Goal: Transaction & Acquisition: Book appointment/travel/reservation

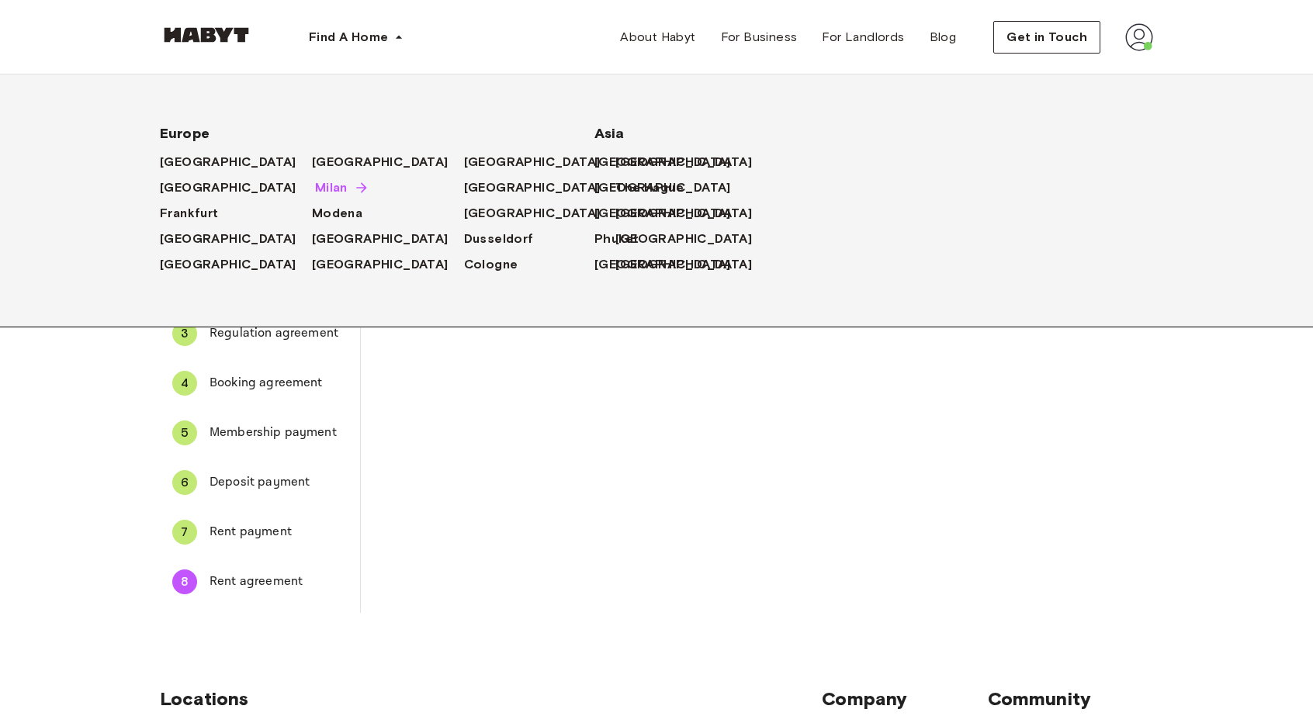
click at [315, 189] on span "Milan" at bounding box center [331, 188] width 33 height 19
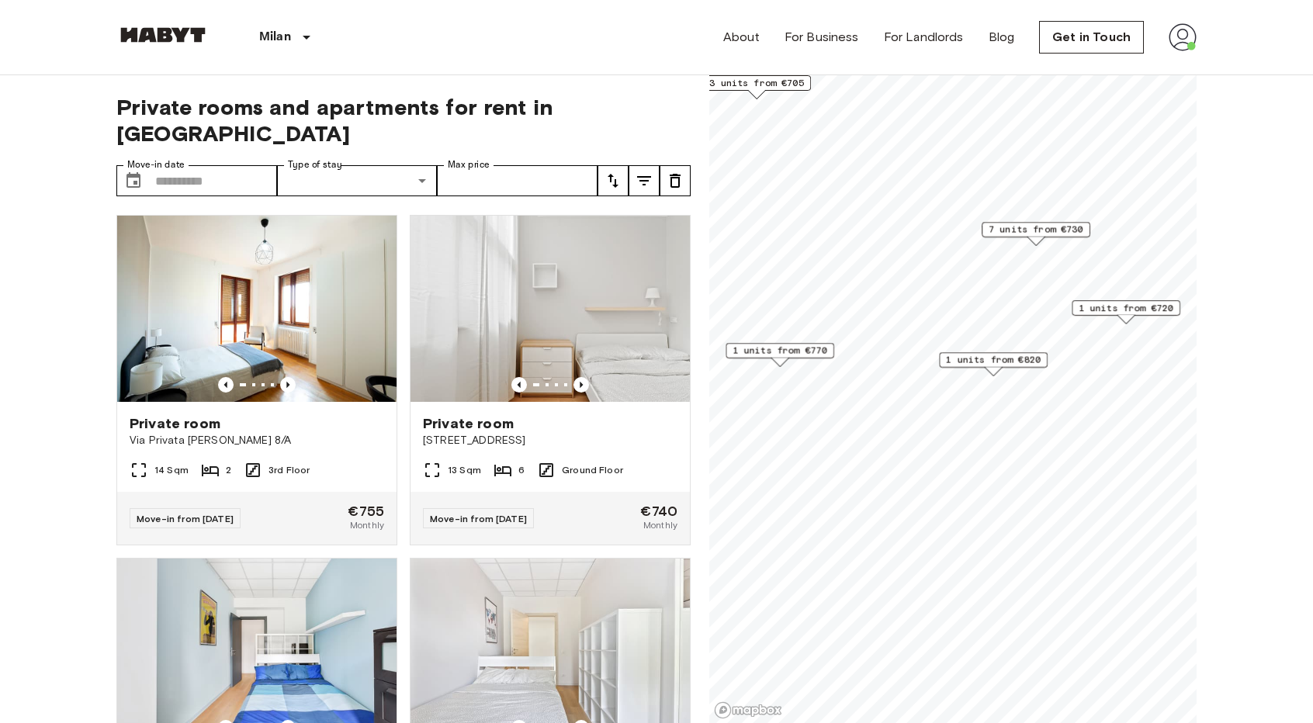
click at [1039, 234] on span "7 units from €730" at bounding box center [1036, 230] width 95 height 14
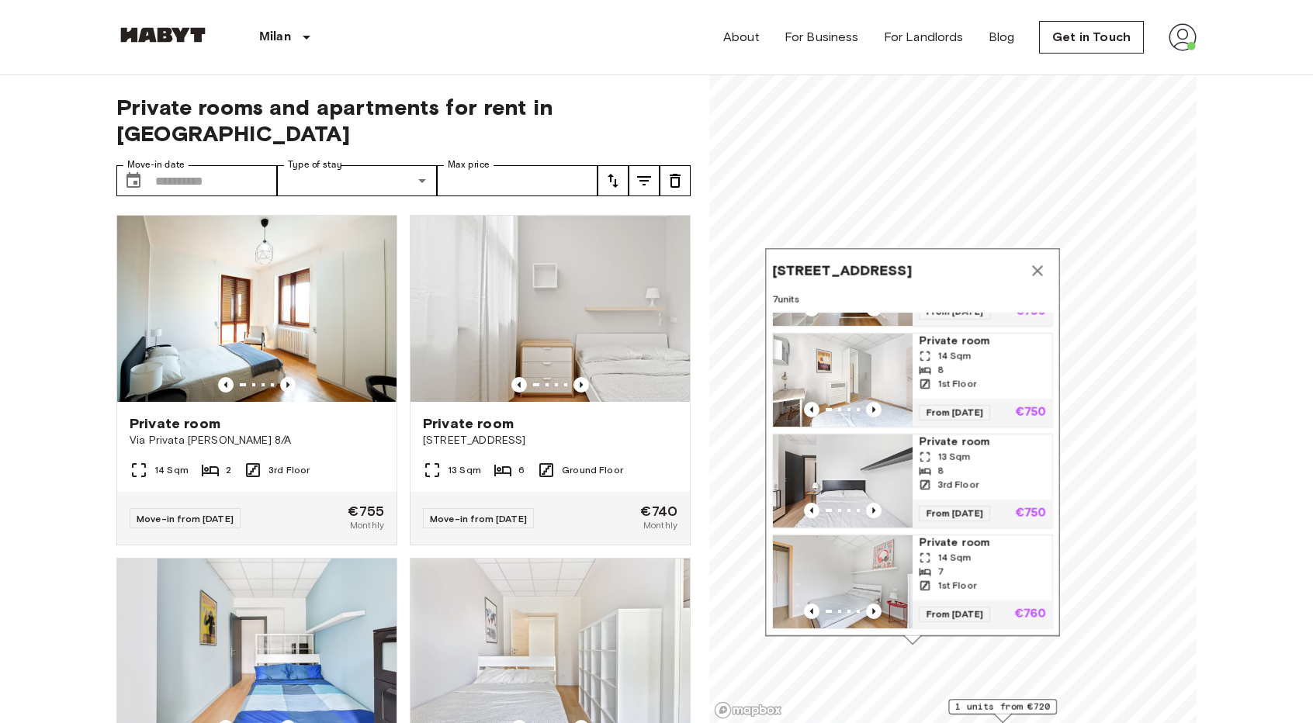
scroll to position [397, 0]
click at [1035, 276] on icon "Map marker" at bounding box center [1037, 270] width 11 height 11
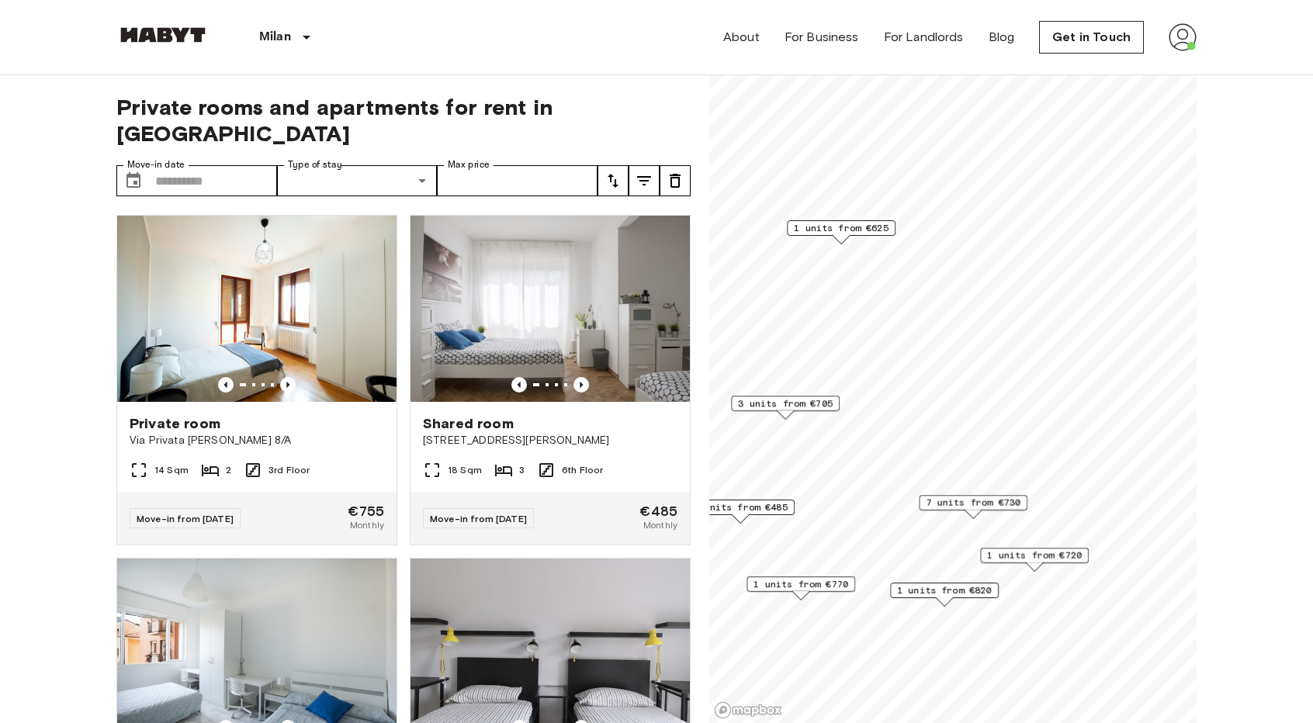
click at [834, 584] on span "1 units from €770" at bounding box center [801, 584] width 95 height 14
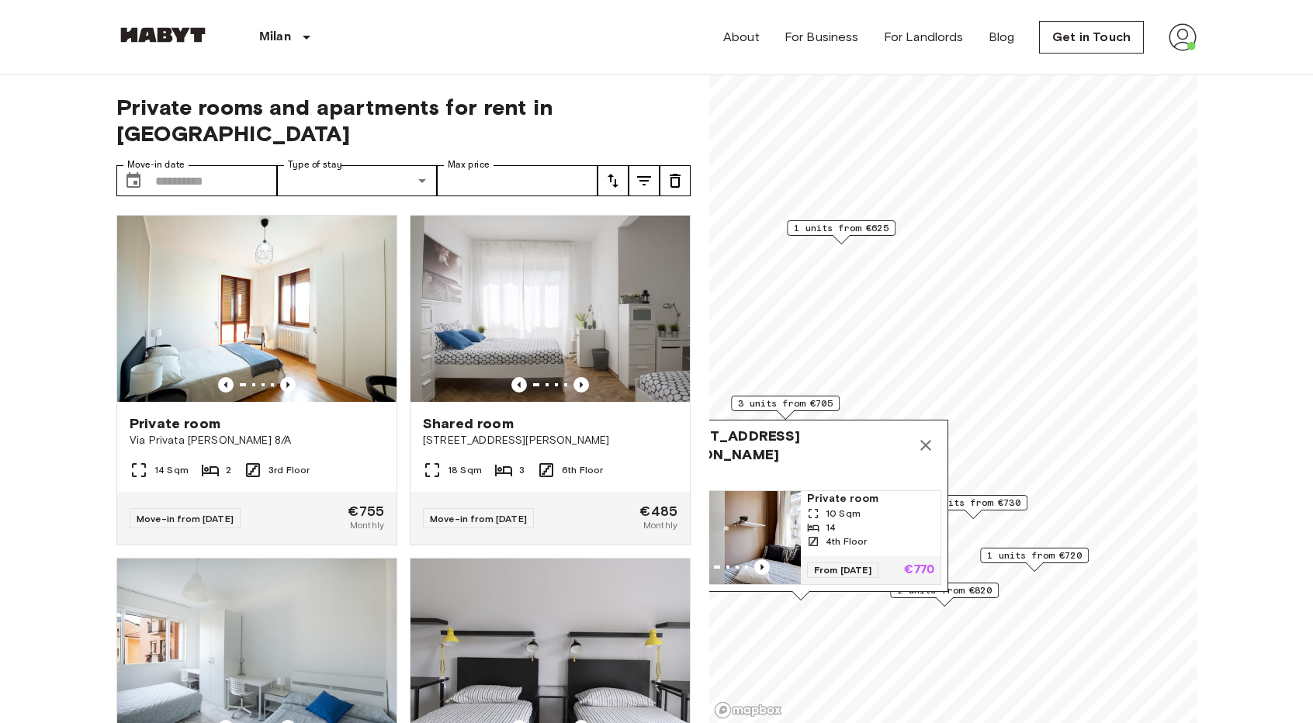
click at [938, 436] on button "Map marker" at bounding box center [925, 445] width 31 height 31
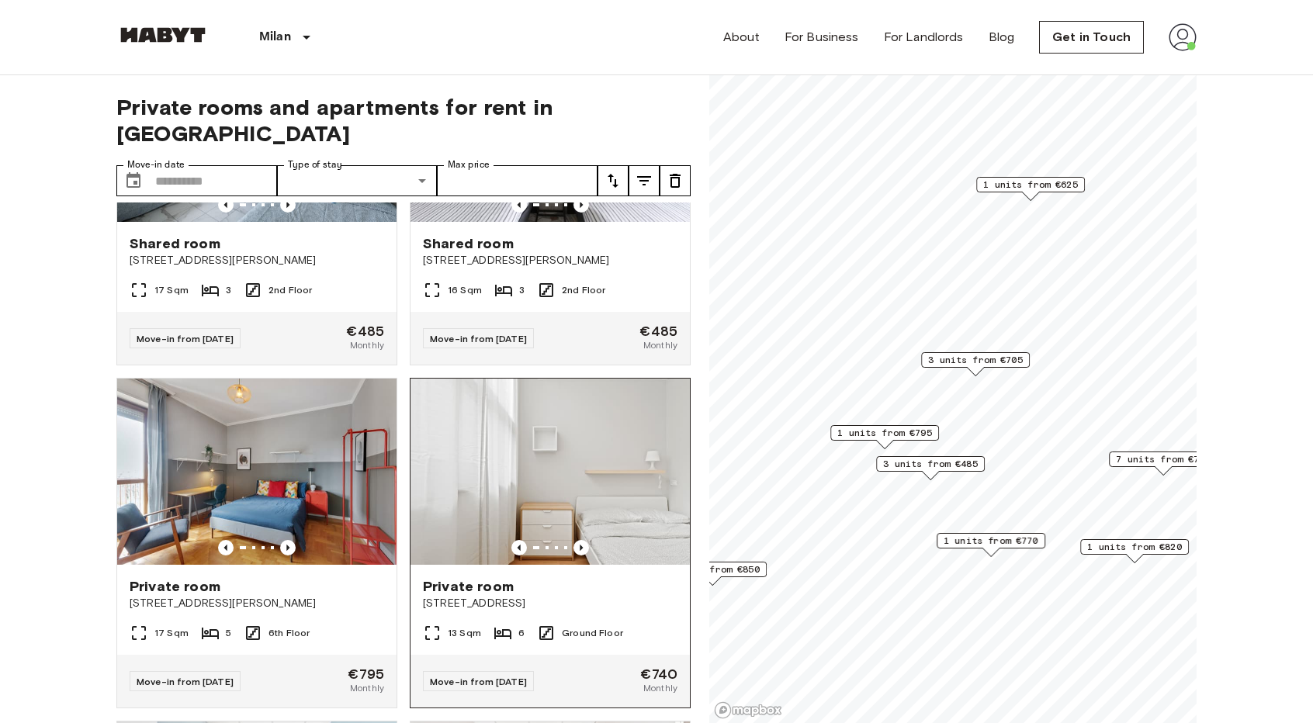
scroll to position [621, 0]
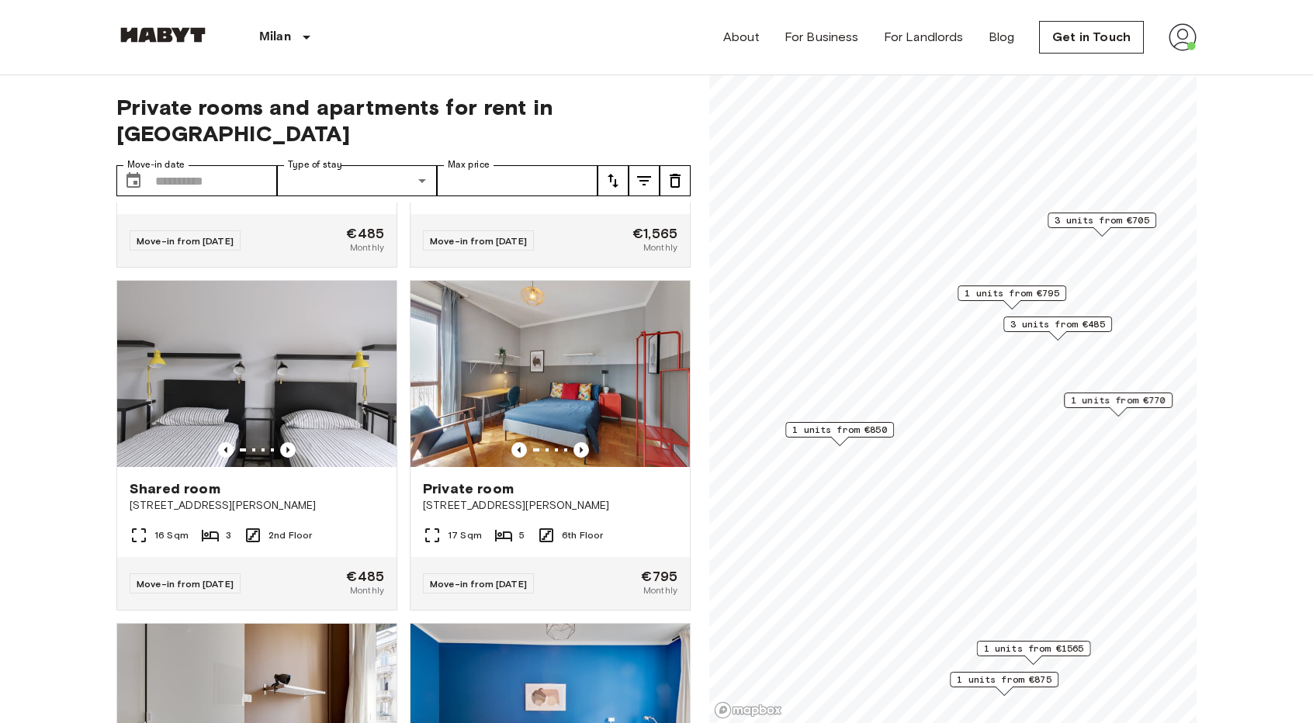
click at [850, 432] on span "1 units from €850" at bounding box center [839, 430] width 95 height 14
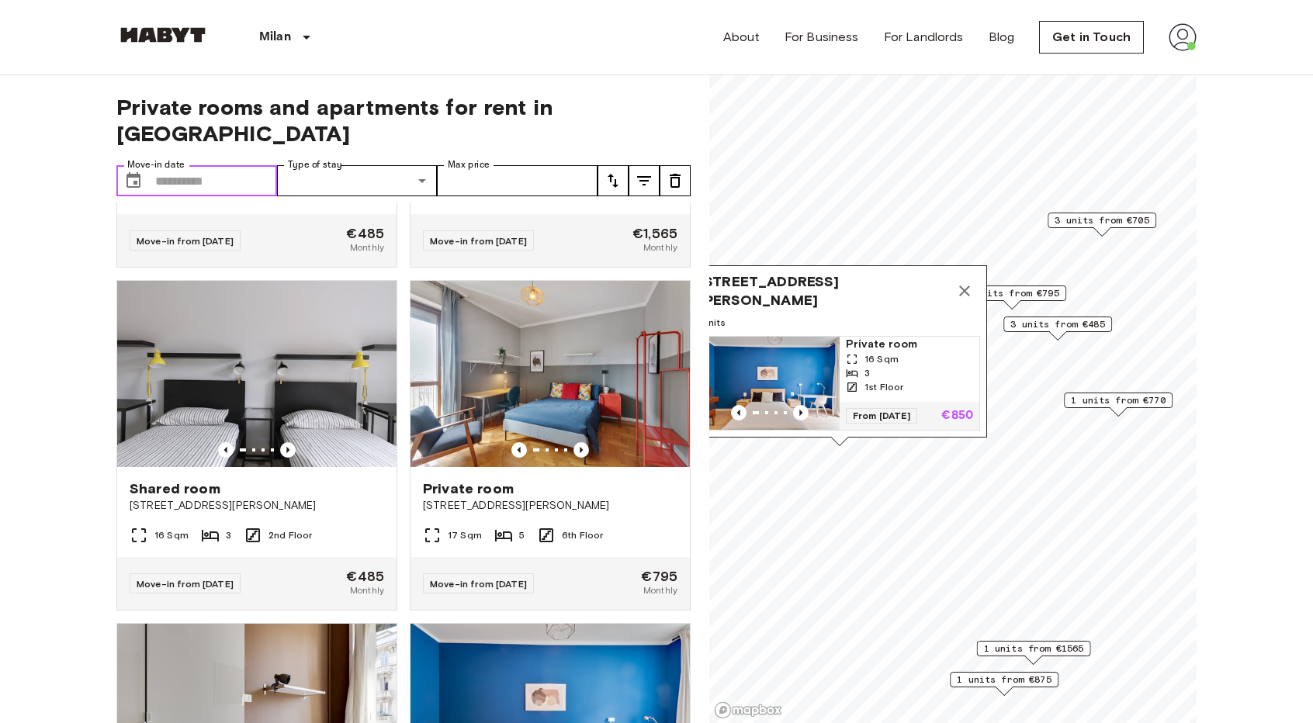
click at [213, 165] on input "Move-in date" at bounding box center [216, 180] width 122 height 31
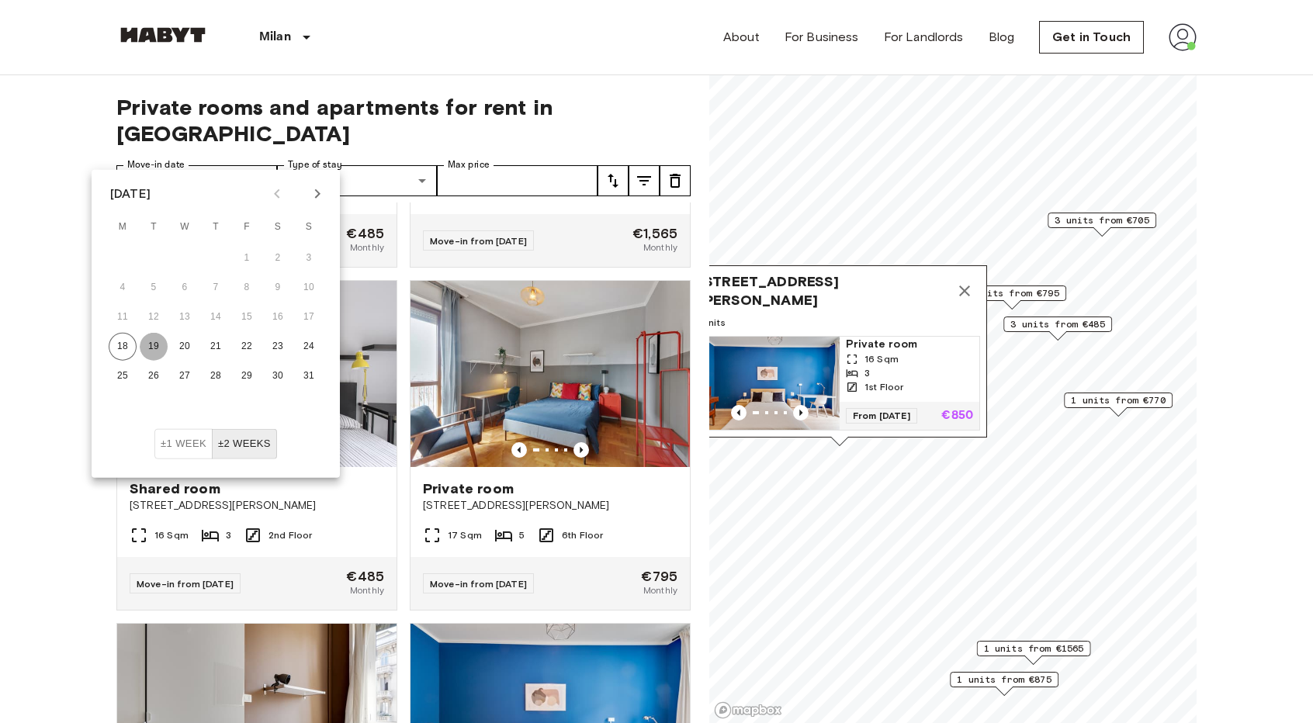
click at [160, 340] on button "19" at bounding box center [154, 347] width 28 height 28
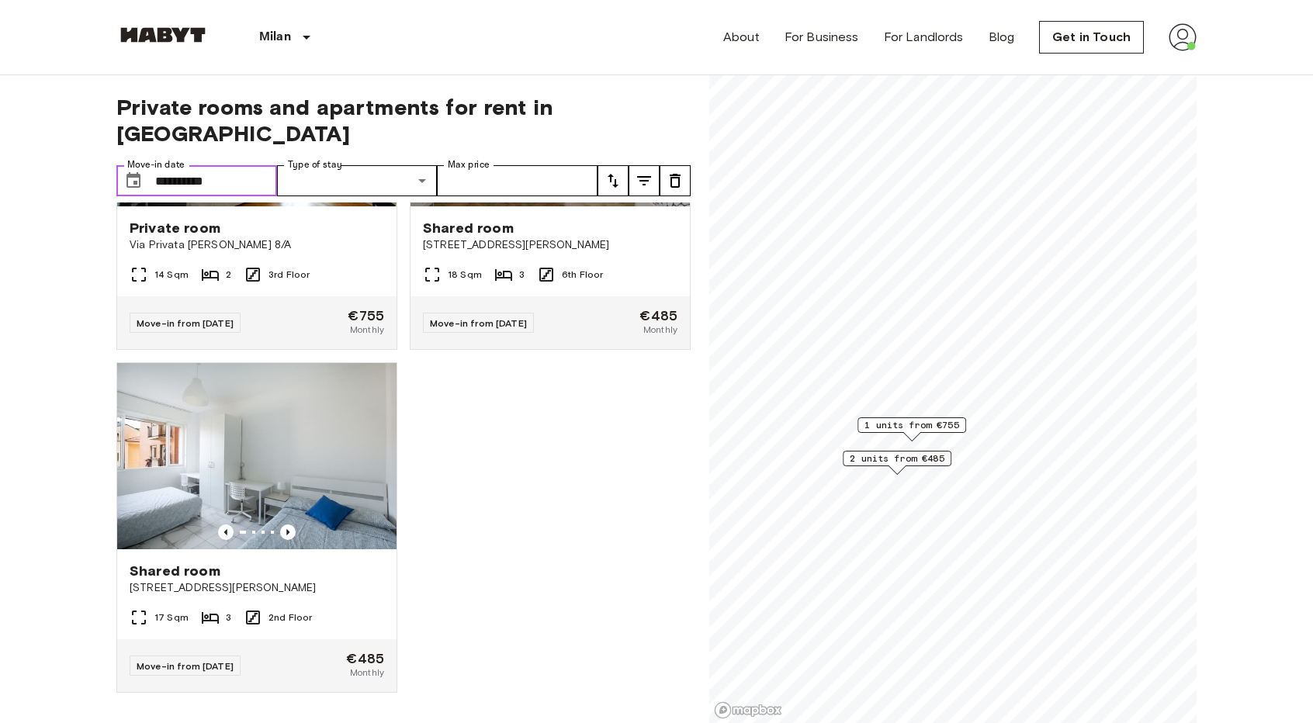
click at [244, 165] on input "**********" at bounding box center [216, 180] width 122 height 31
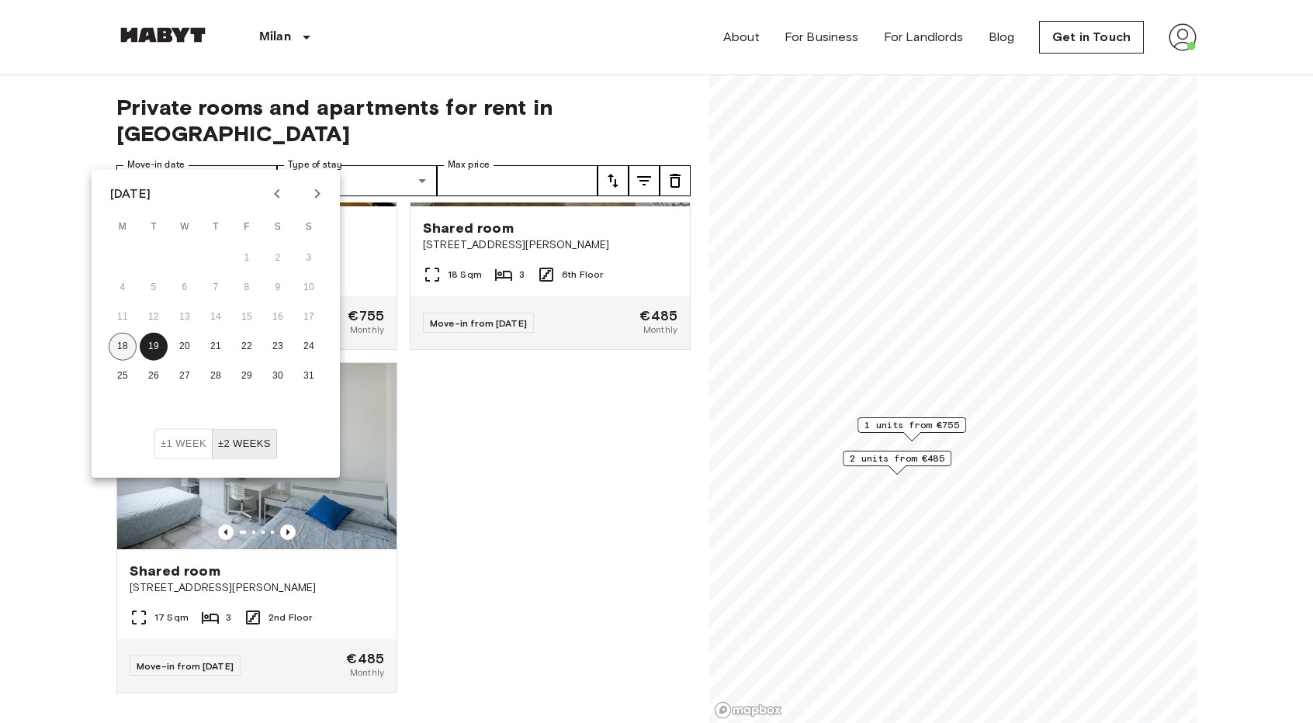
click at [126, 345] on button "18" at bounding box center [123, 347] width 28 height 28
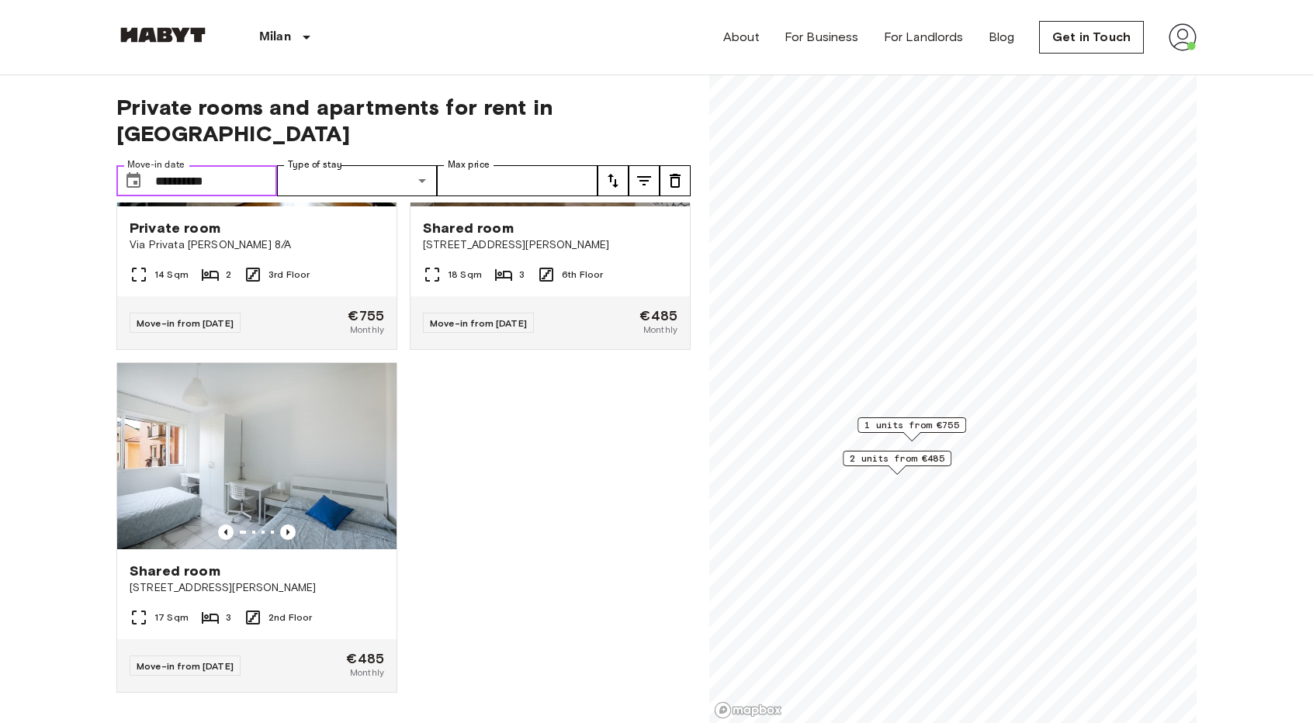
click at [196, 165] on input "**********" at bounding box center [216, 180] width 122 height 31
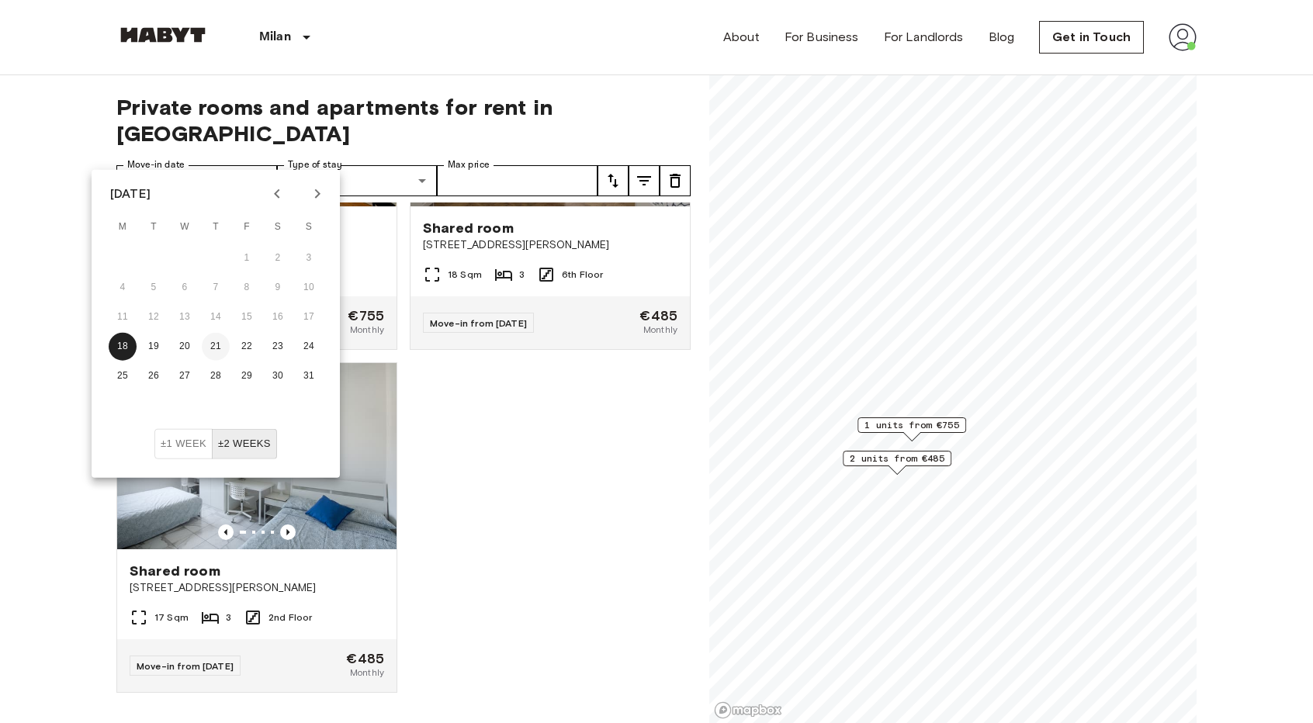
click at [214, 341] on button "21" at bounding box center [216, 347] width 28 height 28
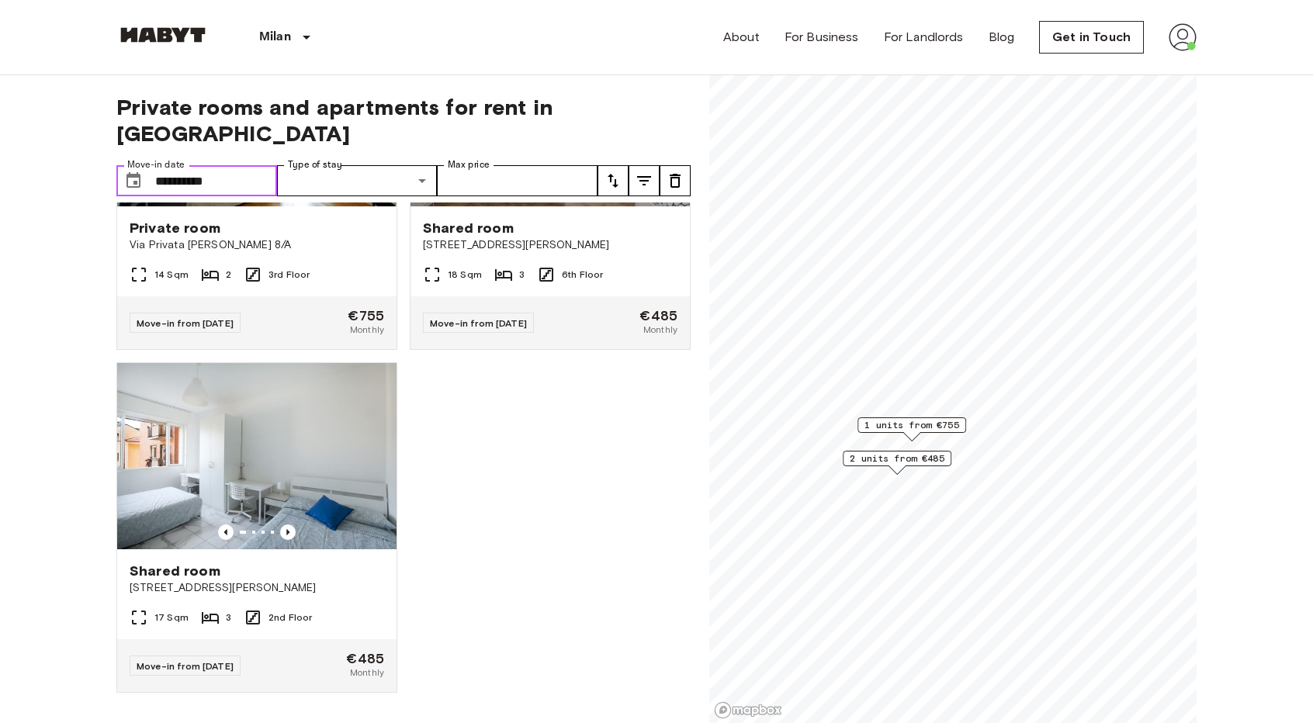
click at [232, 165] on input "**********" at bounding box center [216, 180] width 122 height 31
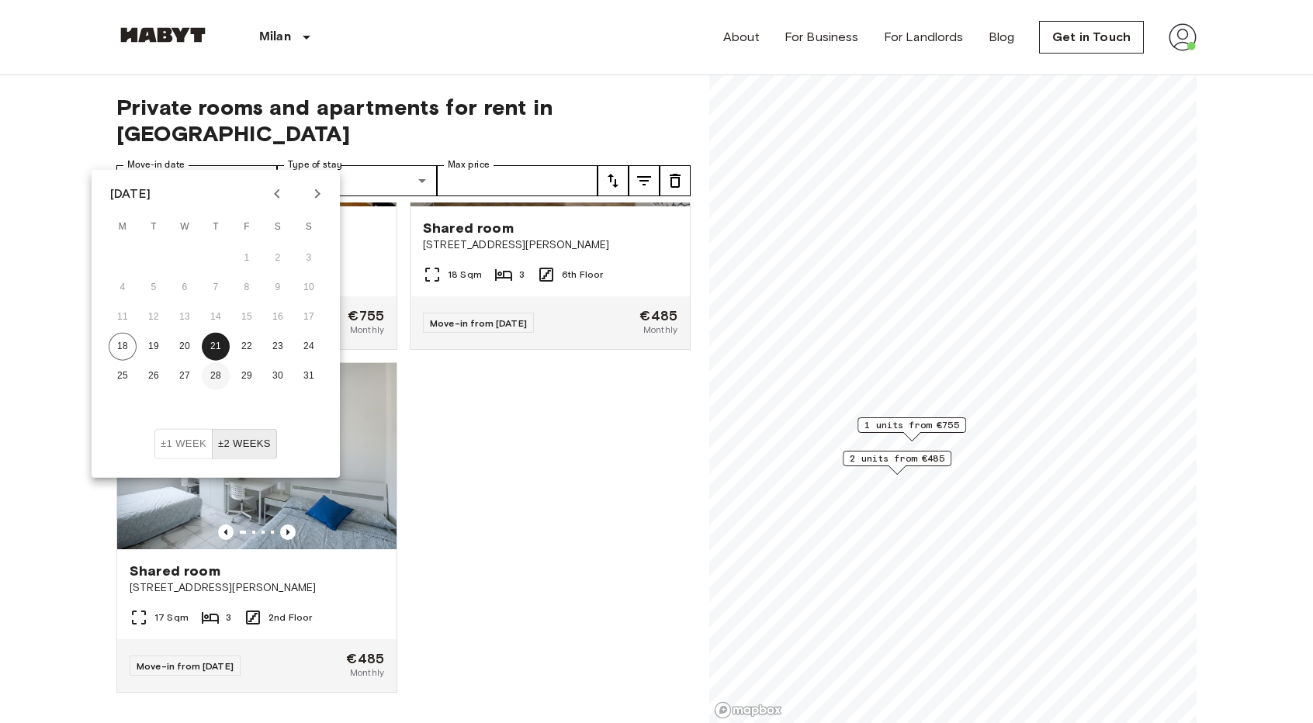
click at [209, 367] on button "28" at bounding box center [216, 376] width 28 height 28
type input "**********"
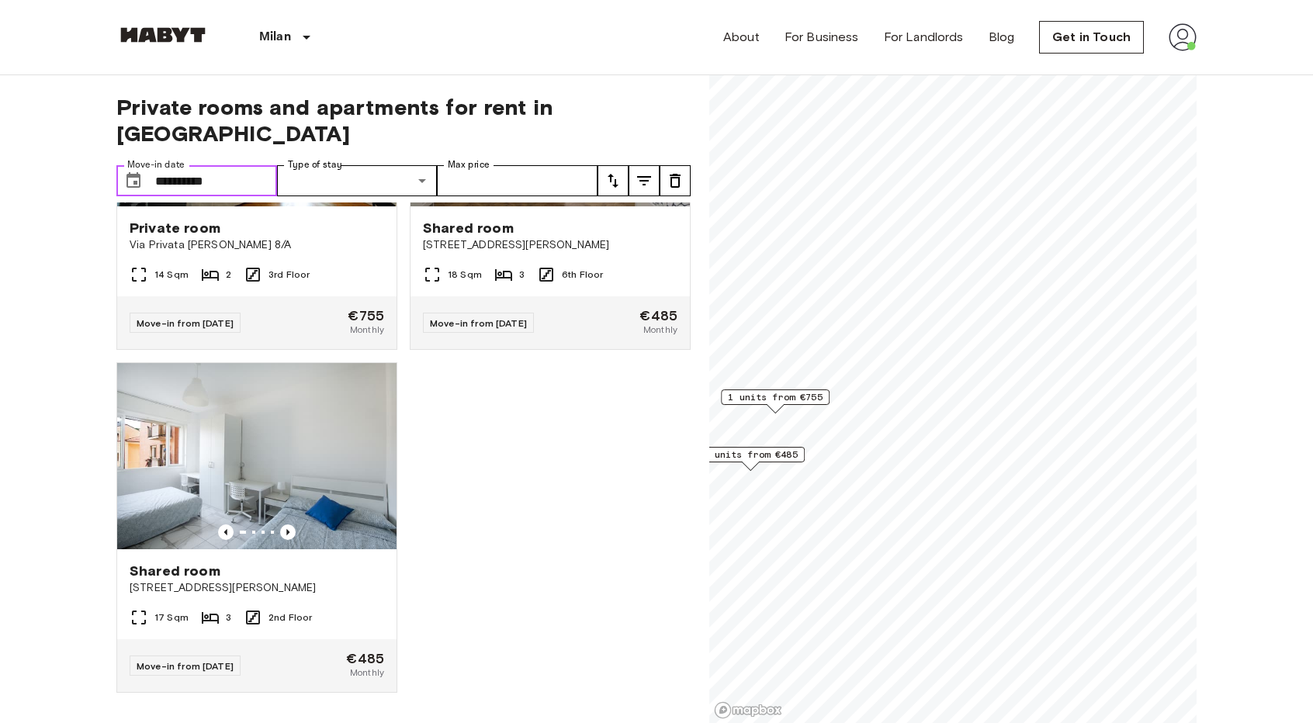
click at [789, 397] on span "1 units from €755" at bounding box center [775, 397] width 95 height 14
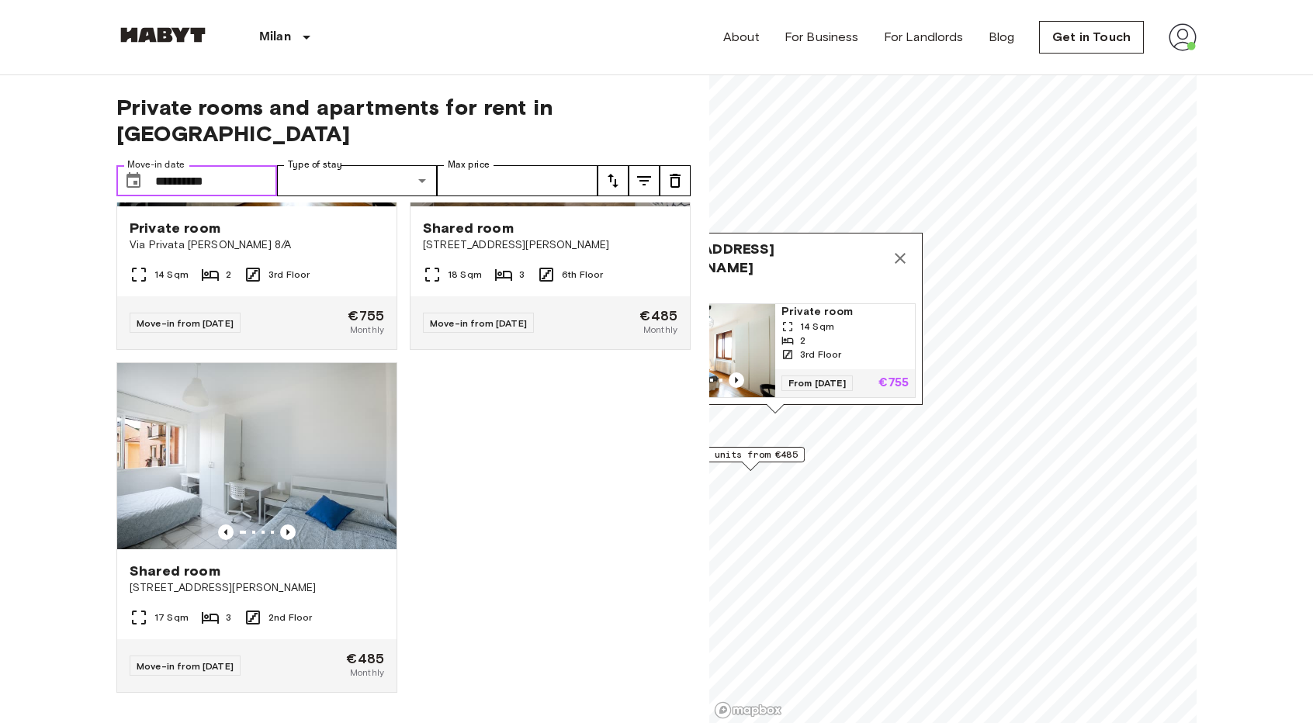
click at [865, 355] on div "Private room 14 Sqm 2 3rd Floor" at bounding box center [845, 336] width 140 height 65
click at [1177, 40] on img at bounding box center [1183, 37] width 28 height 28
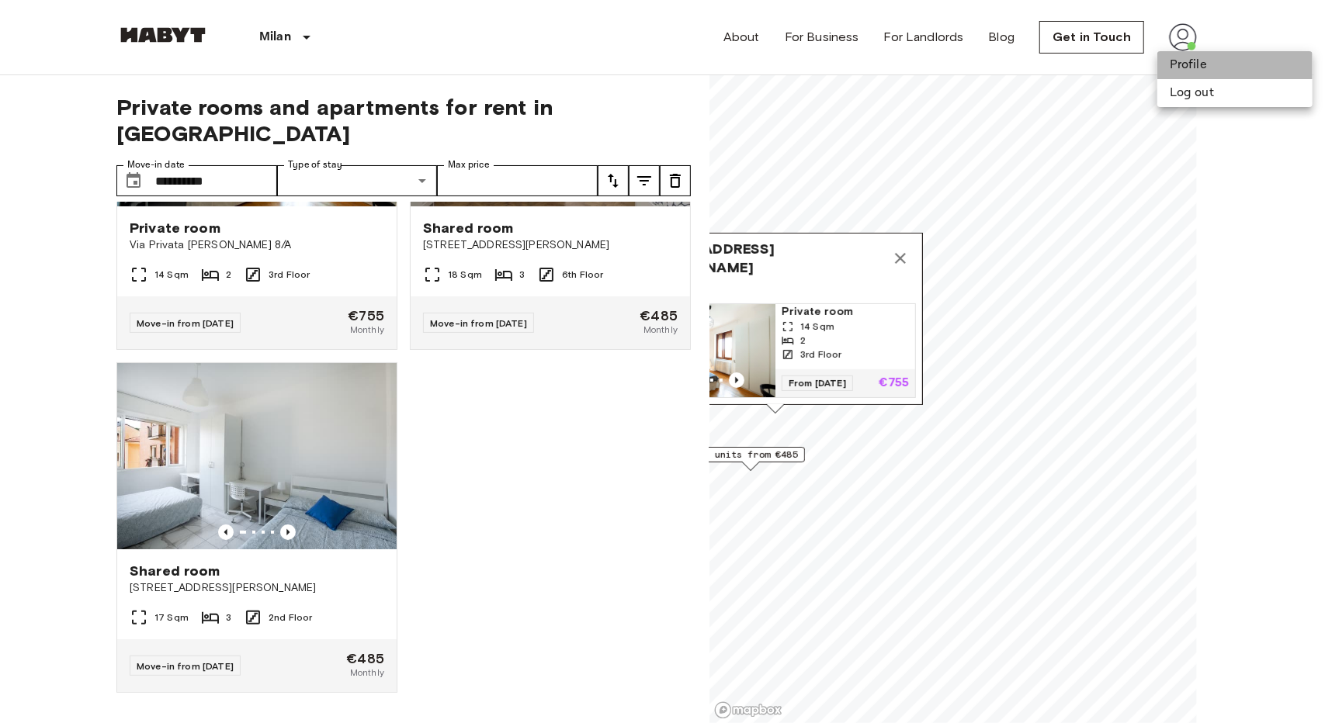
click at [1187, 70] on li "Profile" at bounding box center [1234, 65] width 155 height 28
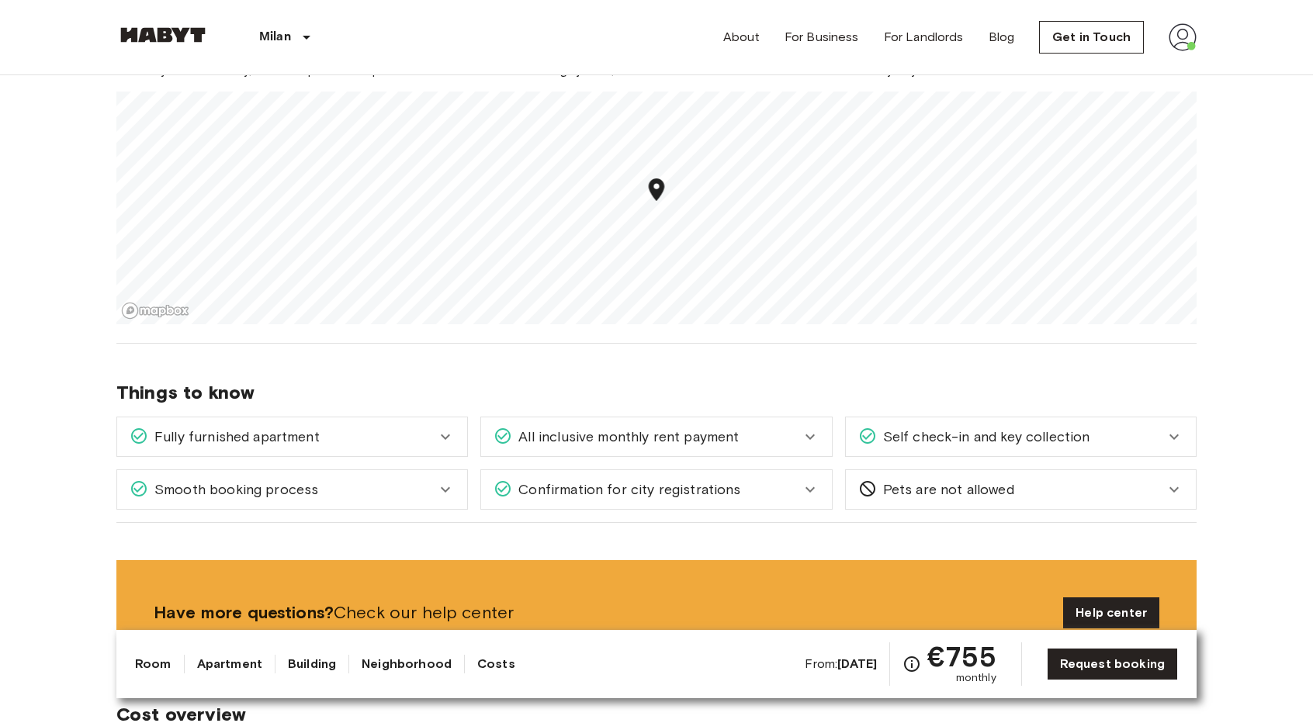
scroll to position [1242, 0]
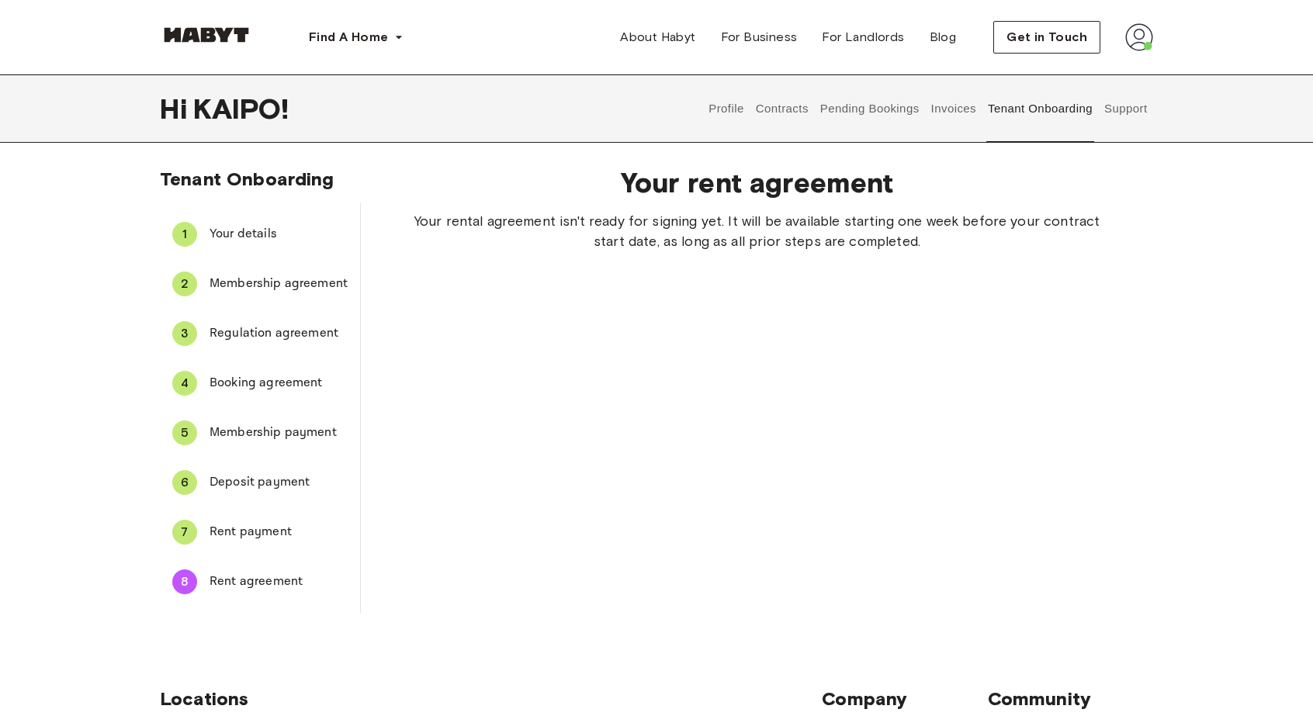
click at [709, 109] on button "Profile" at bounding box center [727, 109] width 40 height 68
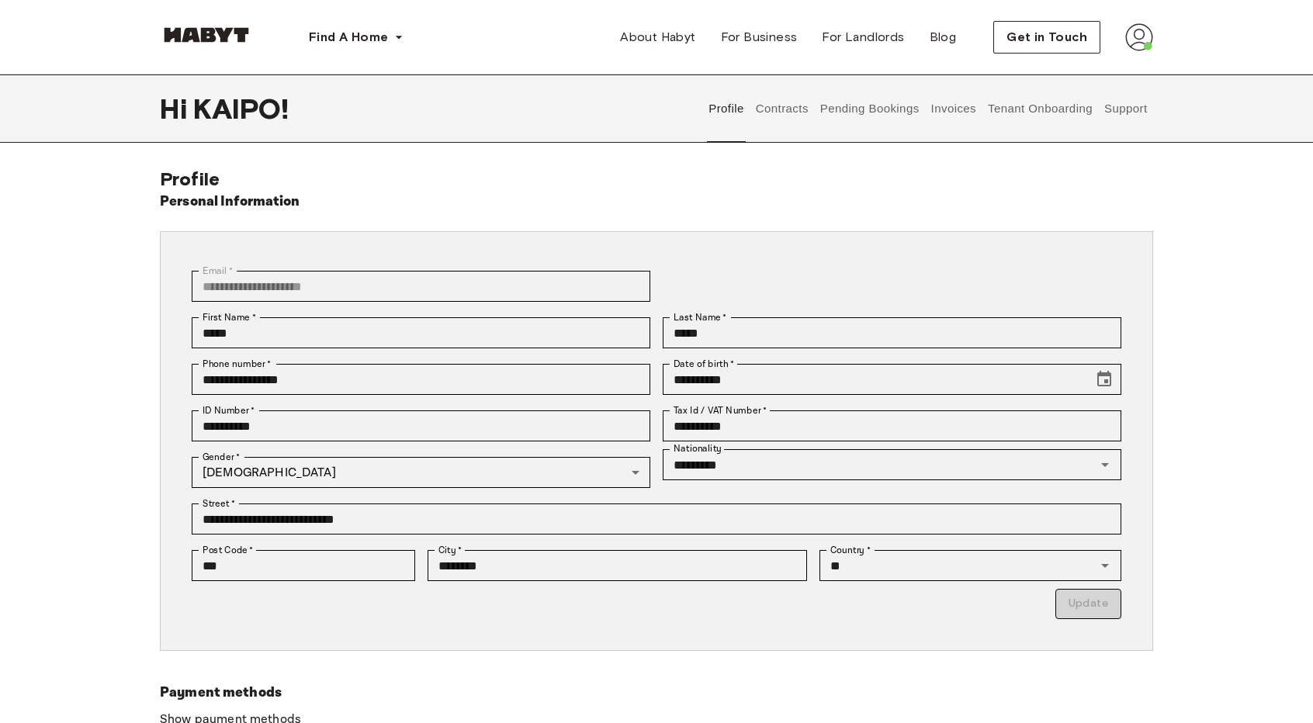
click at [764, 102] on button "Contracts" at bounding box center [782, 109] width 57 height 68
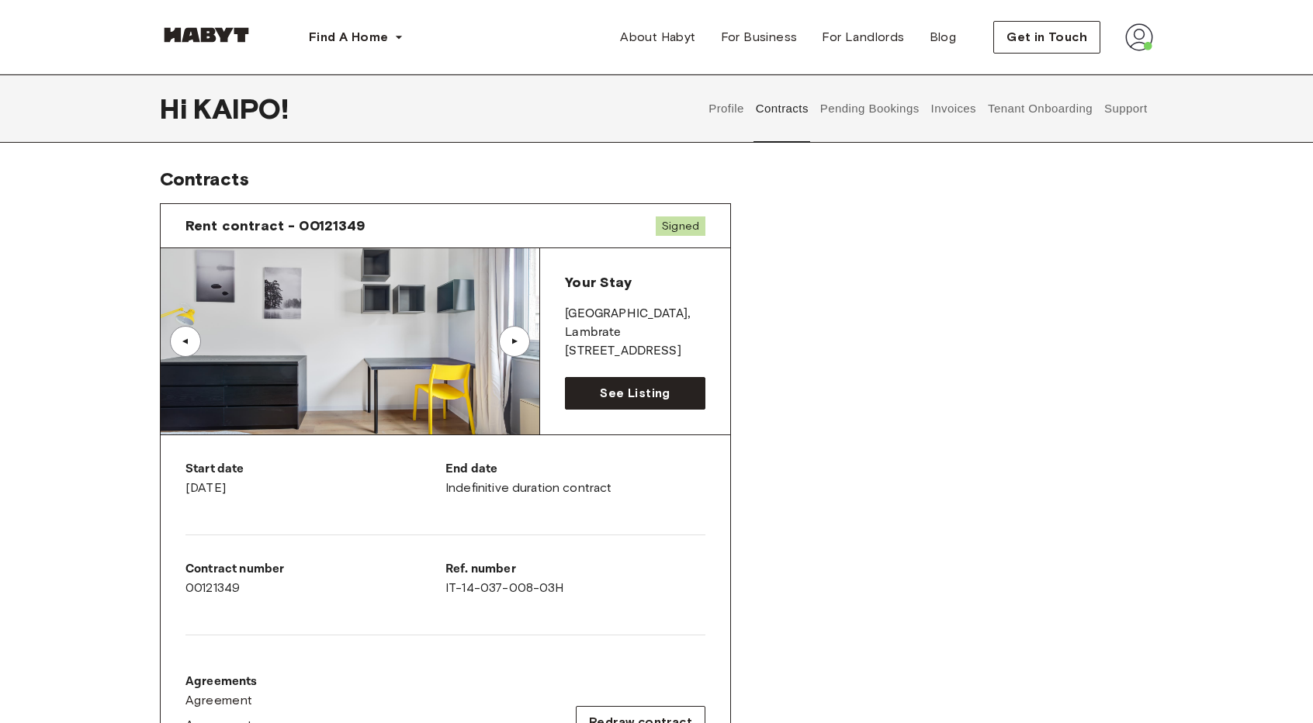
click at [611, 376] on div "Your Stay MILAN , Lambrate Via Privata Deruta 22 See Listing" at bounding box center [635, 341] width 190 height 186
click at [609, 383] on link "See Listing" at bounding box center [635, 393] width 140 height 33
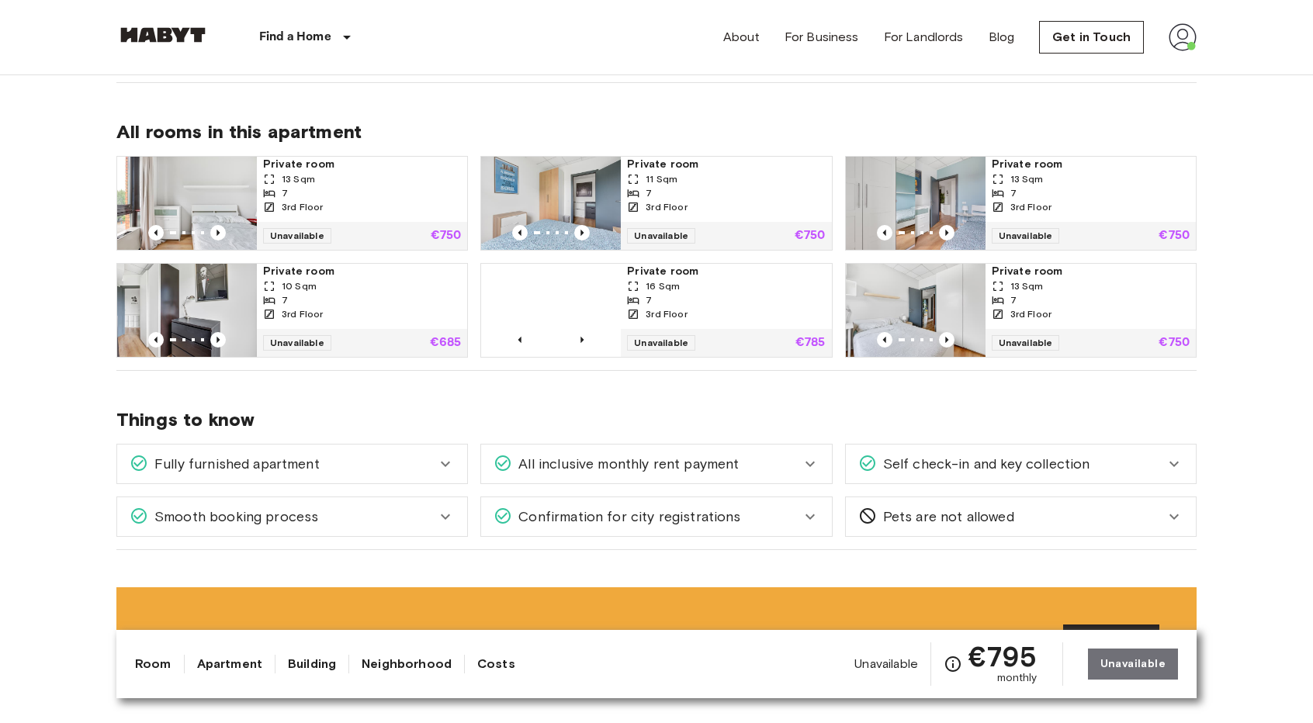
scroll to position [931, 0]
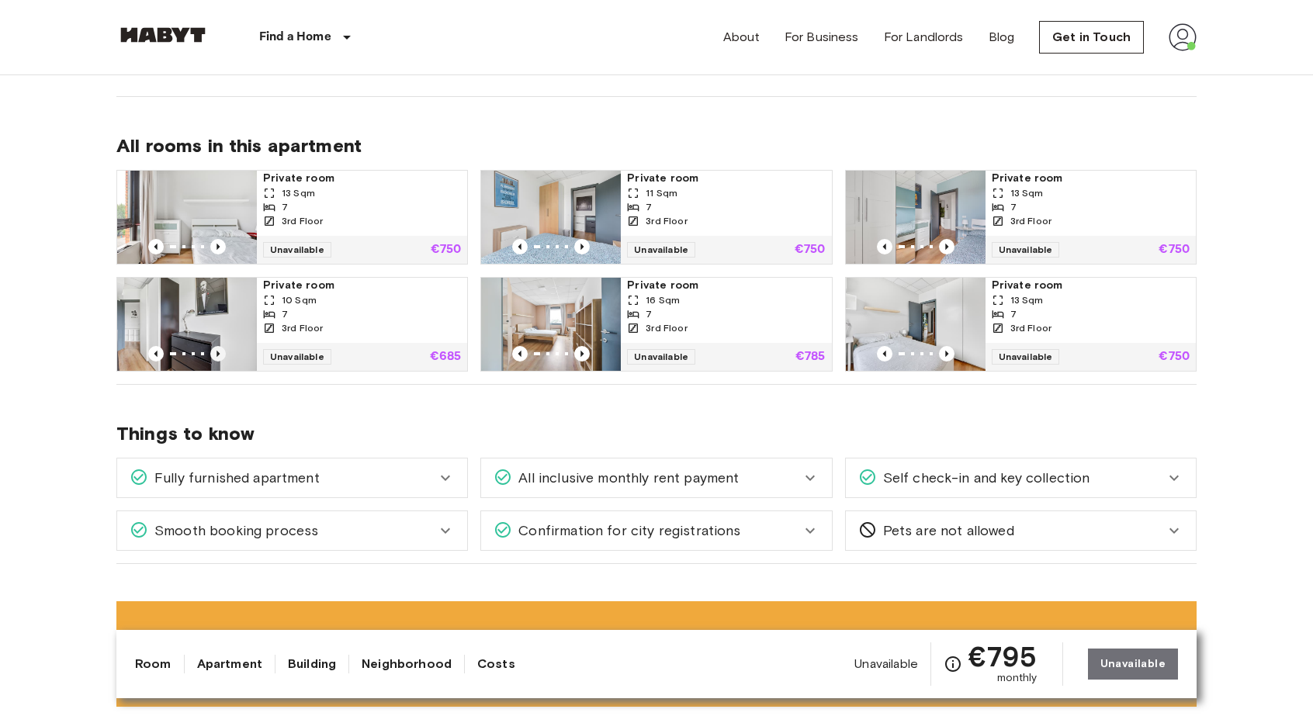
click at [216, 347] on icon "Previous image" at bounding box center [218, 354] width 16 height 16
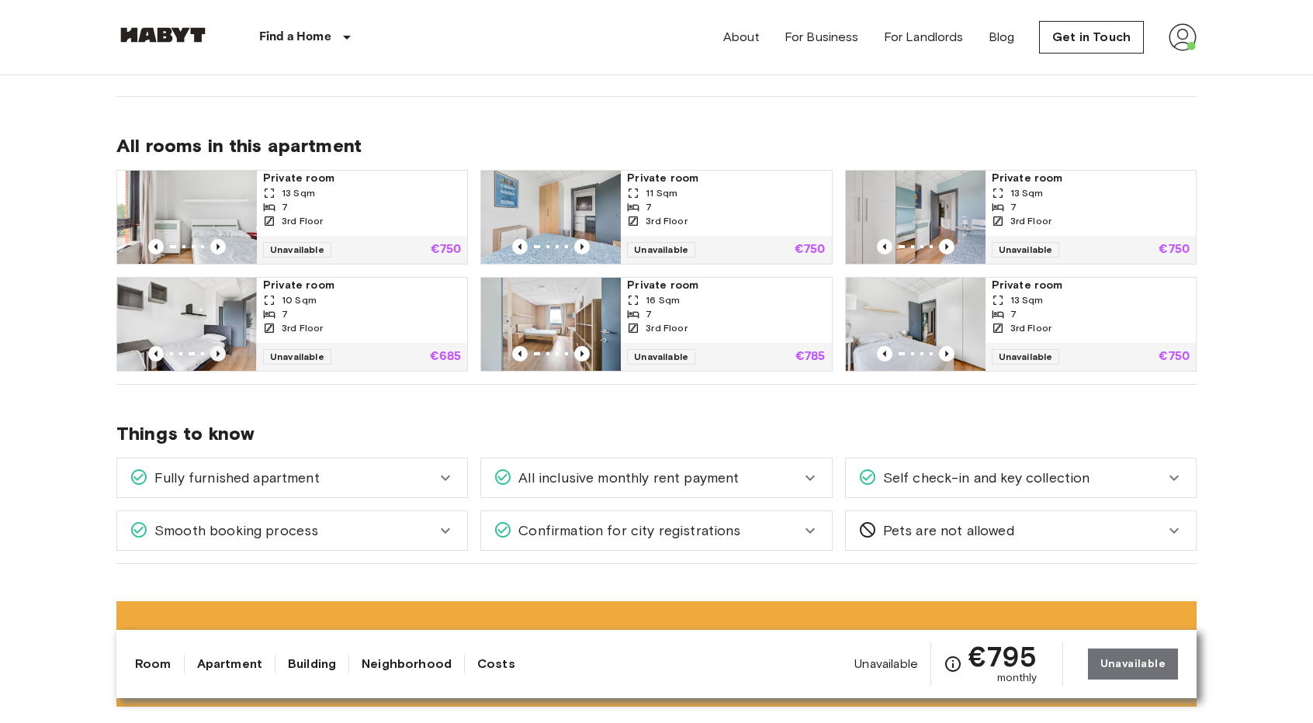
click at [216, 347] on icon "Previous image" at bounding box center [218, 354] width 16 height 16
click at [576, 347] on icon "Previous image" at bounding box center [582, 354] width 16 height 16
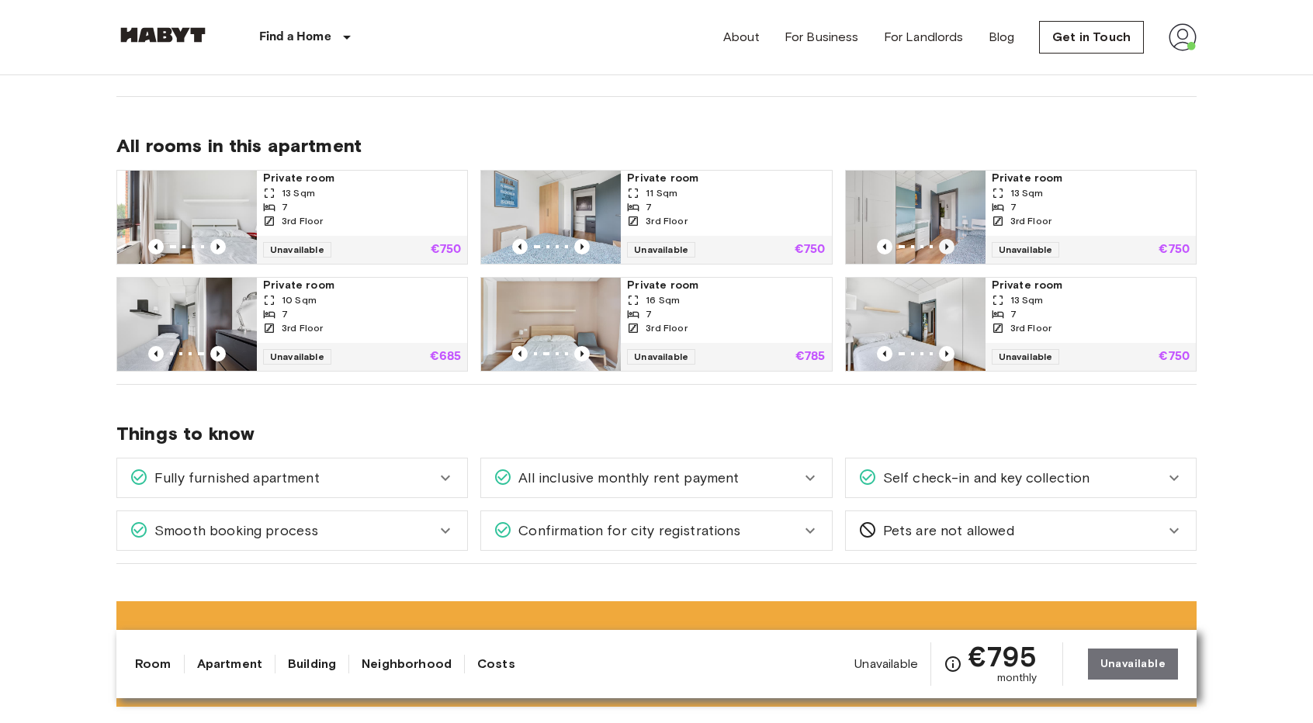
click at [951, 243] on icon "Previous image" at bounding box center [947, 247] width 16 height 16
click at [950, 244] on icon "Previous image" at bounding box center [947, 247] width 16 height 16
click at [582, 237] on img at bounding box center [551, 217] width 140 height 93
click at [301, 205] on div "7" at bounding box center [362, 207] width 198 height 14
click at [923, 203] on img at bounding box center [916, 217] width 140 height 93
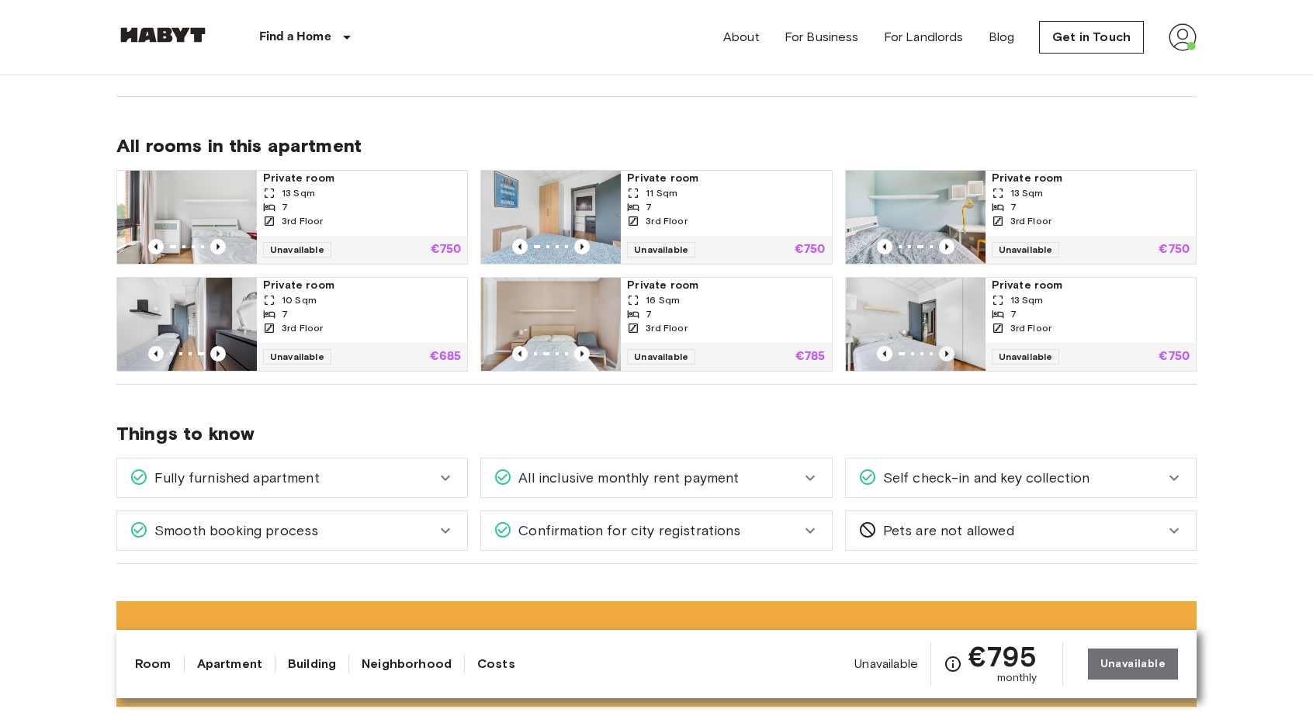
click at [950, 349] on icon "Previous image" at bounding box center [947, 354] width 16 height 16
click at [587, 351] on icon "Previous image" at bounding box center [582, 354] width 16 height 16
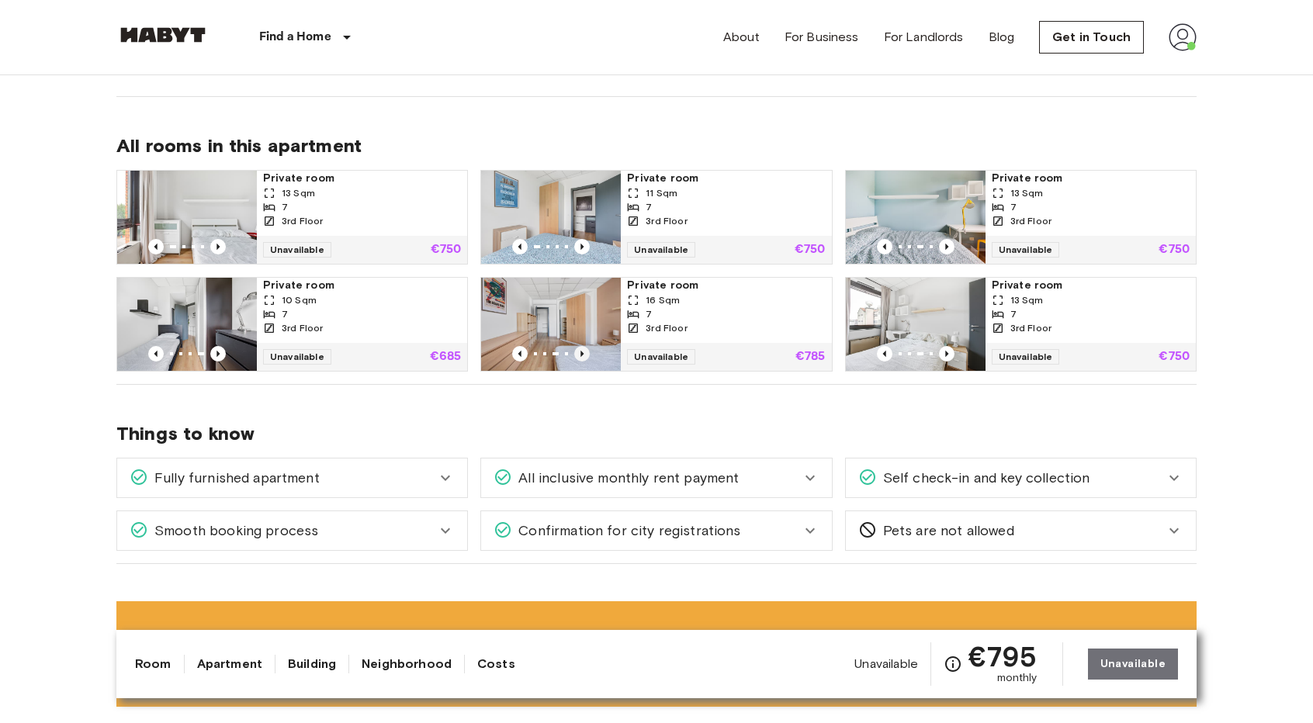
click at [587, 352] on icon "Previous image" at bounding box center [582, 354] width 16 height 16
click at [313, 308] on div "7" at bounding box center [362, 314] width 198 height 14
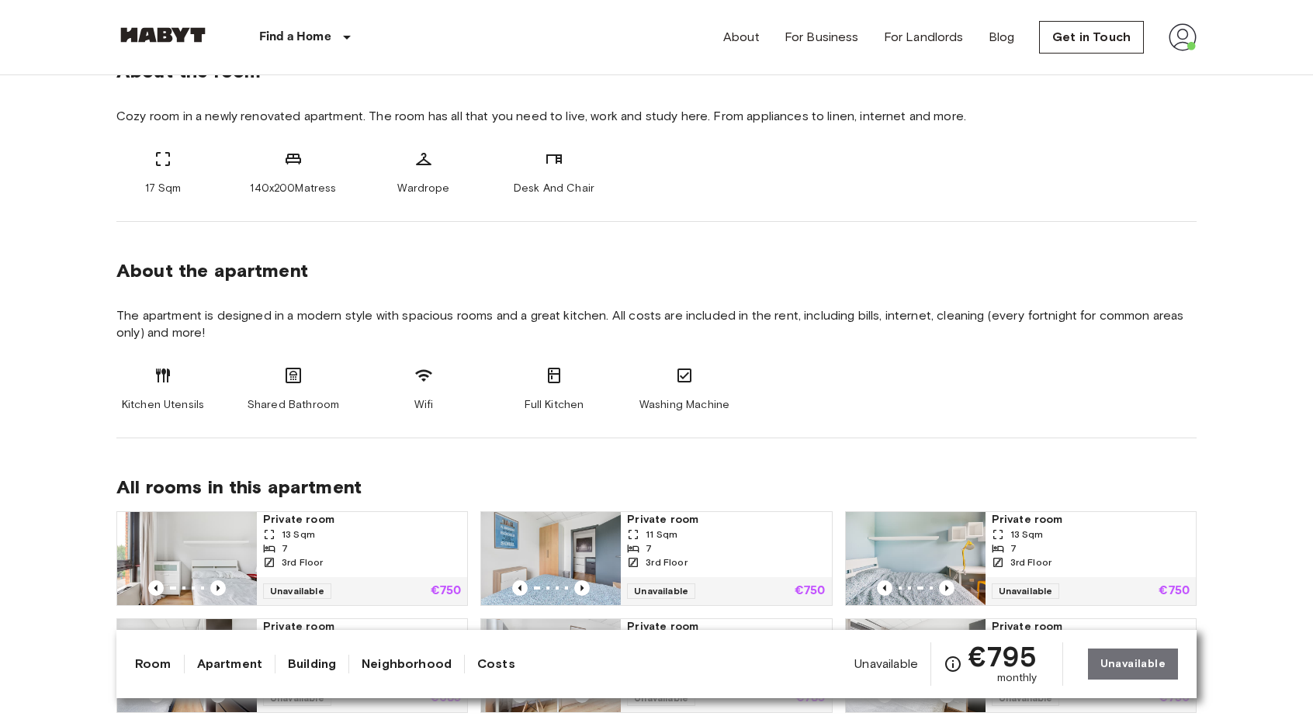
scroll to position [621, 0]
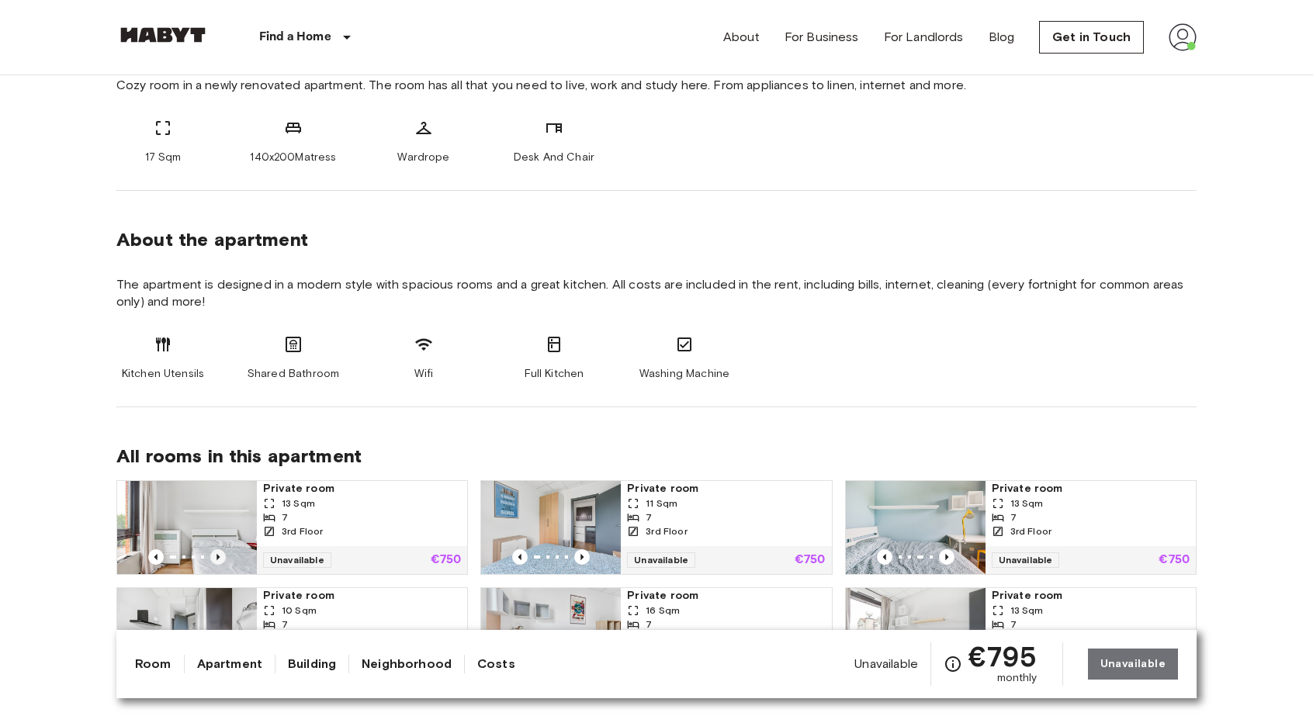
click at [210, 555] on icon "Previous image" at bounding box center [218, 558] width 16 height 16
click at [217, 554] on icon "Previous image" at bounding box center [218, 557] width 3 height 6
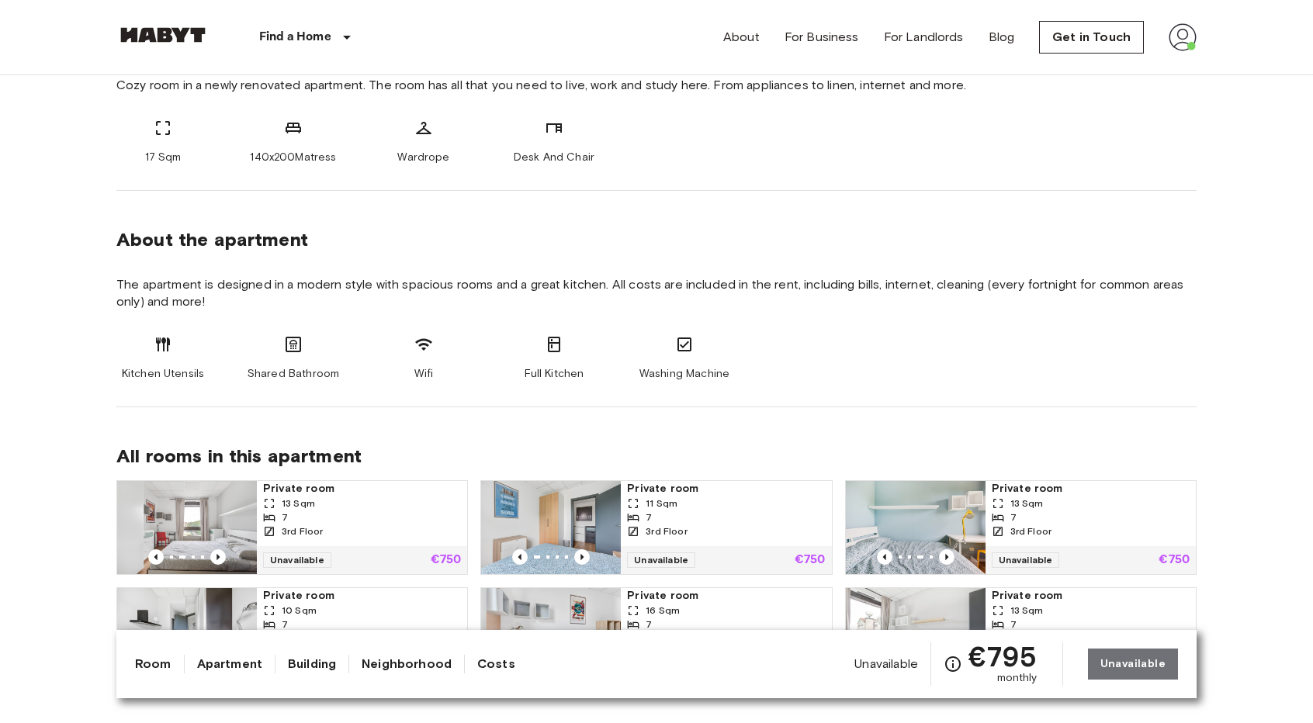
click at [315, 533] on span "3rd Floor" at bounding box center [302, 532] width 41 height 14
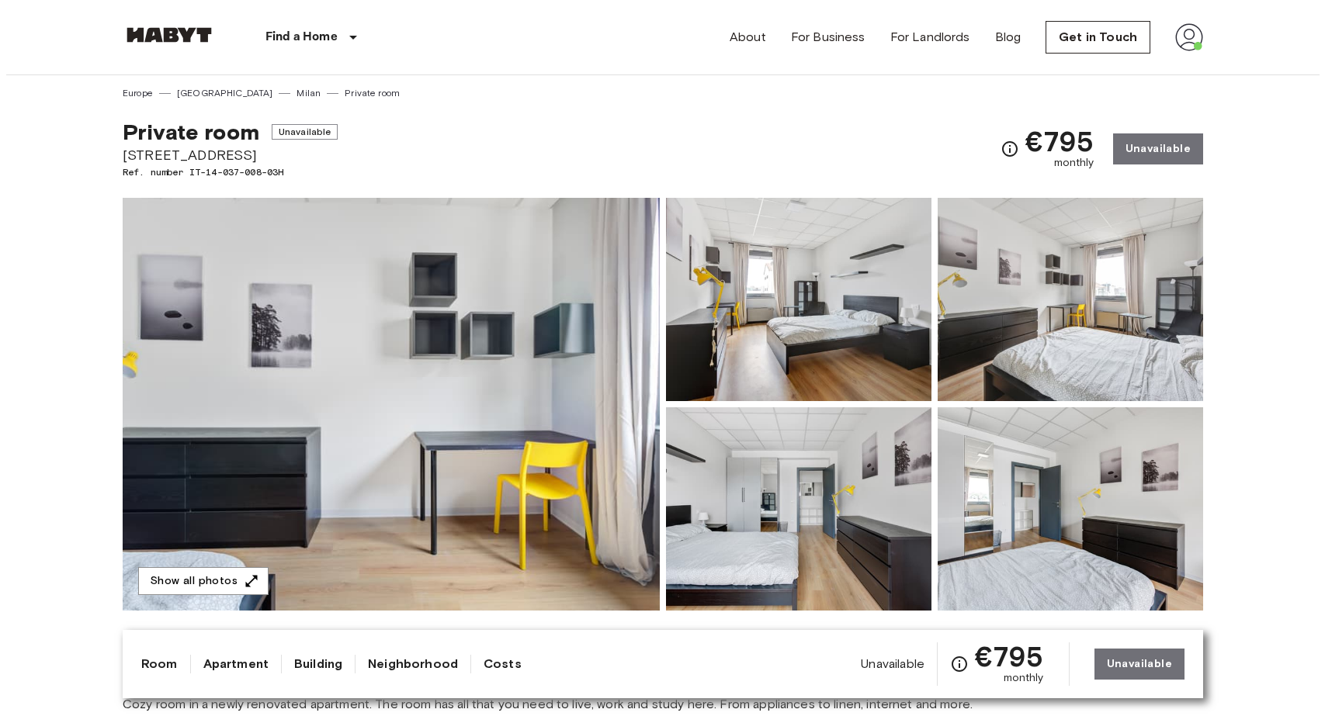
scroll to position [0, 0]
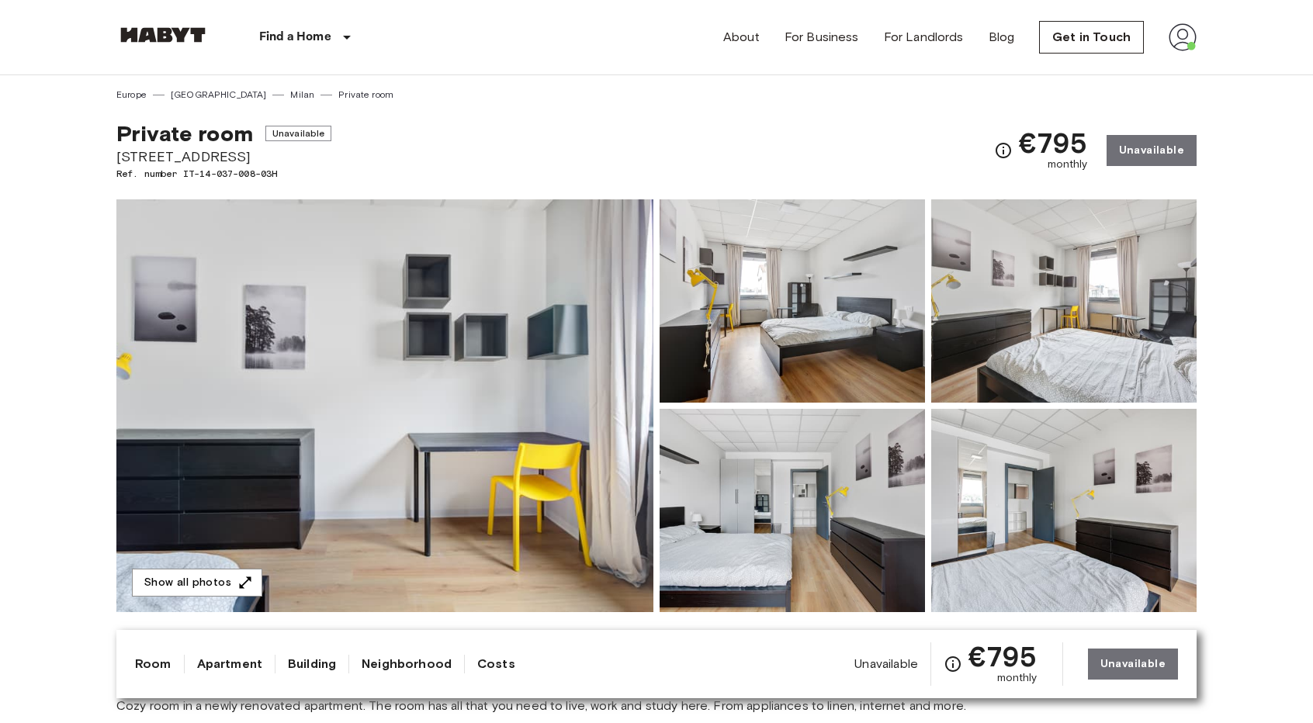
click at [1098, 286] on img at bounding box center [1063, 300] width 265 height 203
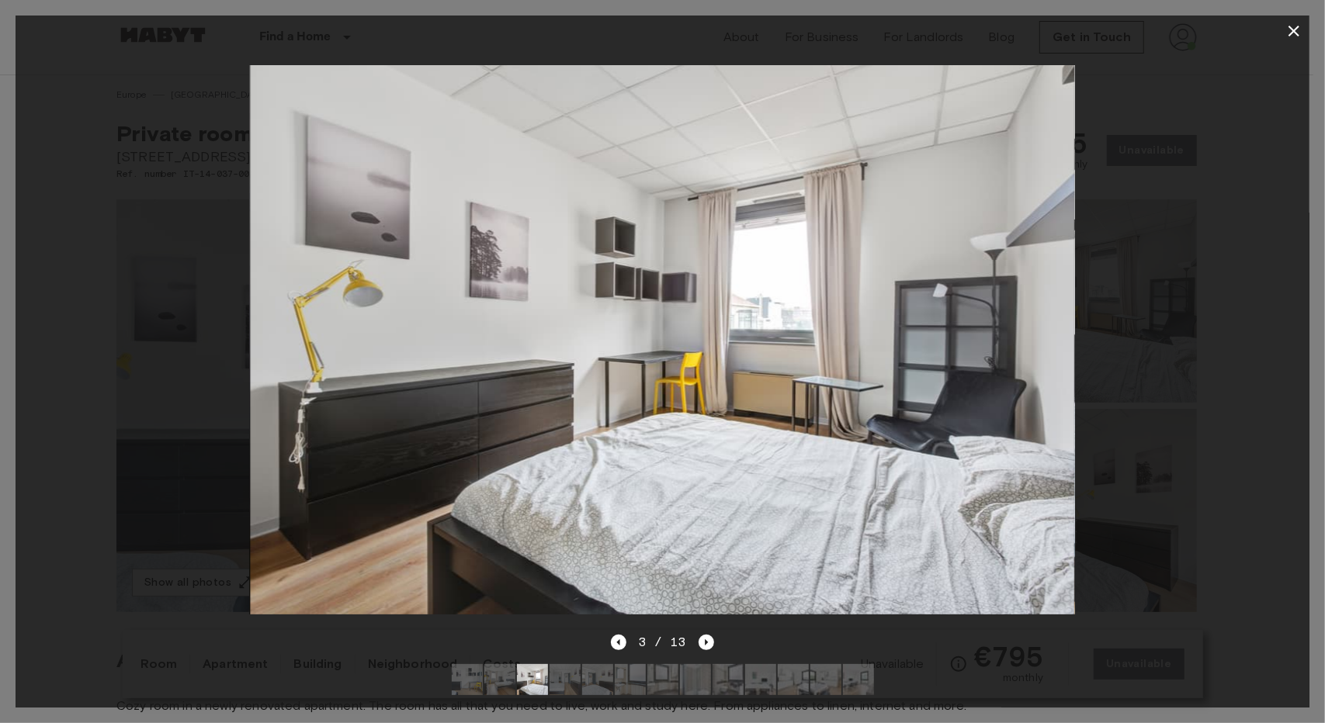
click at [697, 633] on div "3 / 13" at bounding box center [662, 642] width 103 height 19
click at [699, 635] on icon "Next image" at bounding box center [707, 643] width 16 height 16
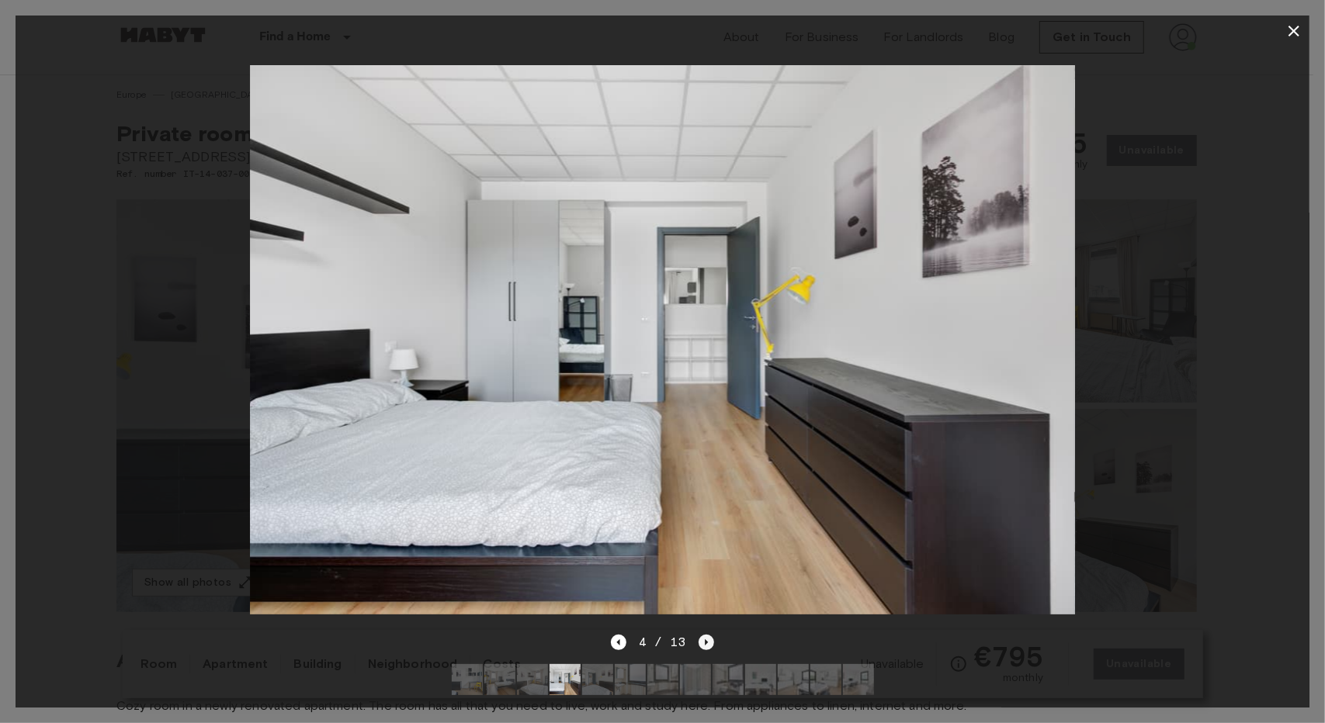
click at [699, 635] on icon "Next image" at bounding box center [707, 643] width 16 height 16
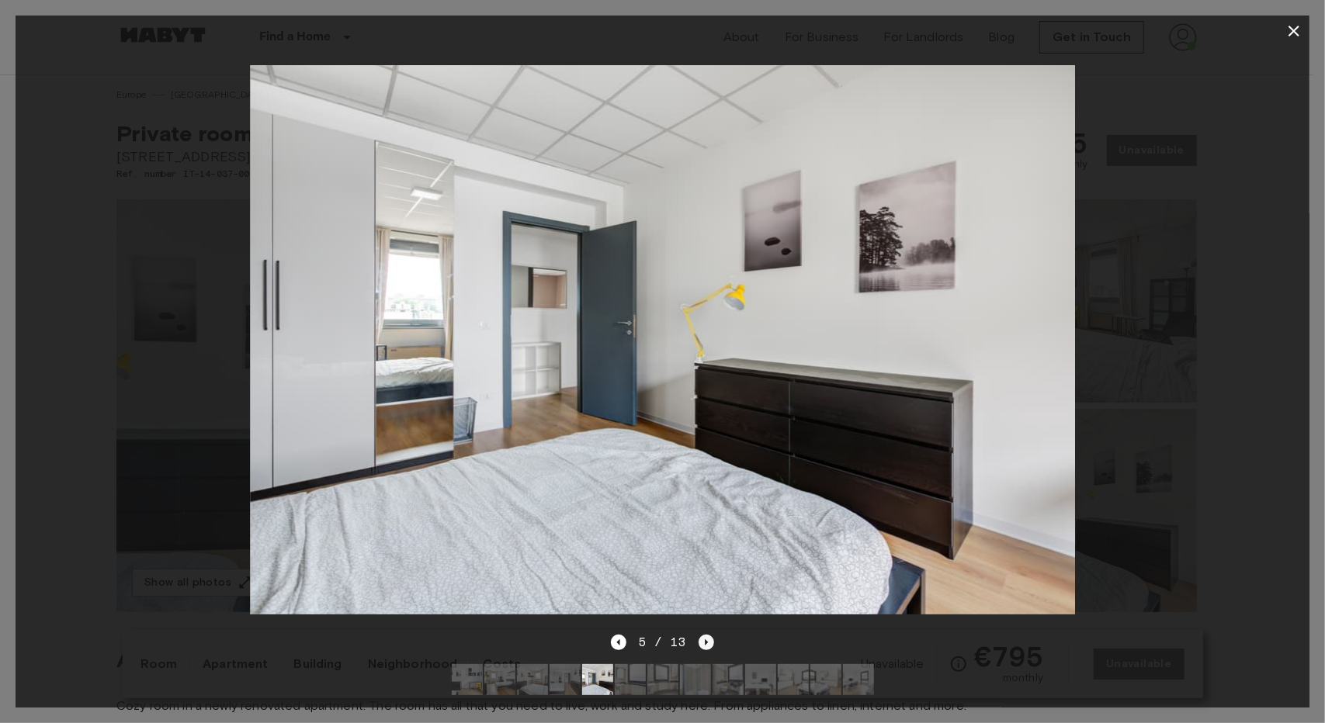
click at [699, 635] on icon "Next image" at bounding box center [707, 643] width 16 height 16
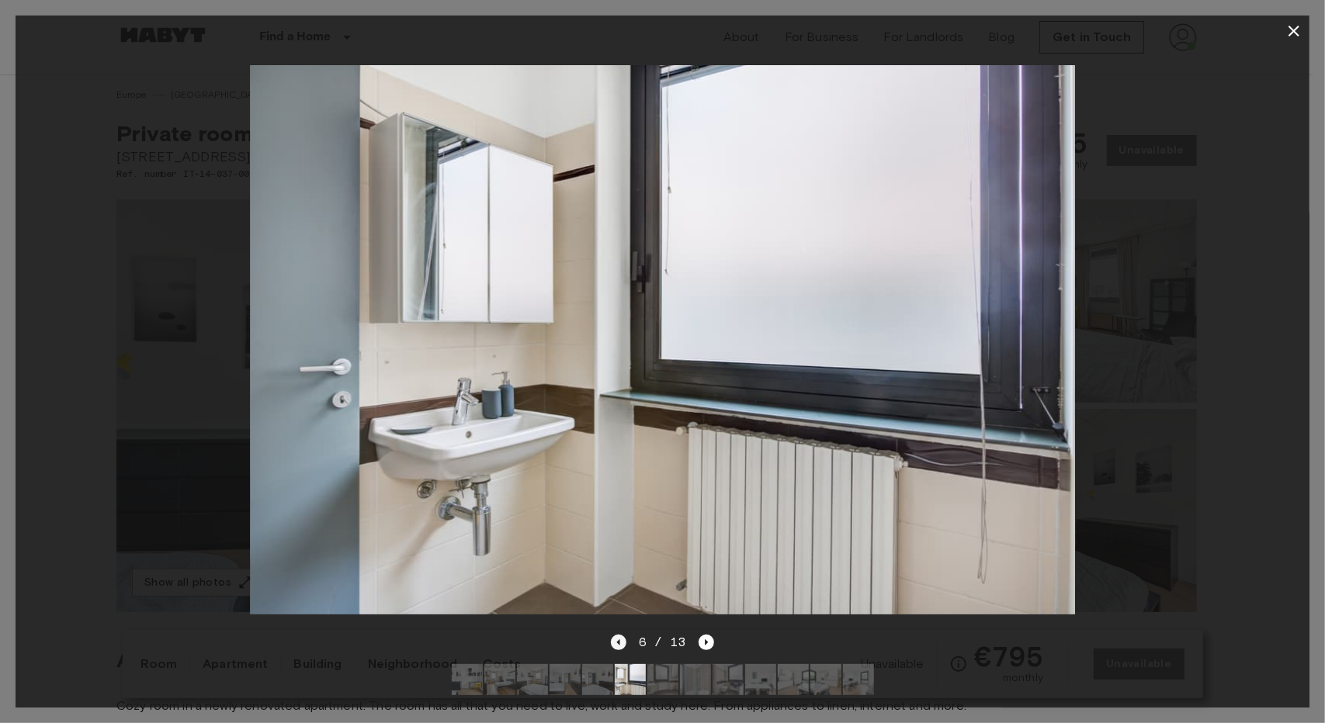
click at [623, 635] on icon "Previous image" at bounding box center [619, 643] width 16 height 16
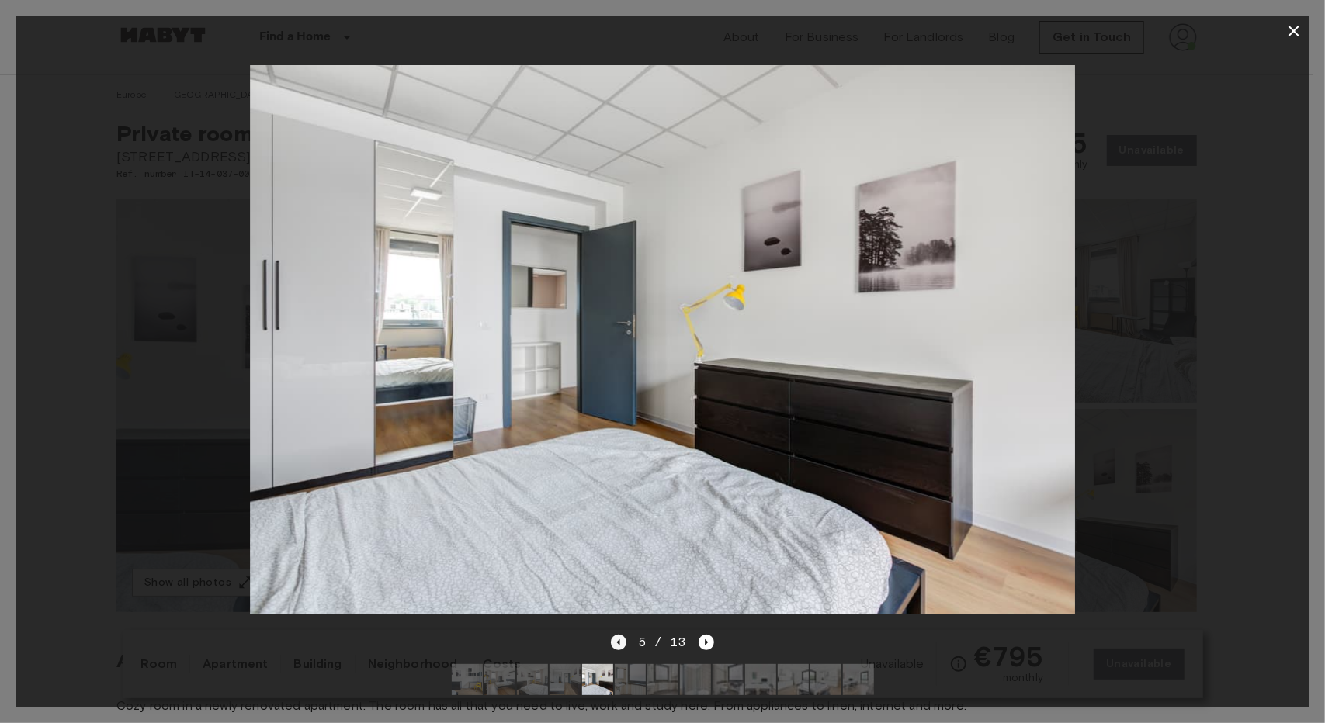
click at [623, 635] on icon "Previous image" at bounding box center [619, 643] width 16 height 16
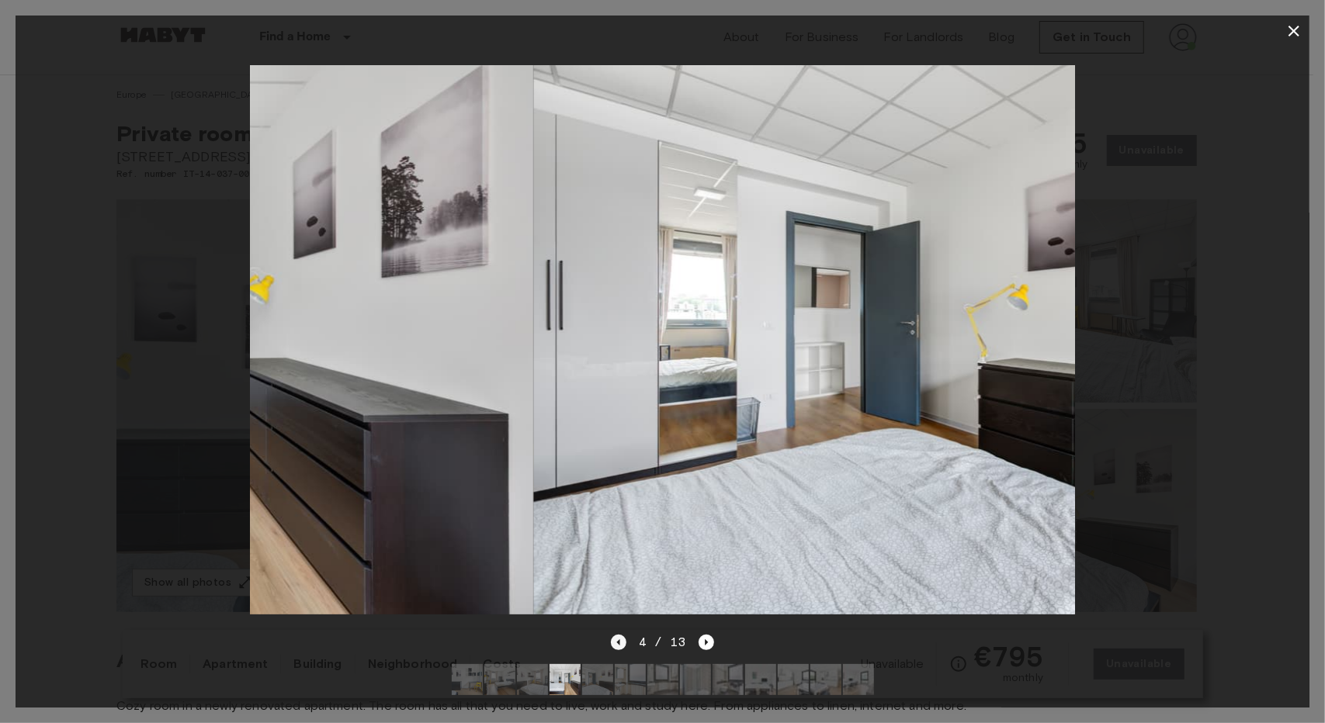
click at [623, 635] on icon "Previous image" at bounding box center [619, 643] width 16 height 16
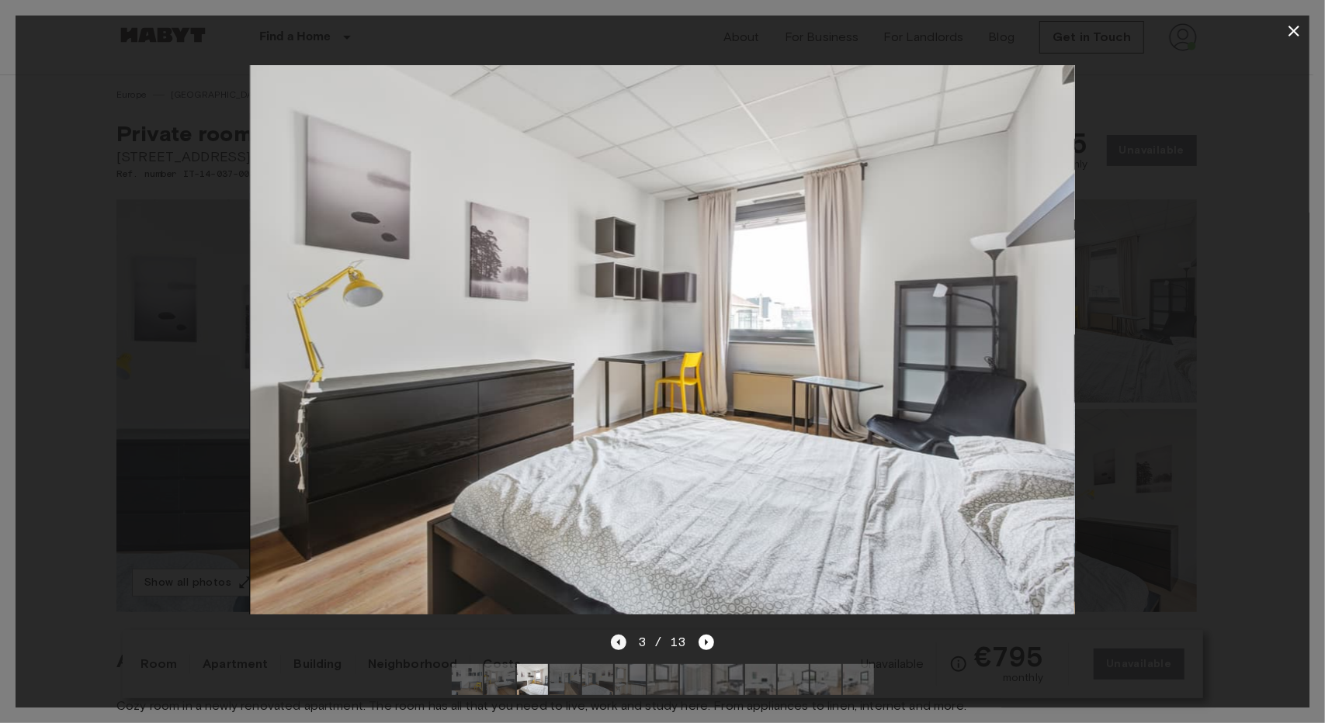
click at [623, 635] on icon "Previous image" at bounding box center [619, 643] width 16 height 16
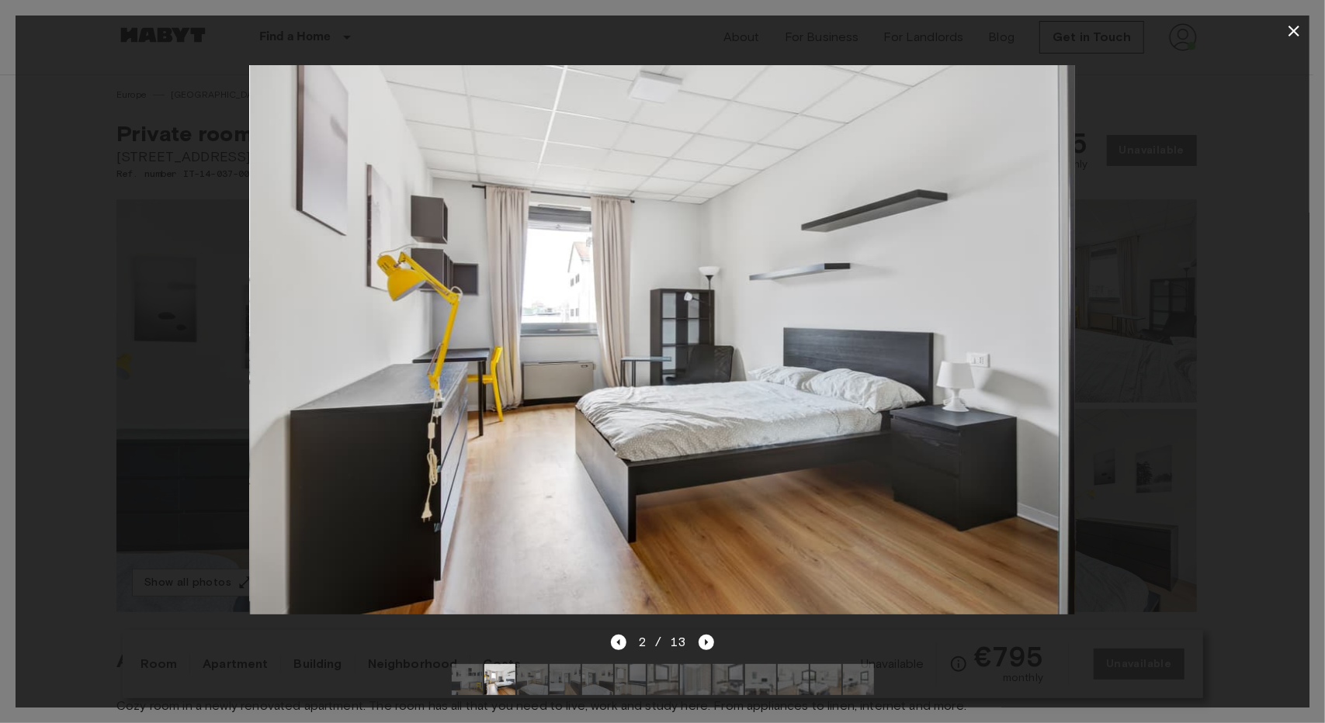
click at [1177, 300] on div at bounding box center [663, 340] width 1294 height 587
click at [616, 635] on icon "Previous image" at bounding box center [619, 643] width 16 height 16
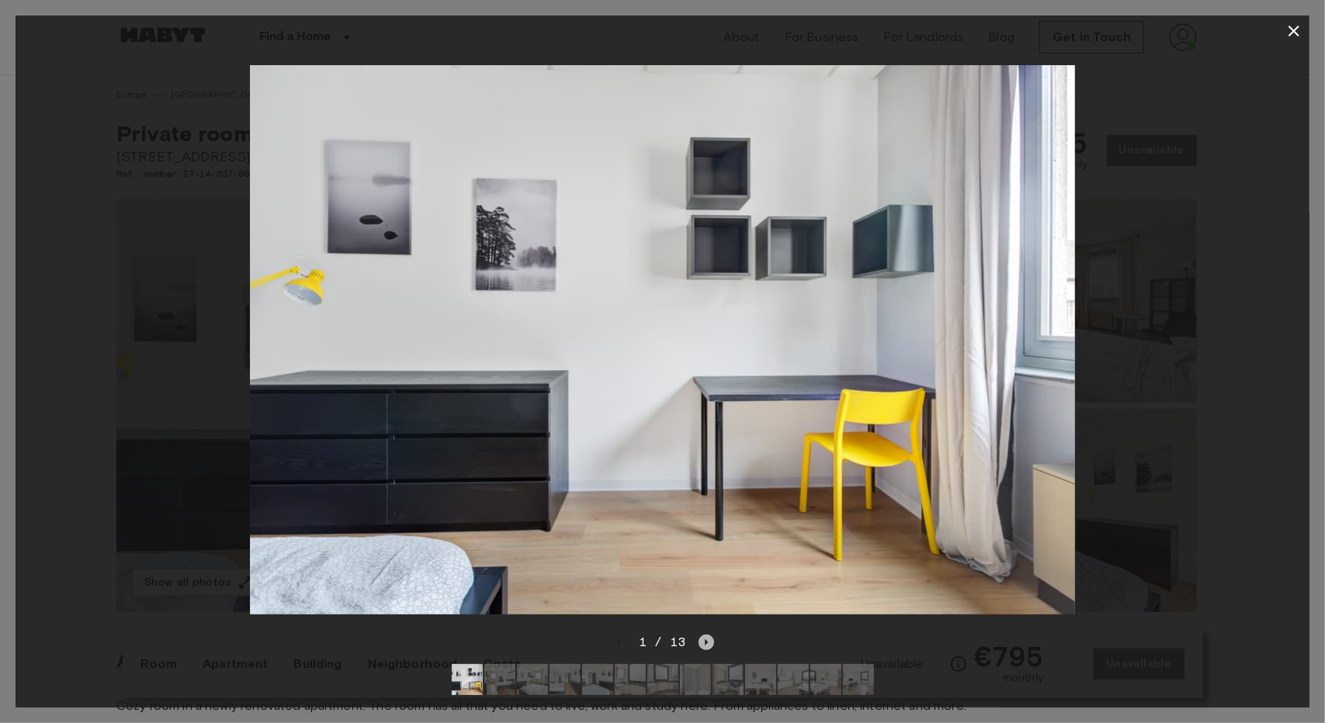
click at [706, 640] on icon "Next image" at bounding box center [706, 643] width 3 height 6
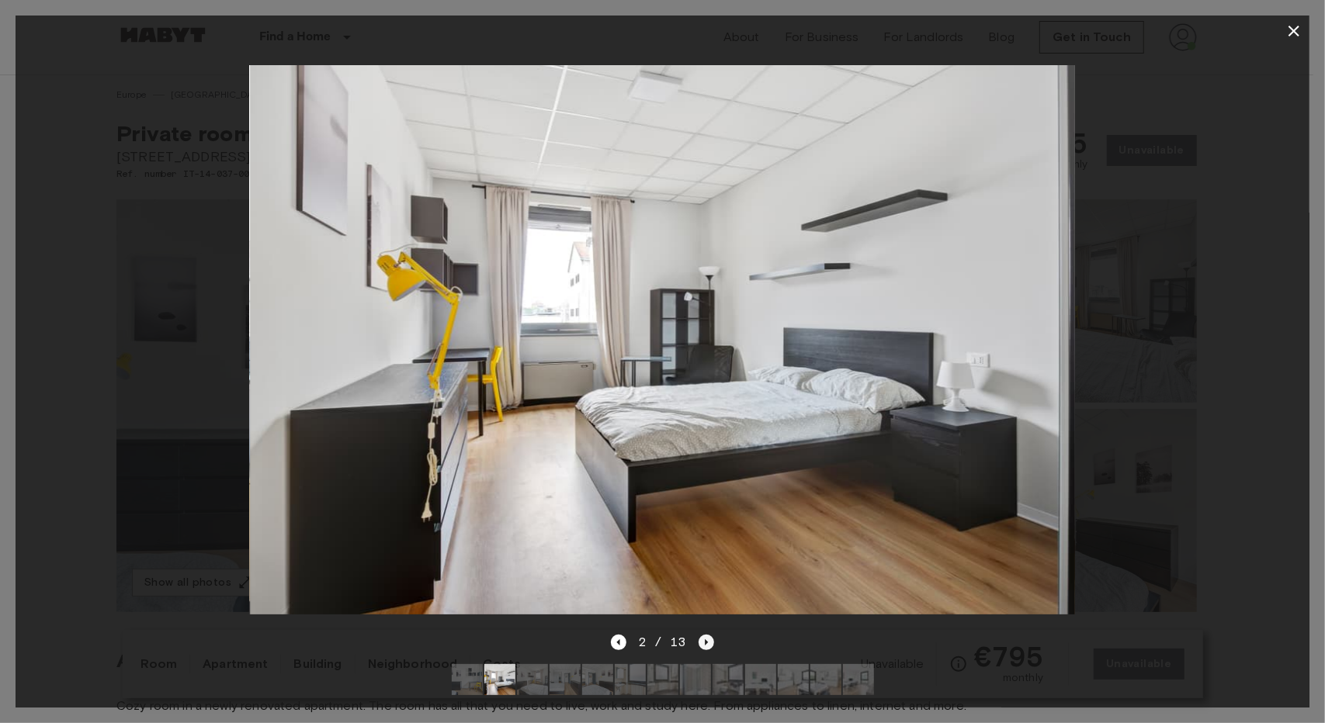
click at [706, 640] on icon "Next image" at bounding box center [706, 643] width 3 height 6
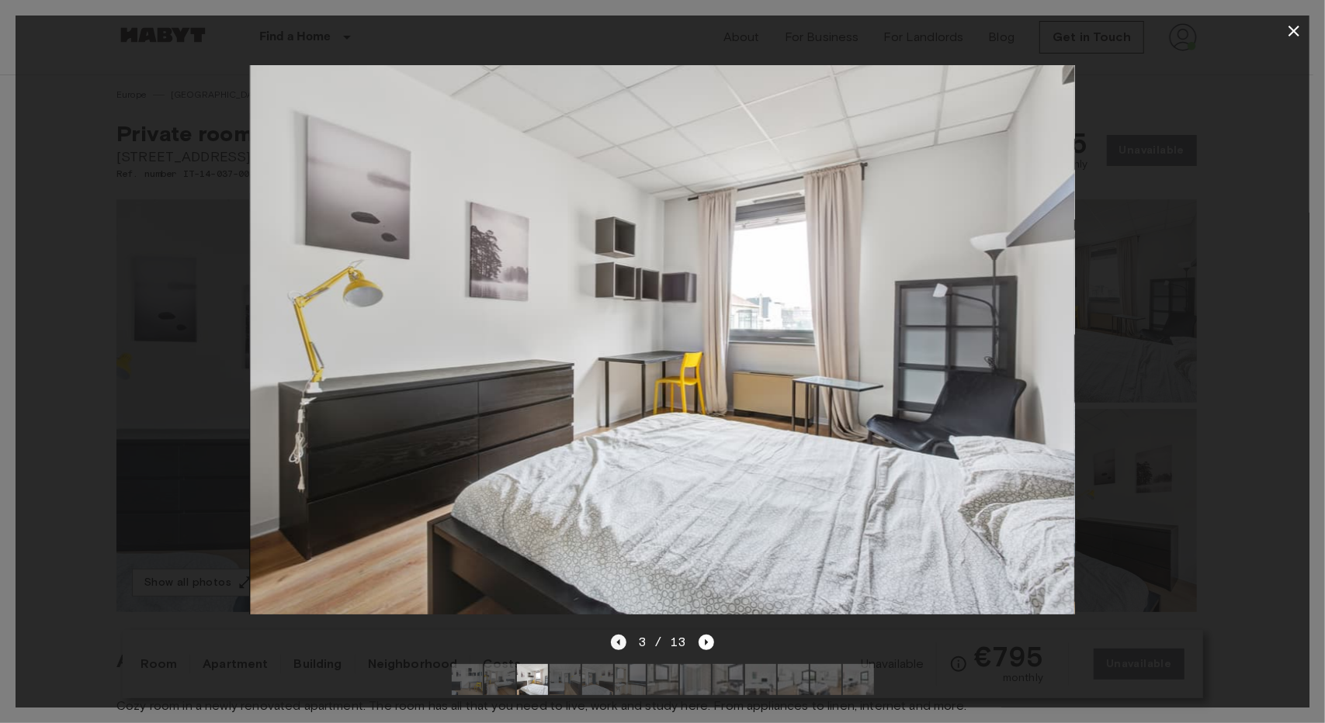
click at [619, 640] on icon "Previous image" at bounding box center [618, 643] width 3 height 6
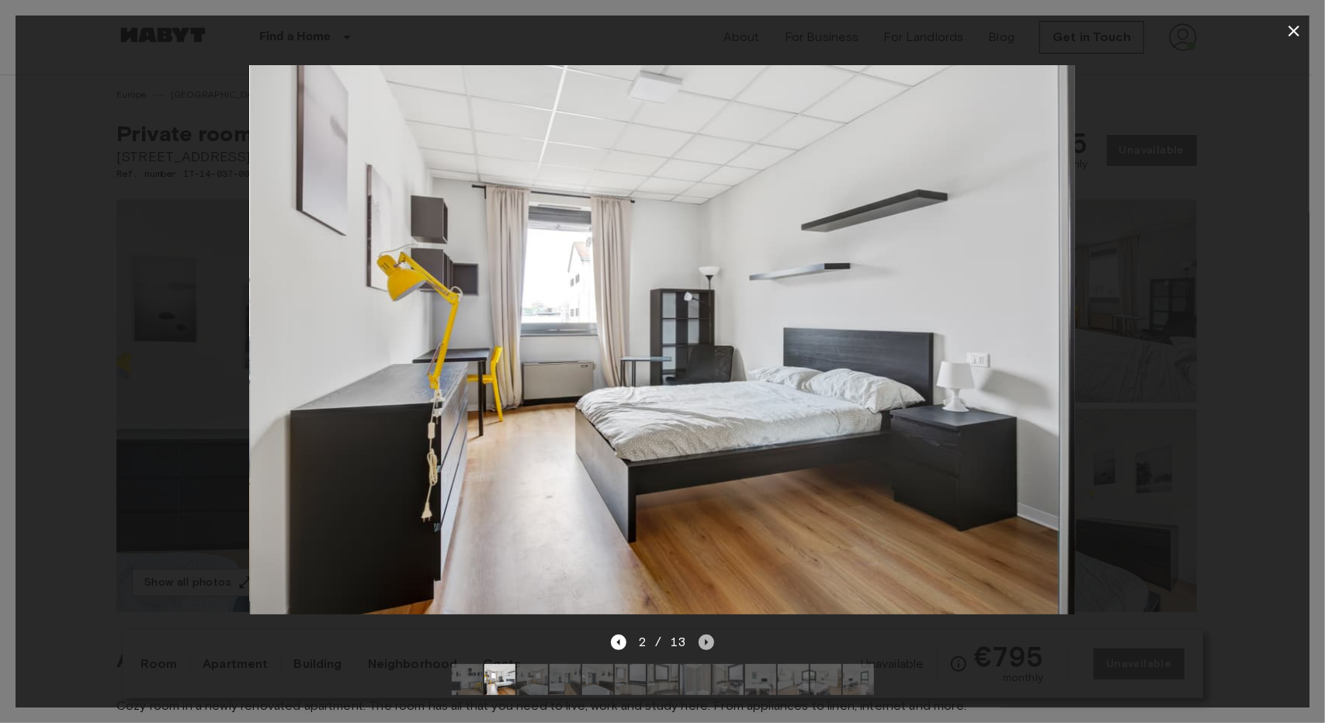
click at [702, 635] on icon "Next image" at bounding box center [707, 643] width 16 height 16
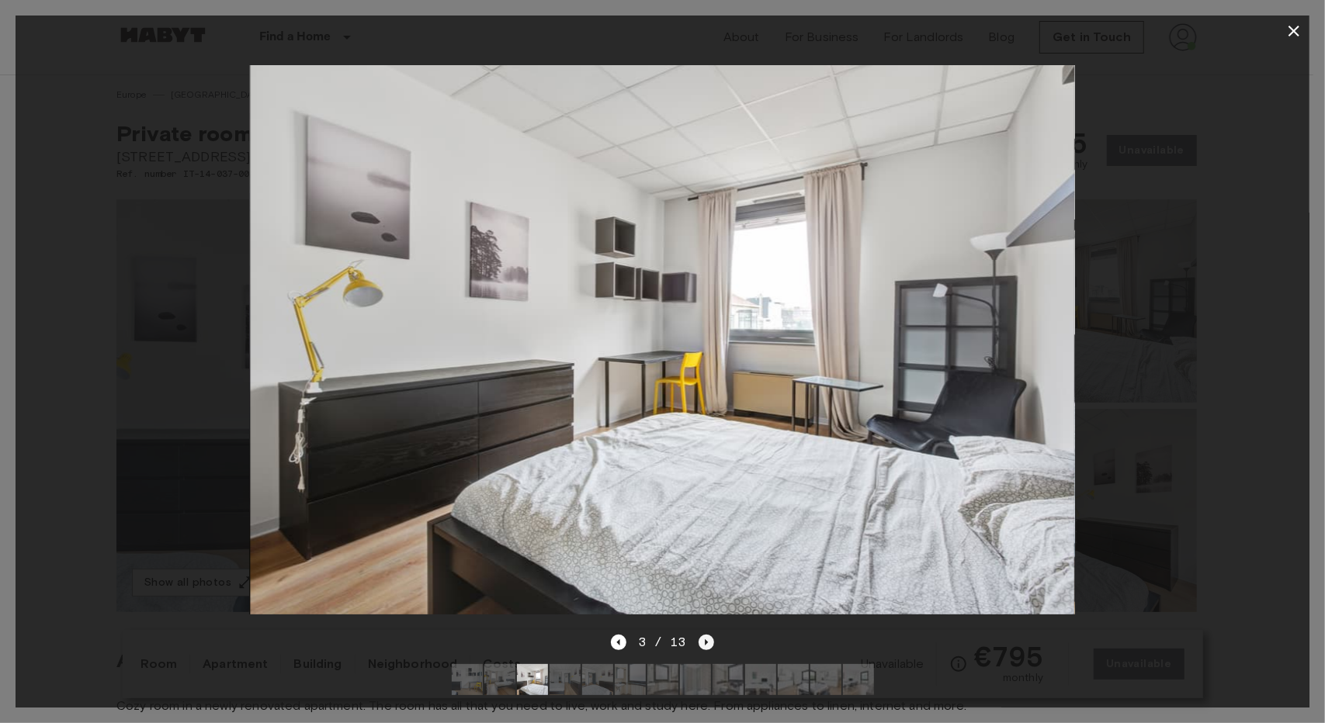
click at [706, 640] on icon "Next image" at bounding box center [706, 643] width 3 height 6
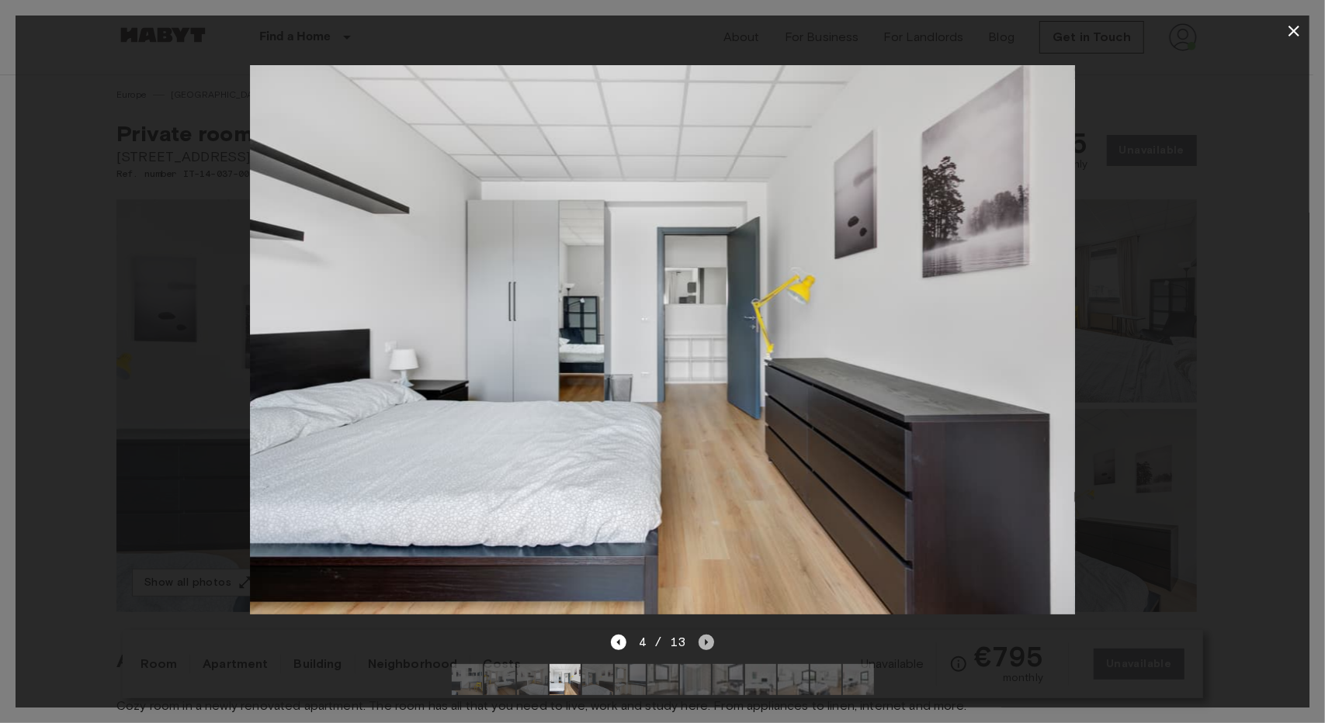
click at [706, 640] on icon "Next image" at bounding box center [706, 643] width 3 height 6
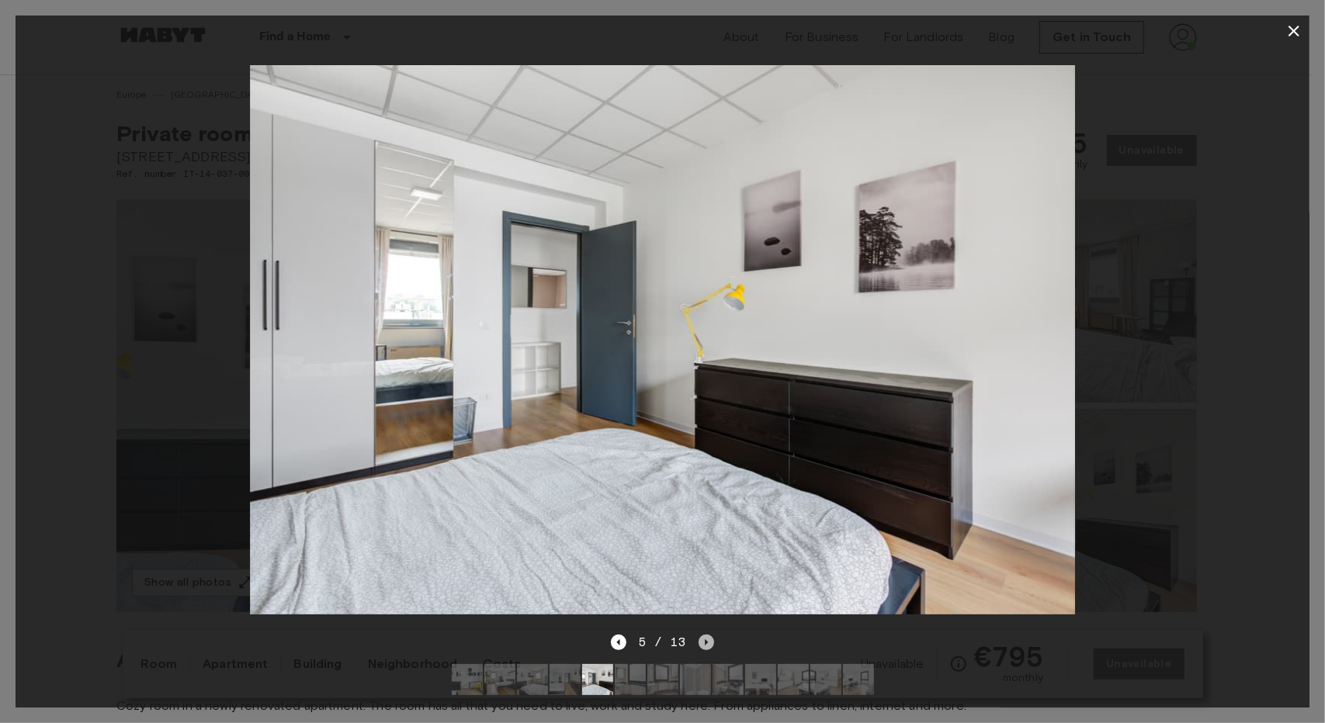
click at [706, 640] on icon "Next image" at bounding box center [706, 643] width 3 height 6
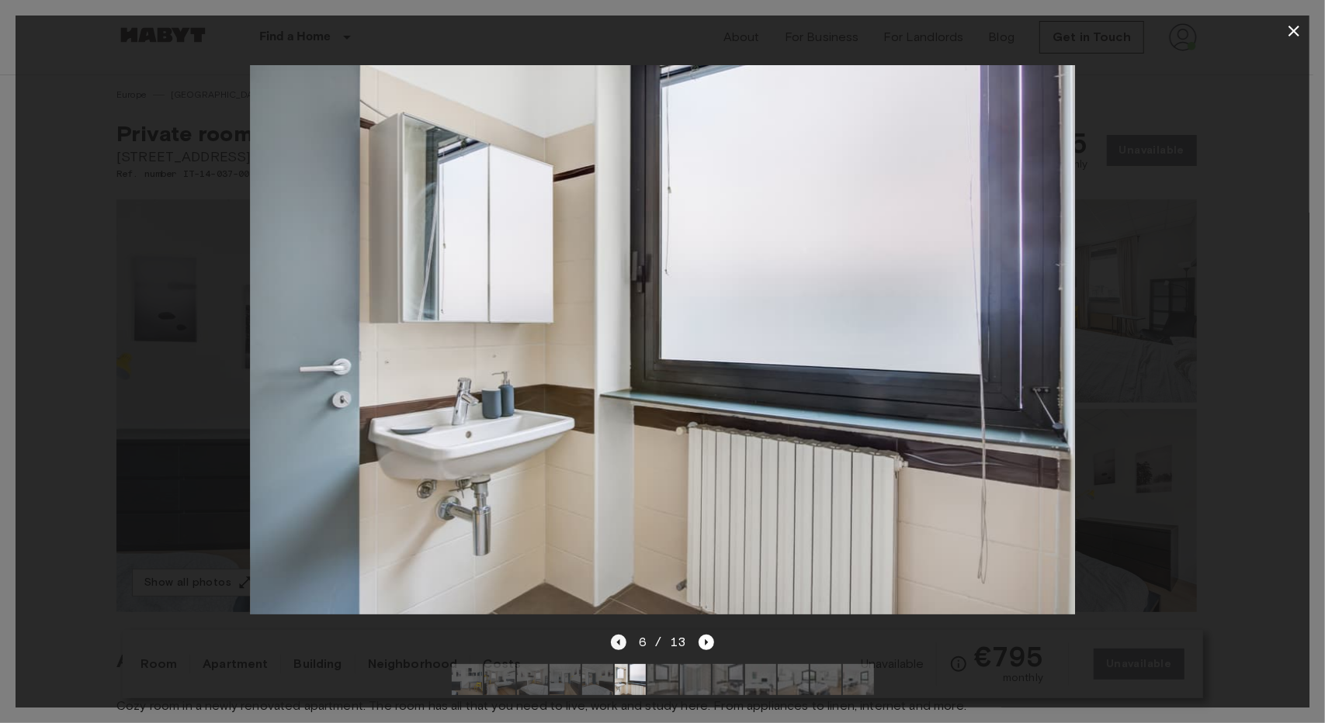
click at [613, 635] on icon "Previous image" at bounding box center [619, 643] width 16 height 16
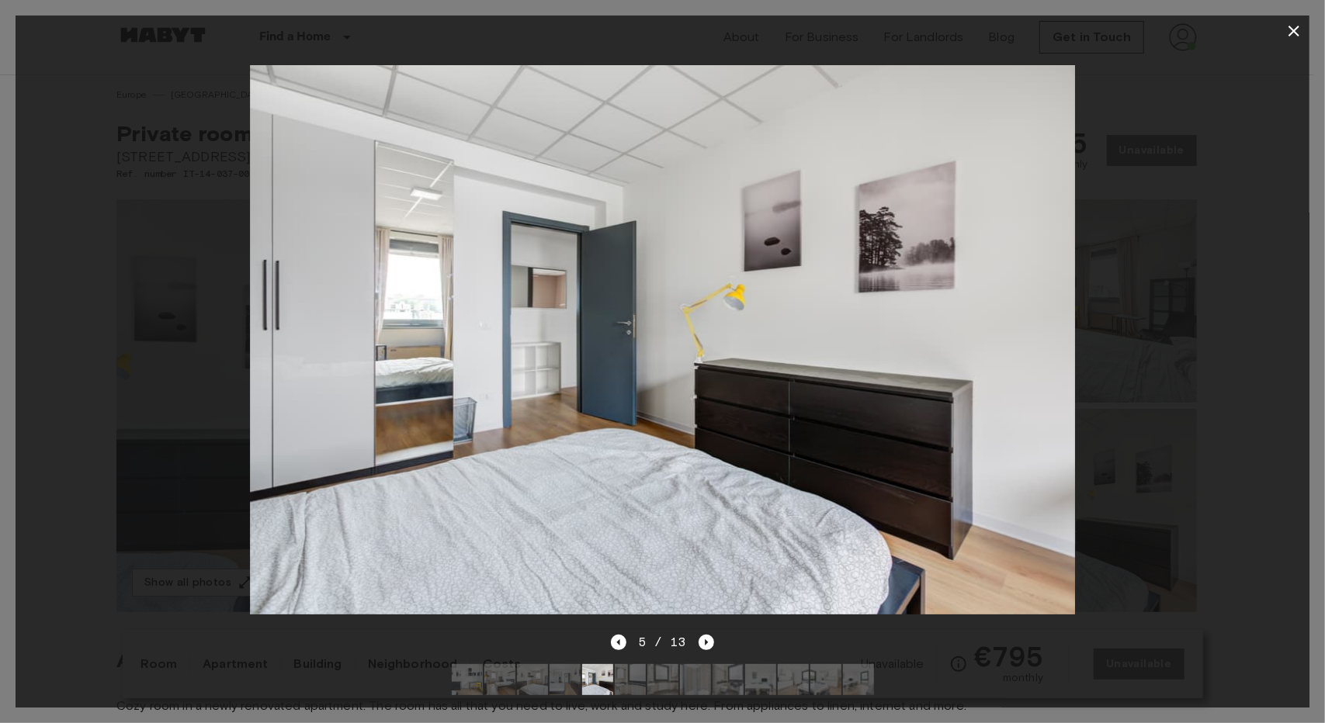
click at [619, 639] on div "5 / 13" at bounding box center [662, 642] width 103 height 19
click at [619, 635] on icon "Previous image" at bounding box center [619, 643] width 16 height 16
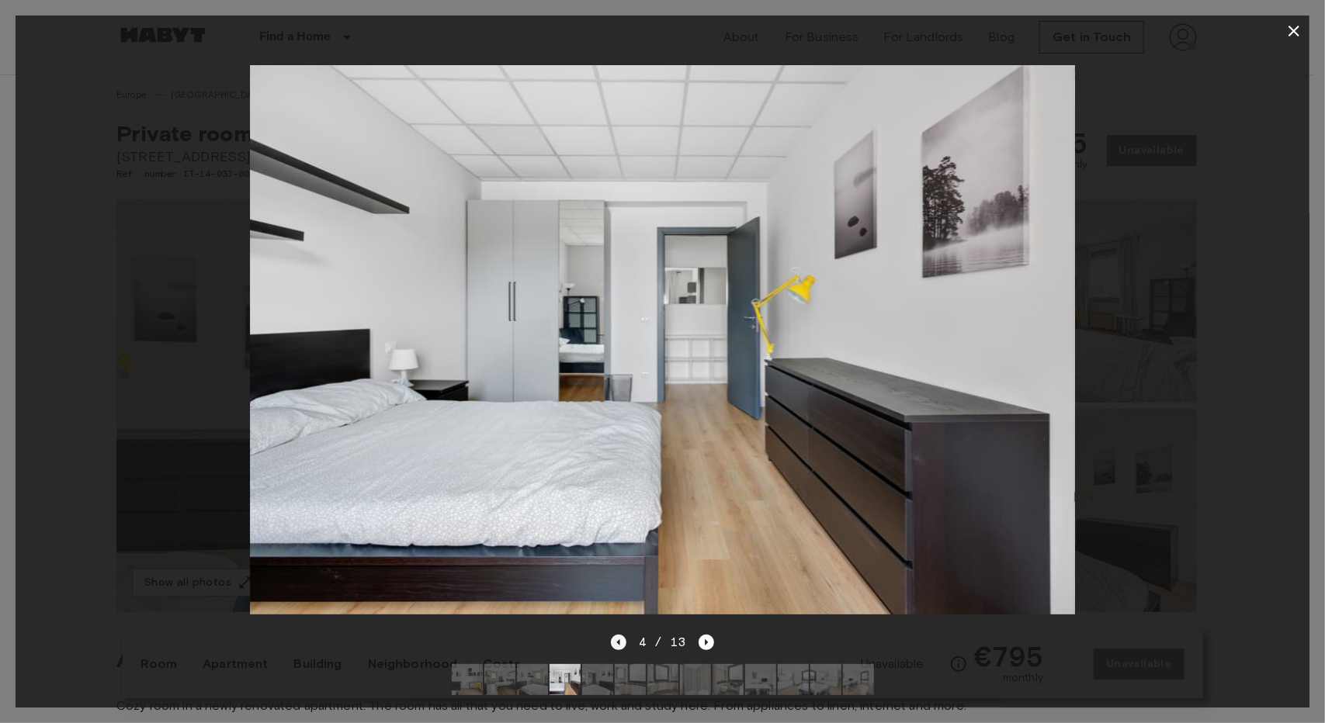
click at [619, 635] on icon "Previous image" at bounding box center [619, 643] width 16 height 16
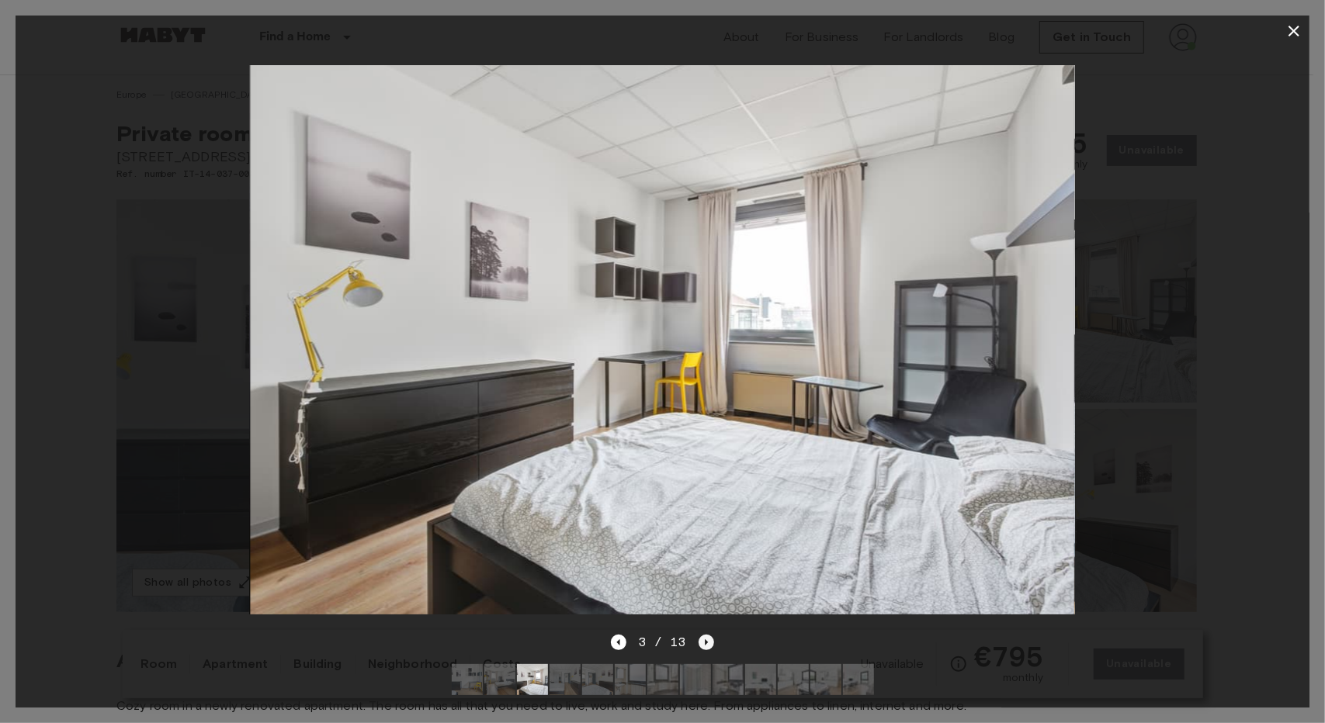
click at [710, 635] on icon "Next image" at bounding box center [707, 643] width 16 height 16
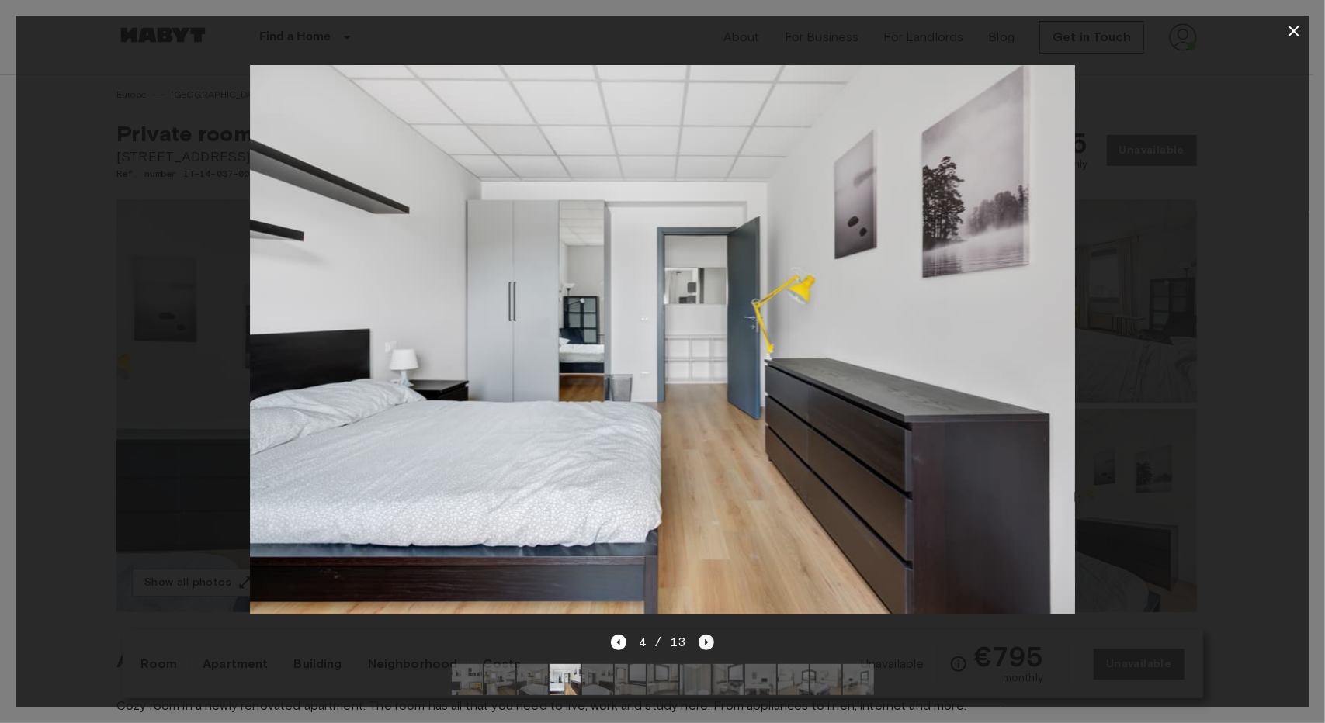
click at [706, 635] on icon "Next image" at bounding box center [707, 643] width 16 height 16
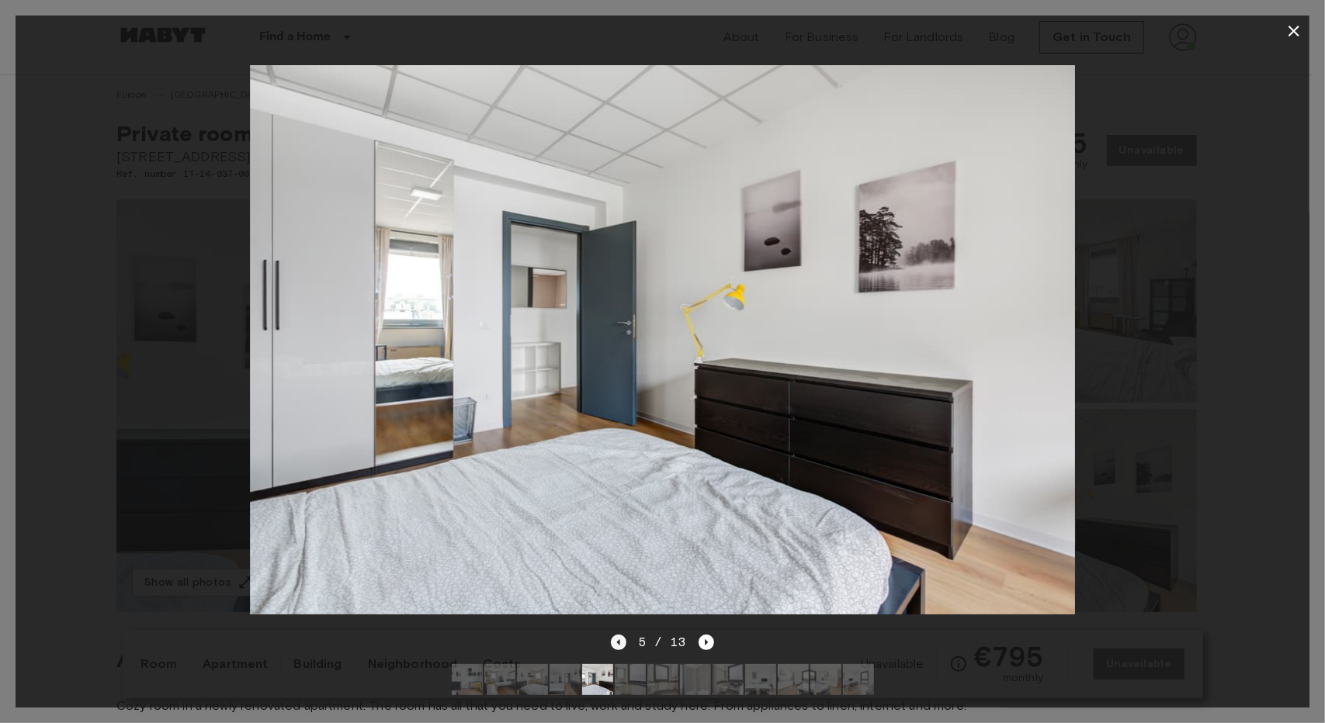
click at [613, 635] on icon "Previous image" at bounding box center [619, 643] width 16 height 16
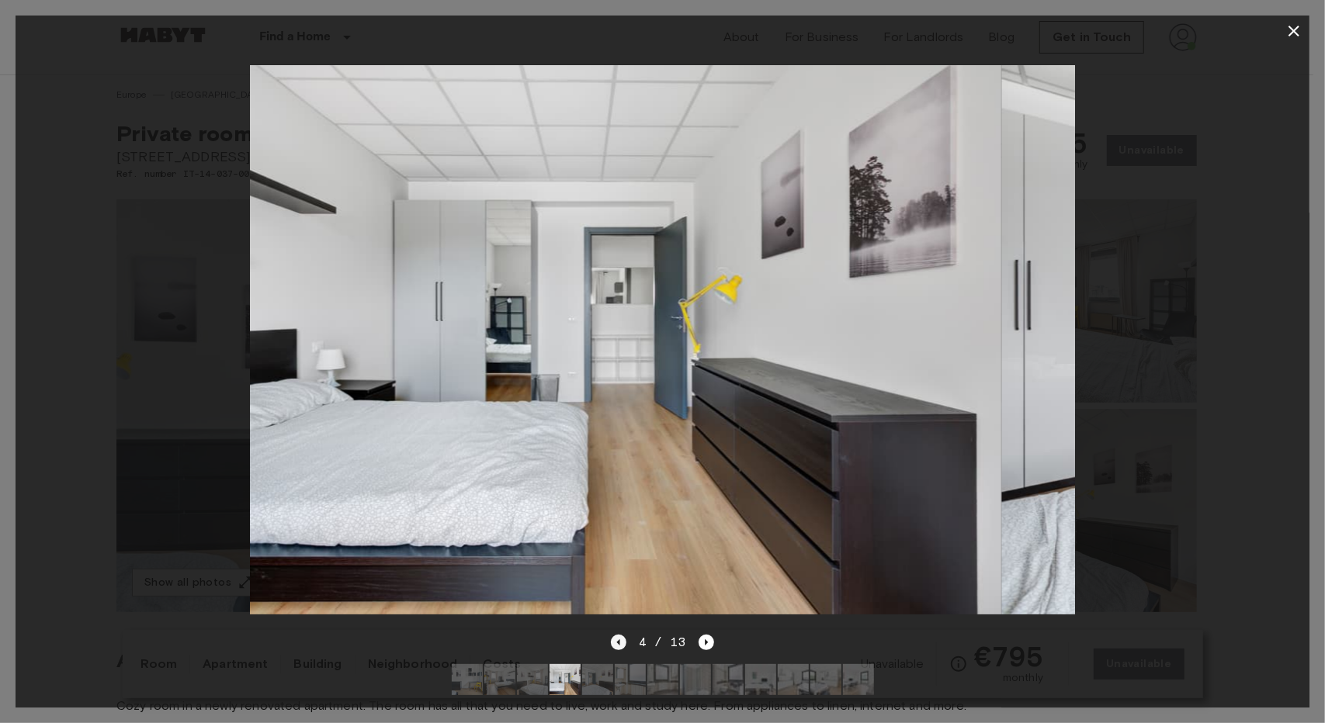
click at [613, 635] on icon "Previous image" at bounding box center [619, 643] width 16 height 16
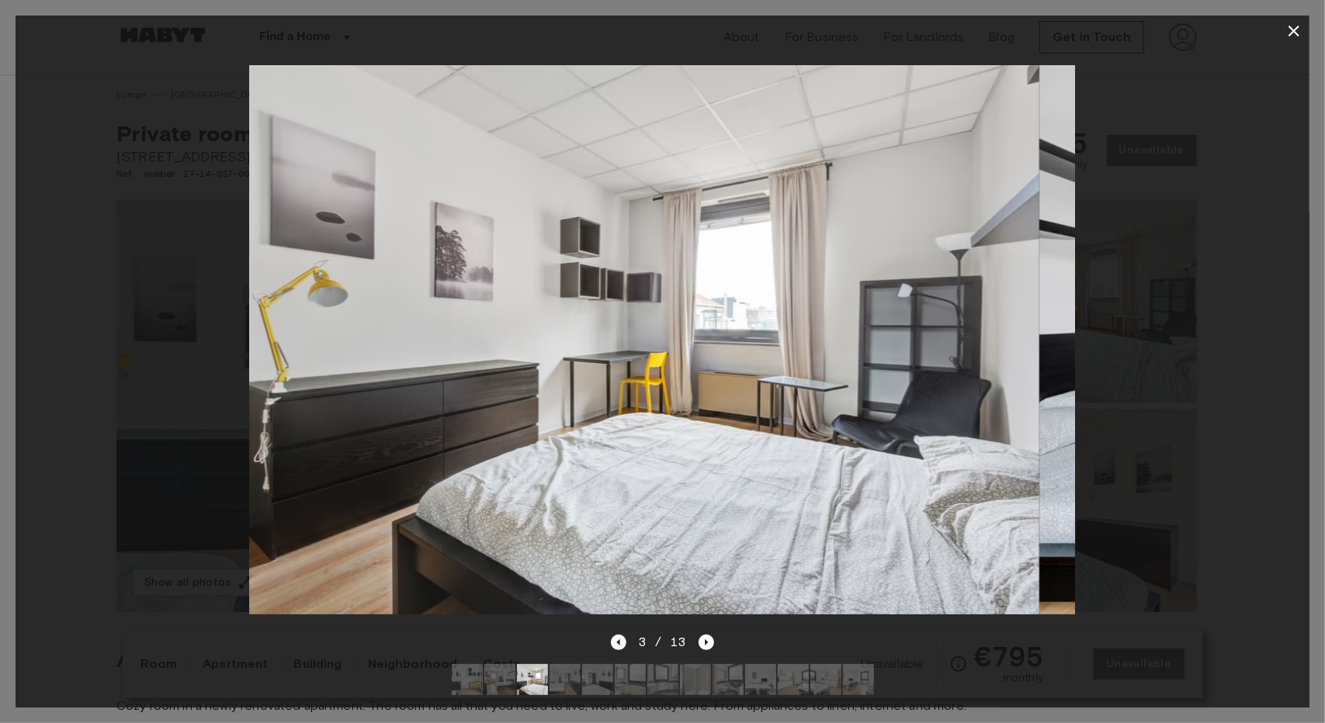
click at [613, 635] on icon "Previous image" at bounding box center [619, 643] width 16 height 16
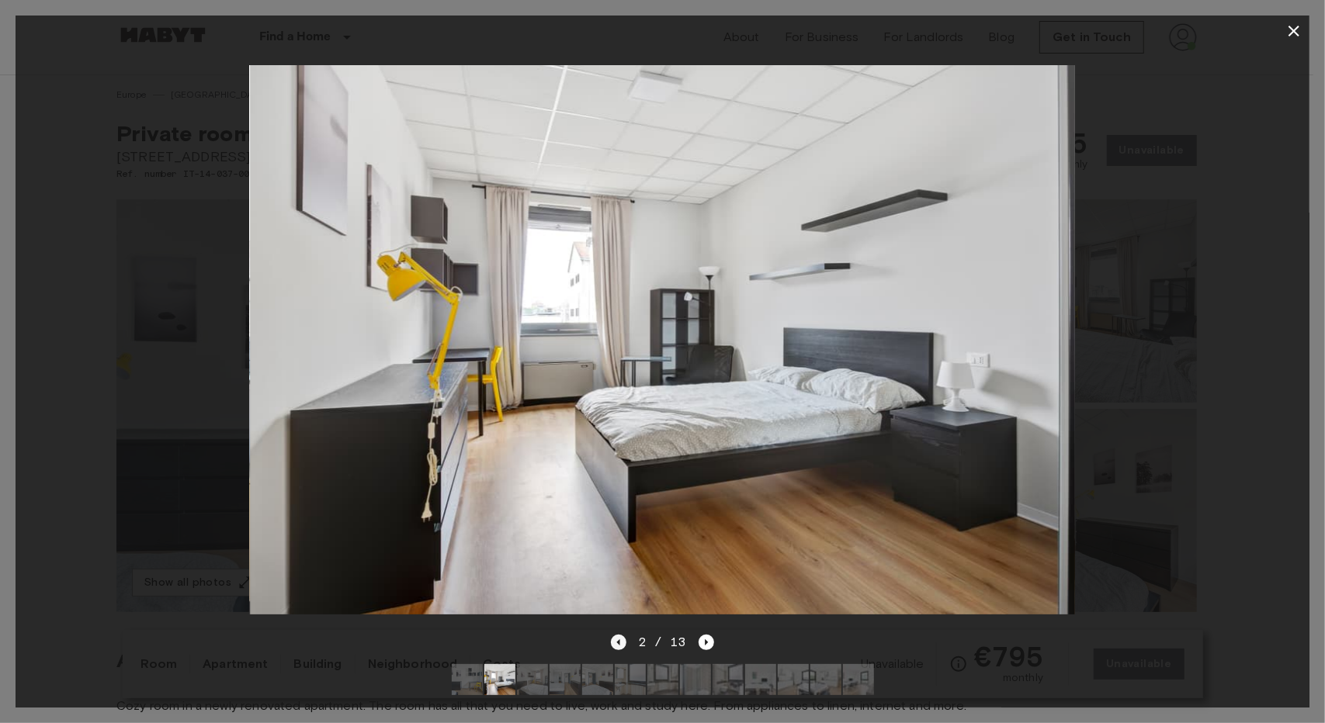
click at [613, 635] on icon "Previous image" at bounding box center [619, 643] width 16 height 16
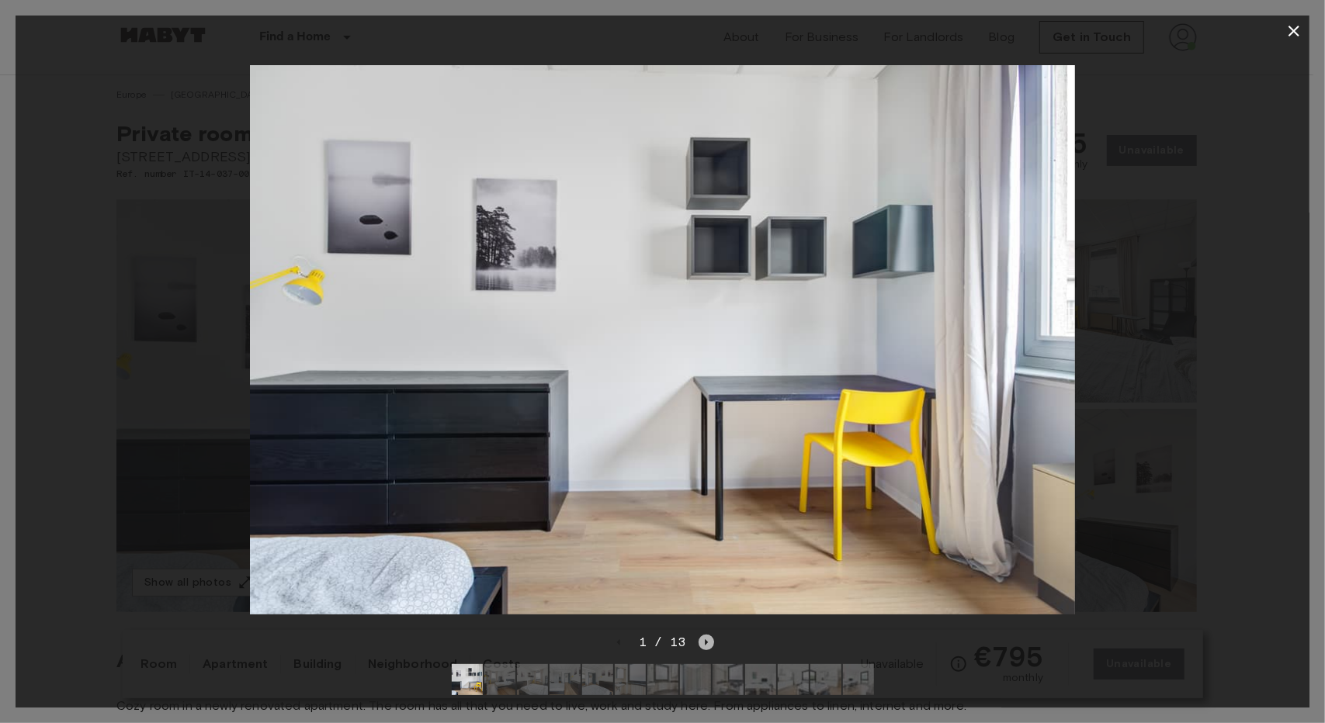
click at [703, 635] on icon "Next image" at bounding box center [707, 643] width 16 height 16
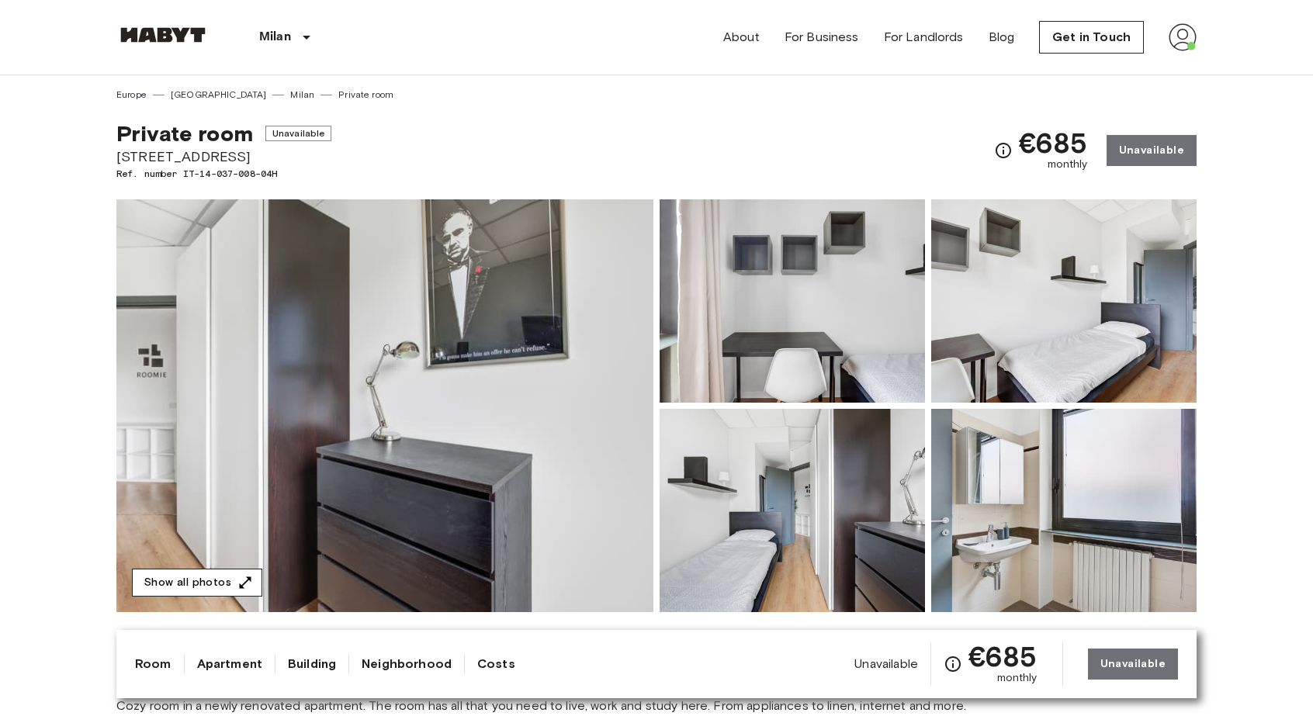
click at [218, 589] on button "Show all photos" at bounding box center [197, 583] width 130 height 29
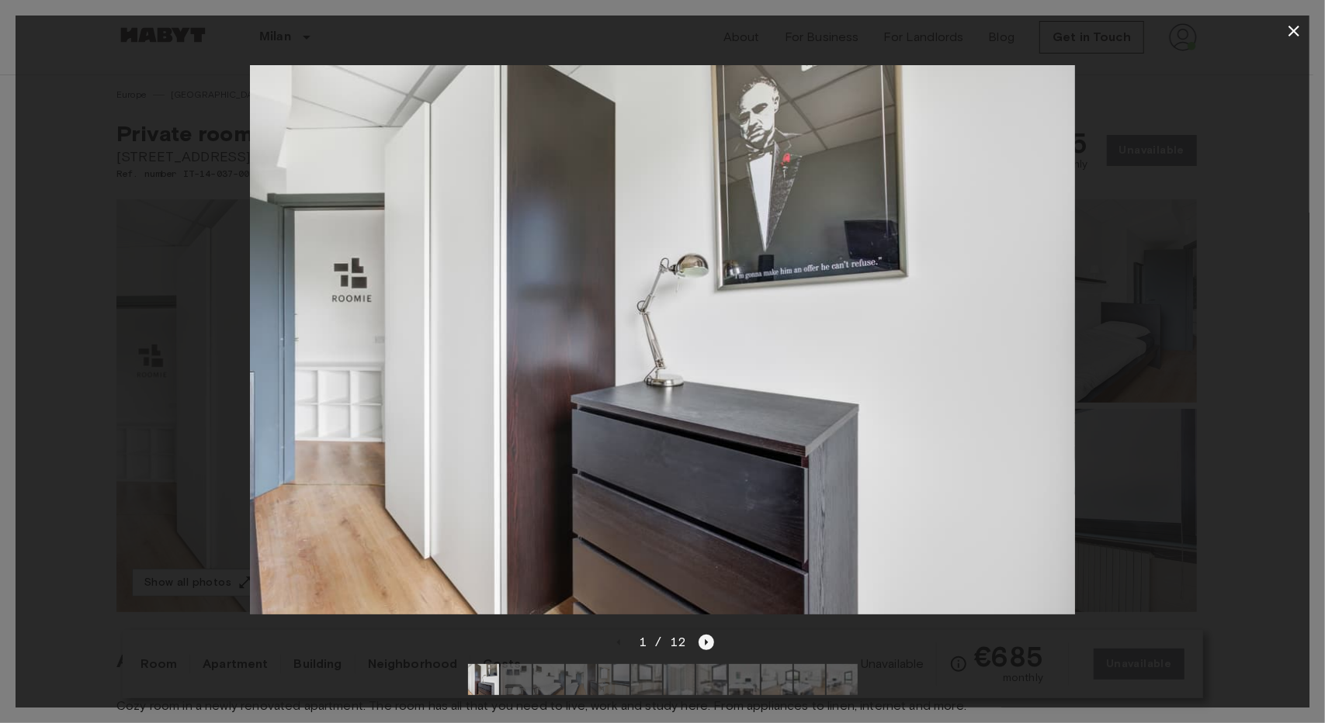
click at [700, 635] on icon "Next image" at bounding box center [707, 643] width 16 height 16
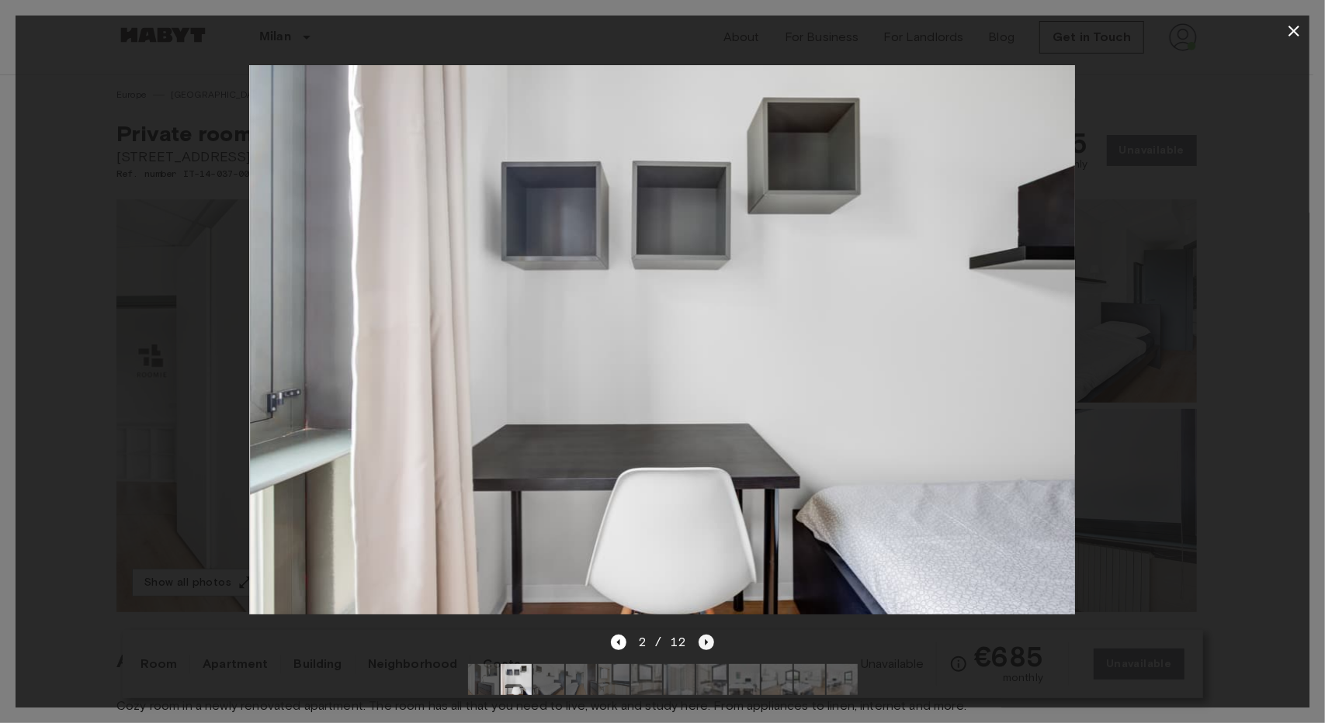
click at [700, 635] on icon "Next image" at bounding box center [707, 643] width 16 height 16
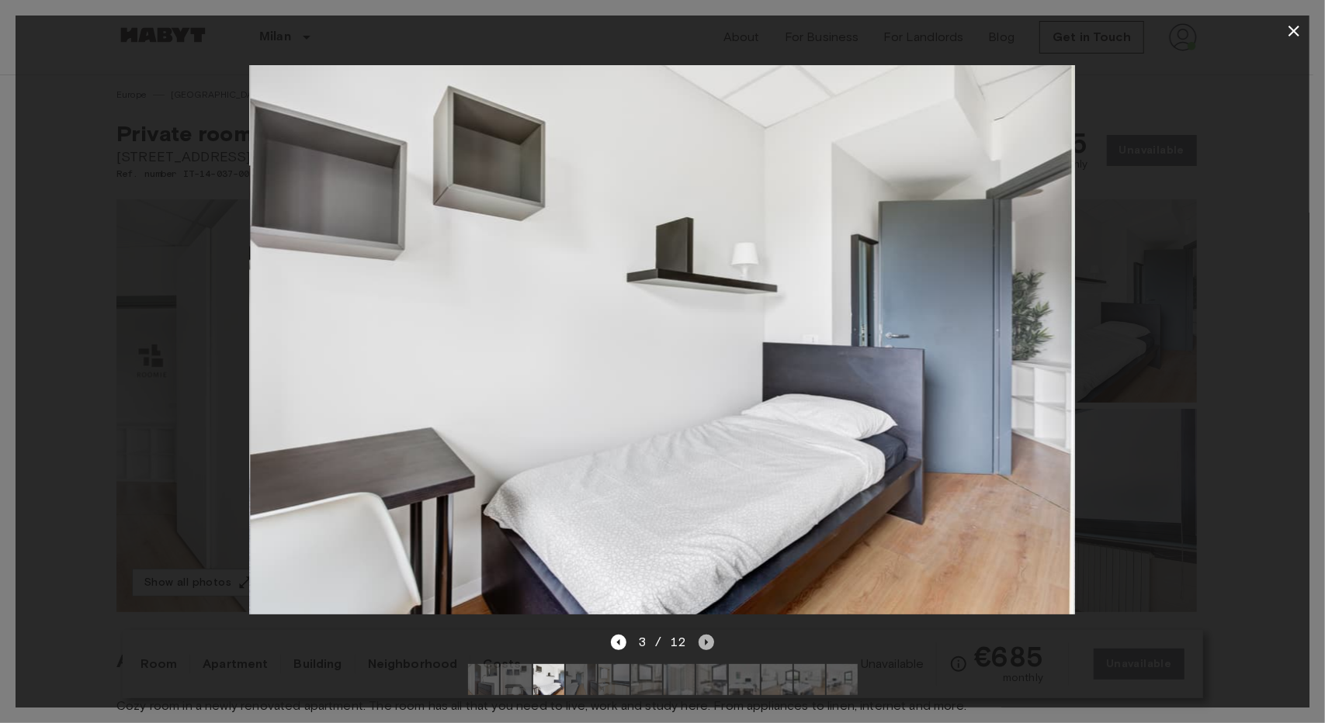
click at [700, 635] on icon "Next image" at bounding box center [707, 643] width 16 height 16
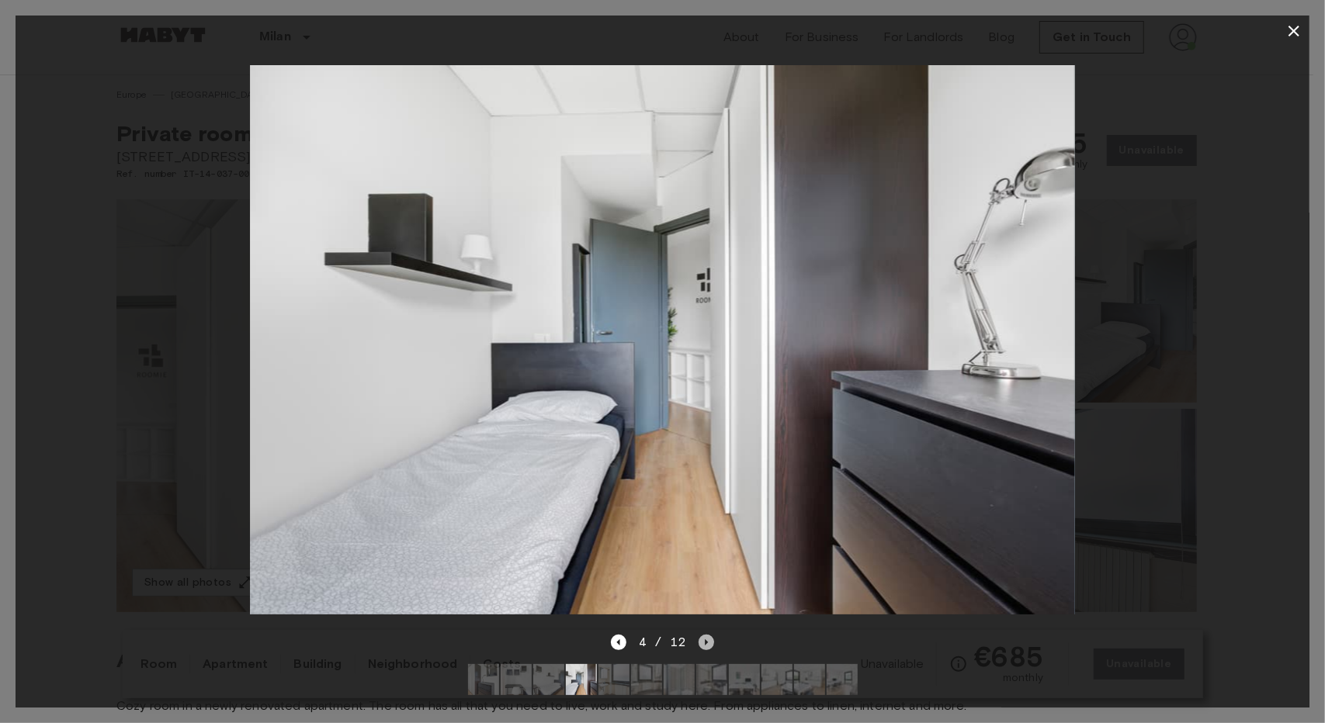
click at [700, 635] on icon "Next image" at bounding box center [707, 643] width 16 height 16
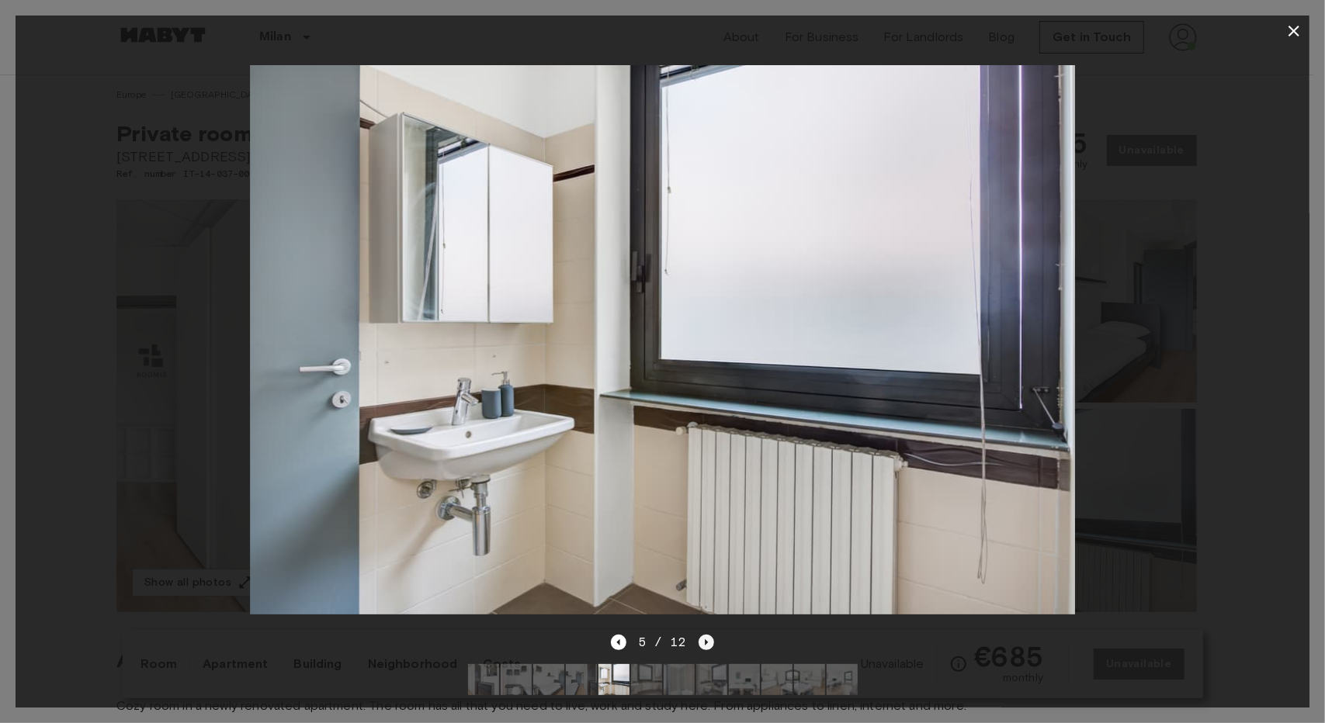
click at [700, 635] on icon "Next image" at bounding box center [707, 643] width 16 height 16
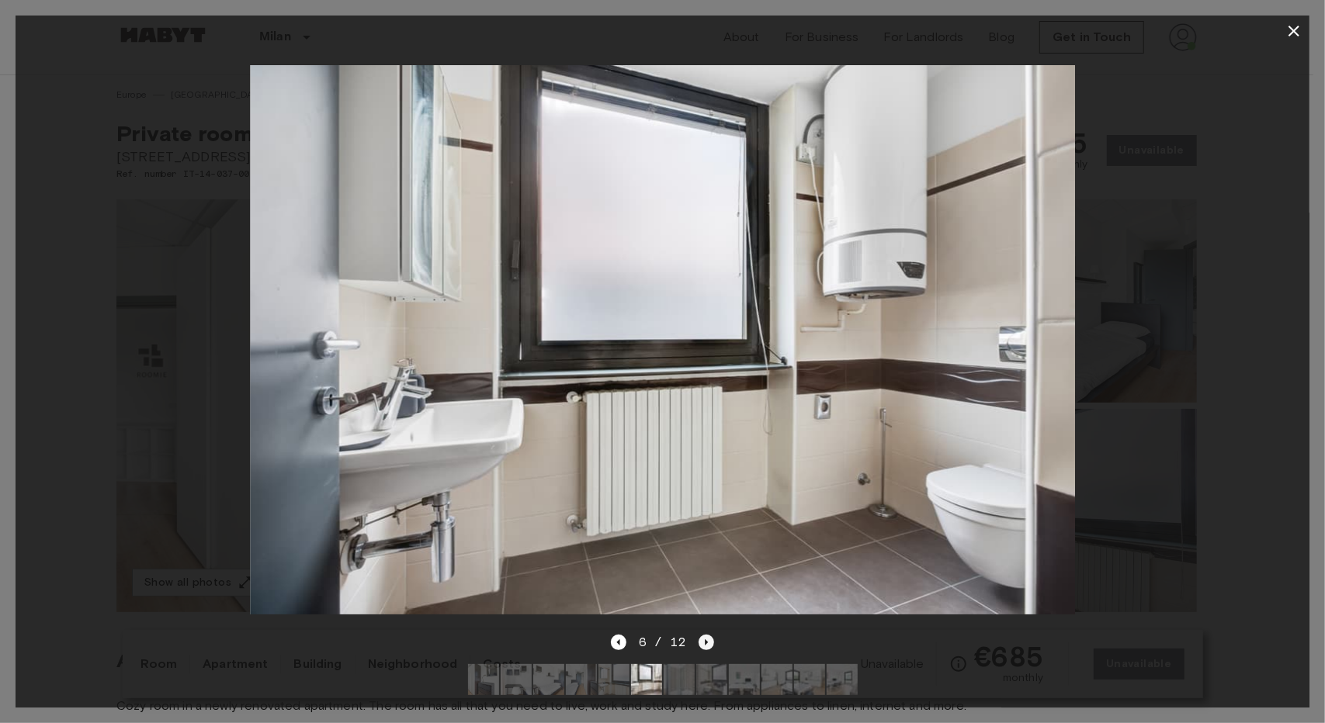
click at [700, 635] on icon "Next image" at bounding box center [707, 643] width 16 height 16
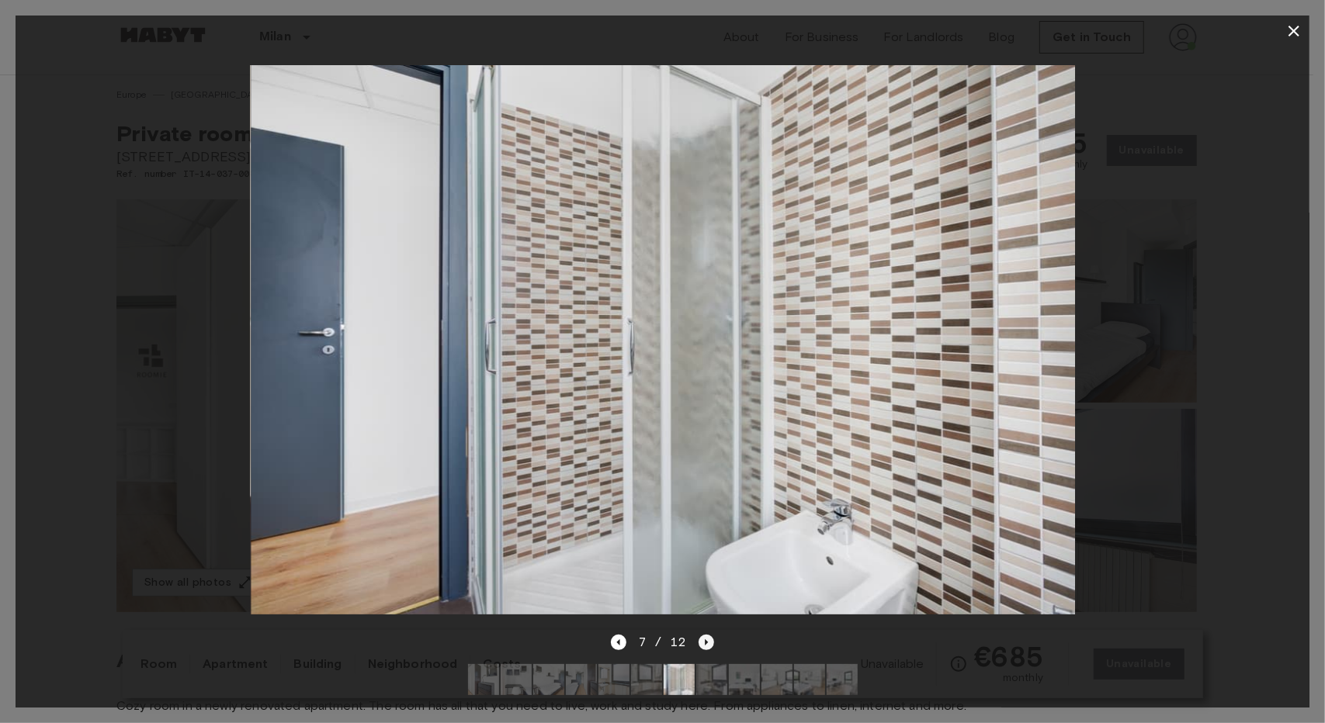
click at [700, 635] on icon "Next image" at bounding box center [707, 643] width 16 height 16
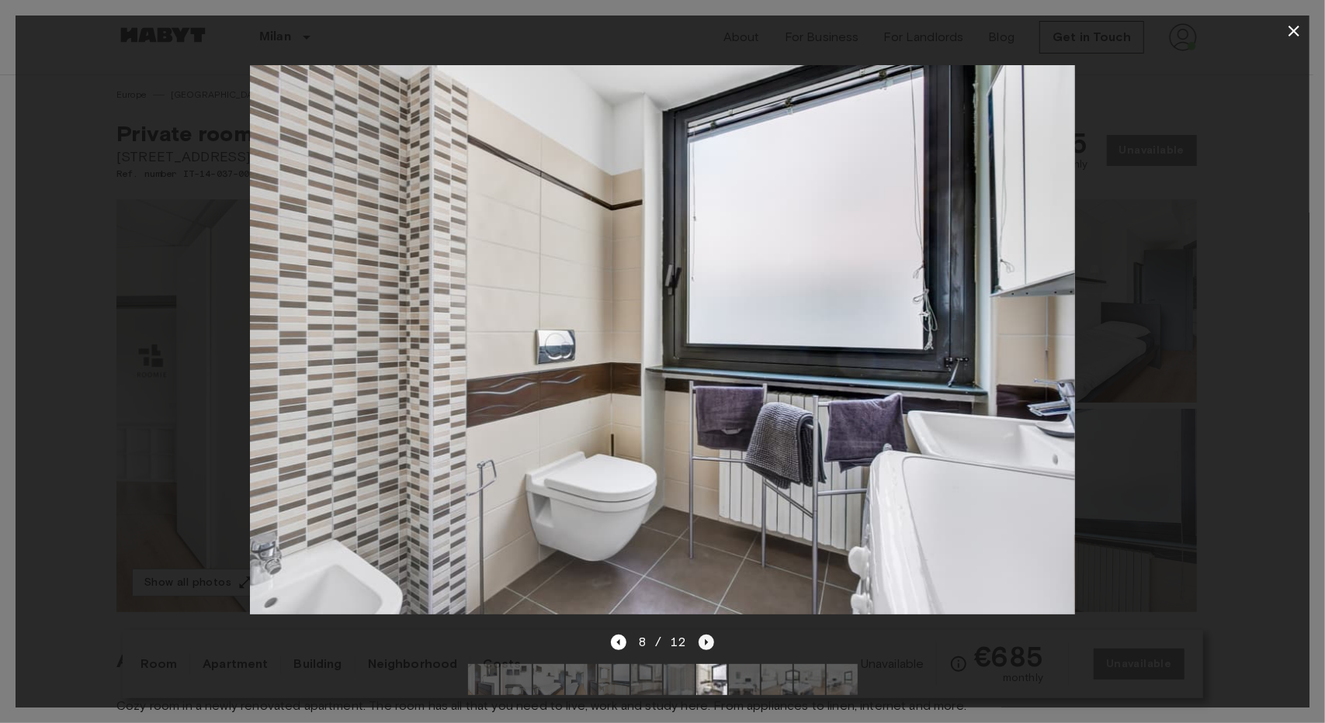
click at [700, 635] on icon "Next image" at bounding box center [707, 643] width 16 height 16
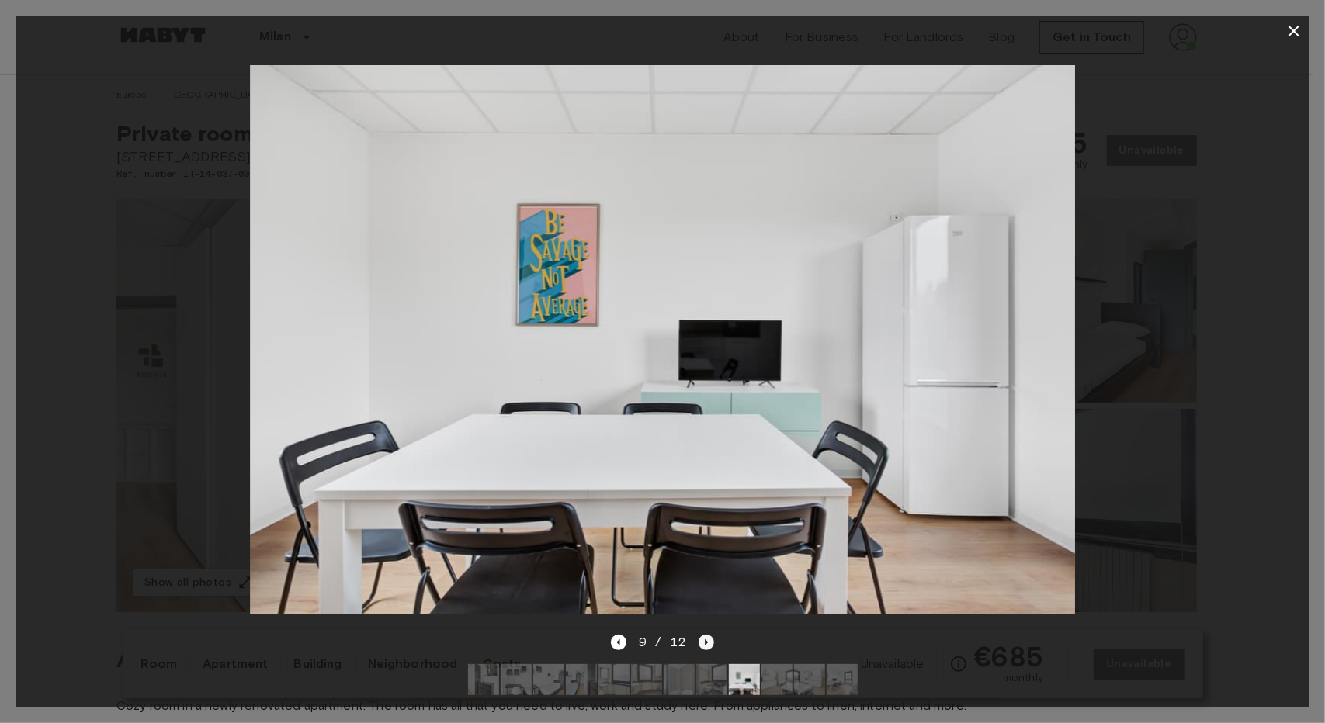
click at [700, 635] on icon "Next image" at bounding box center [707, 643] width 16 height 16
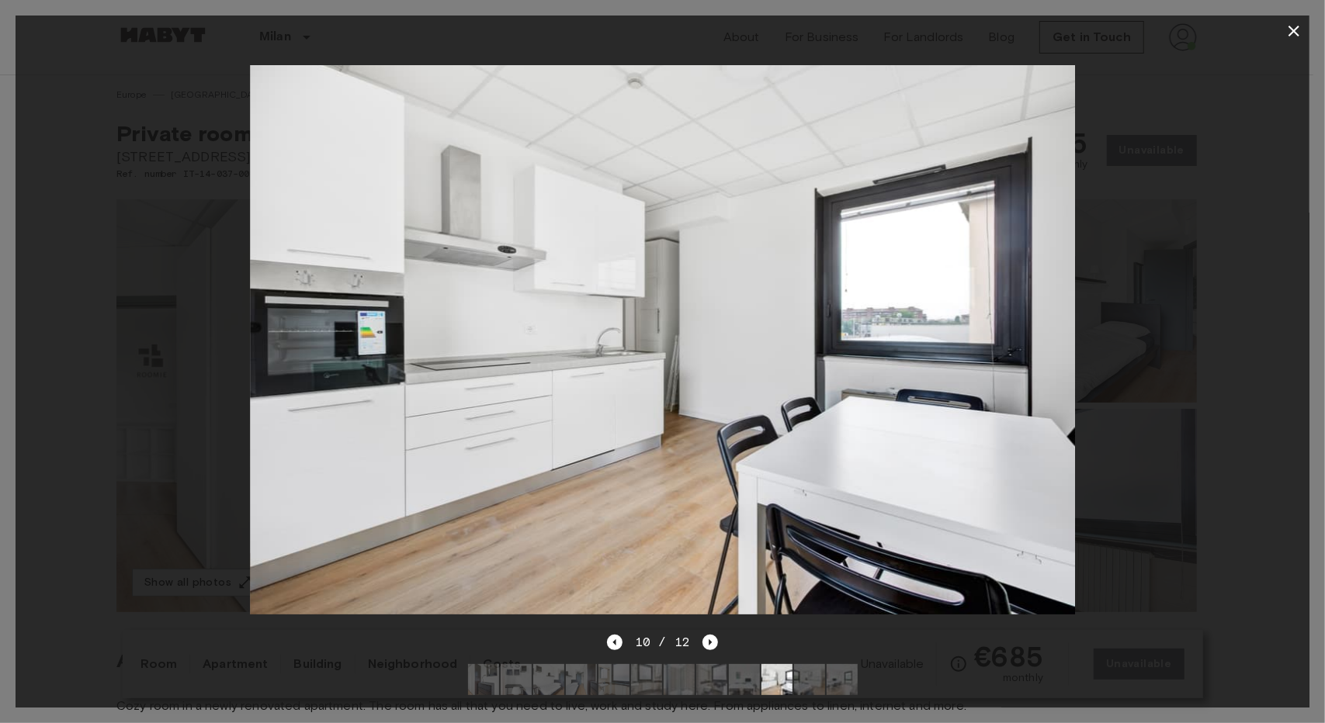
click at [607, 633] on div "10 / 12" at bounding box center [663, 670] width 1294 height 75
click at [611, 635] on icon "Previous image" at bounding box center [615, 643] width 16 height 16
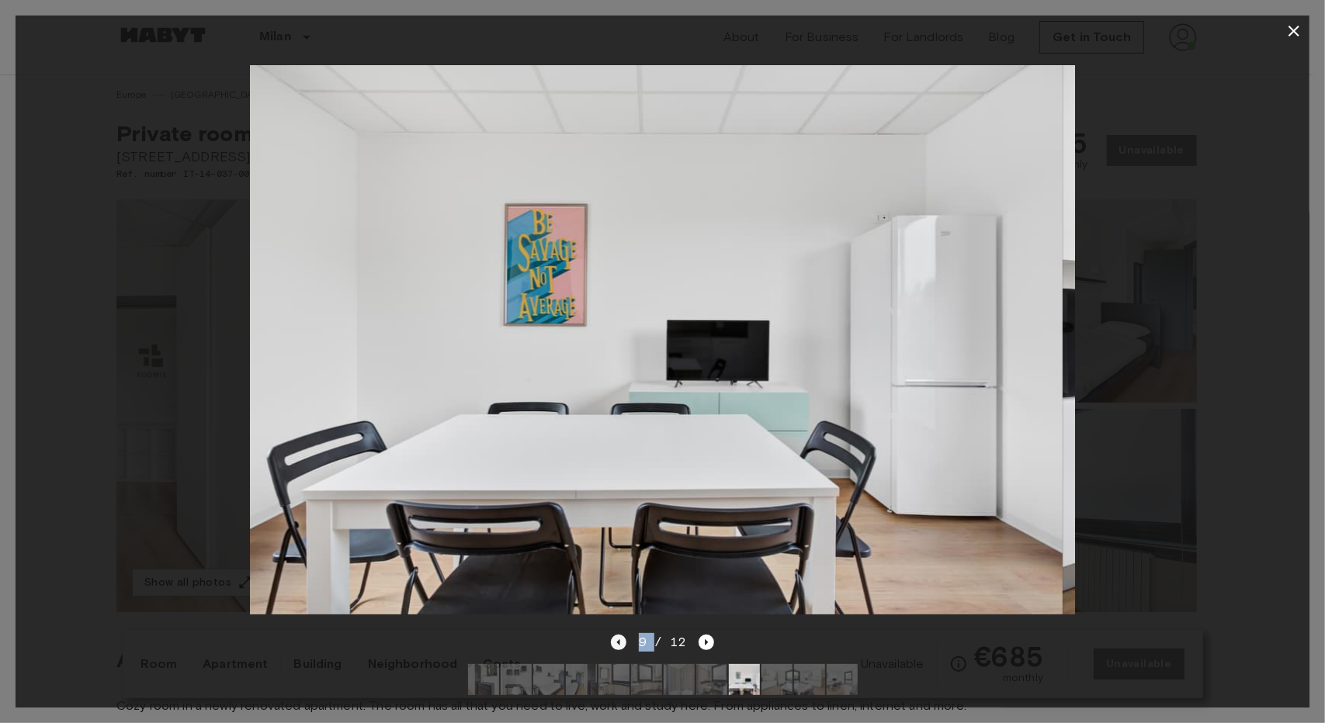
click at [611, 633] on div "9 / 12" at bounding box center [663, 670] width 1294 height 75
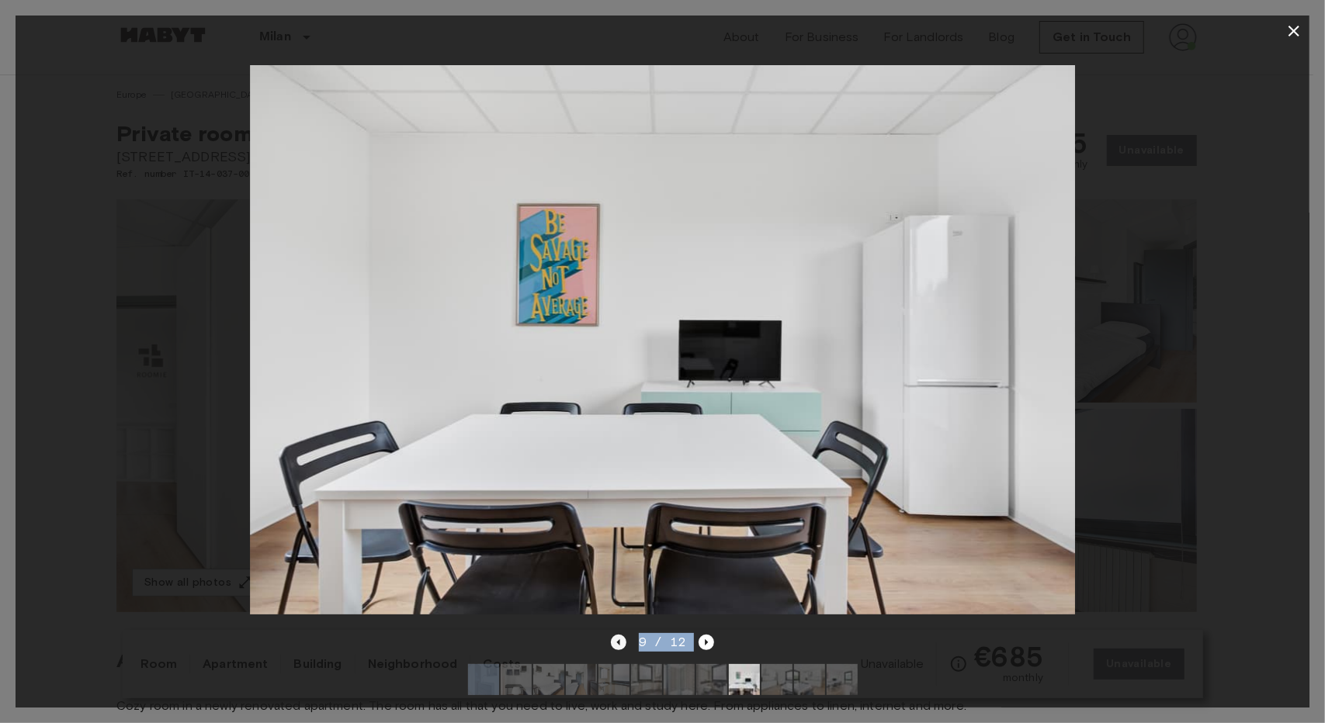
click at [611, 633] on div "9 / 12" at bounding box center [663, 670] width 1294 height 75
click at [622, 635] on icon "Previous image" at bounding box center [619, 643] width 16 height 16
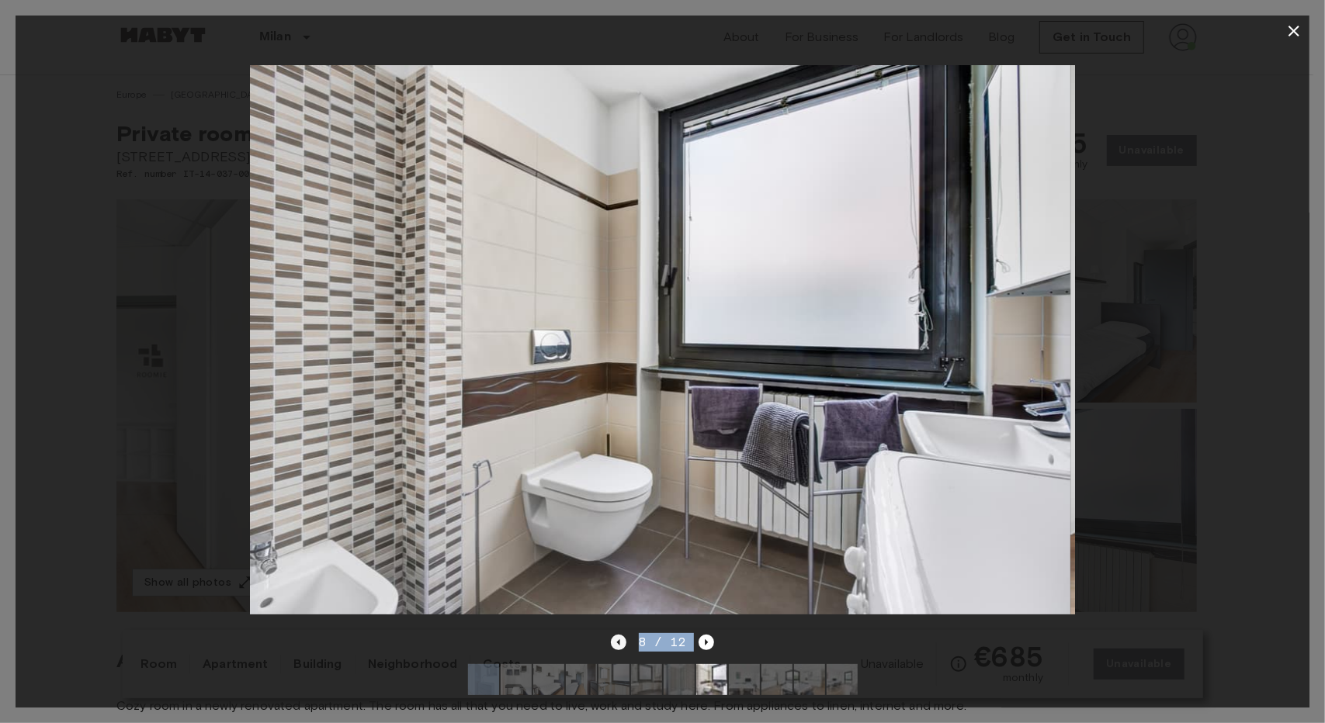
click at [622, 635] on icon "Previous image" at bounding box center [619, 643] width 16 height 16
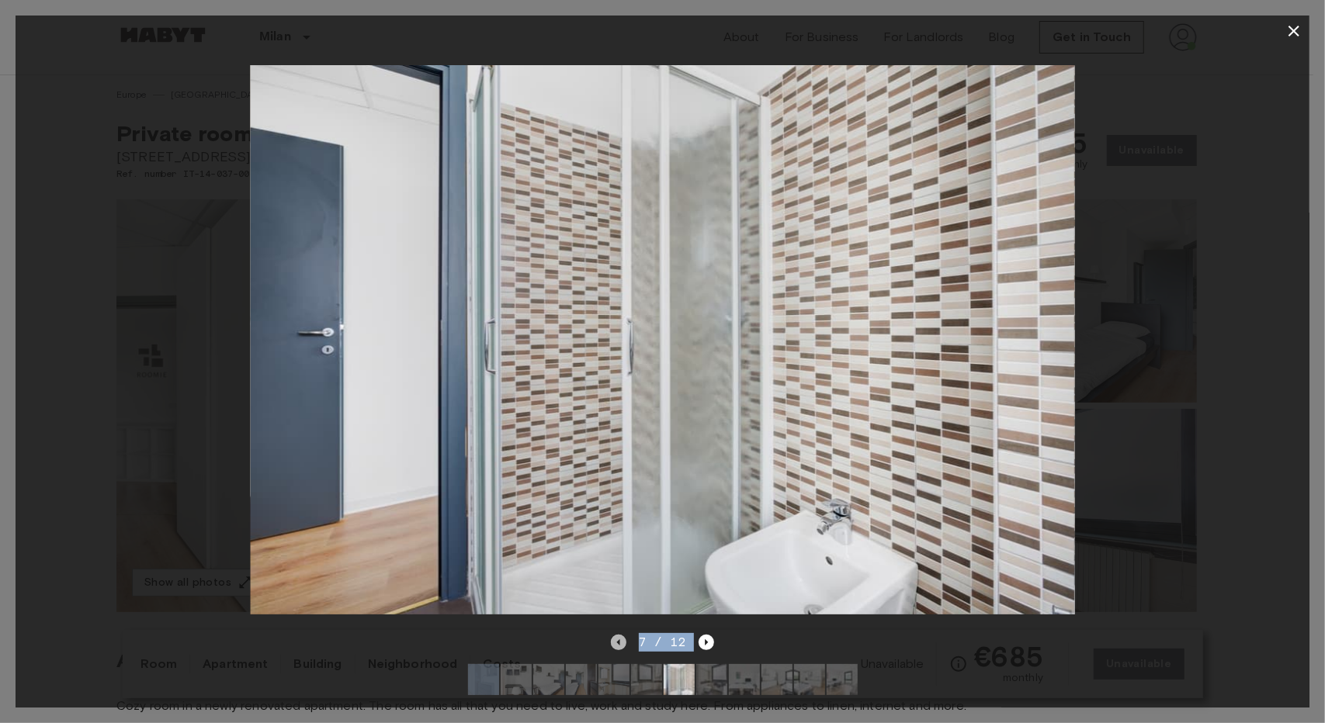
click at [622, 635] on icon "Previous image" at bounding box center [619, 643] width 16 height 16
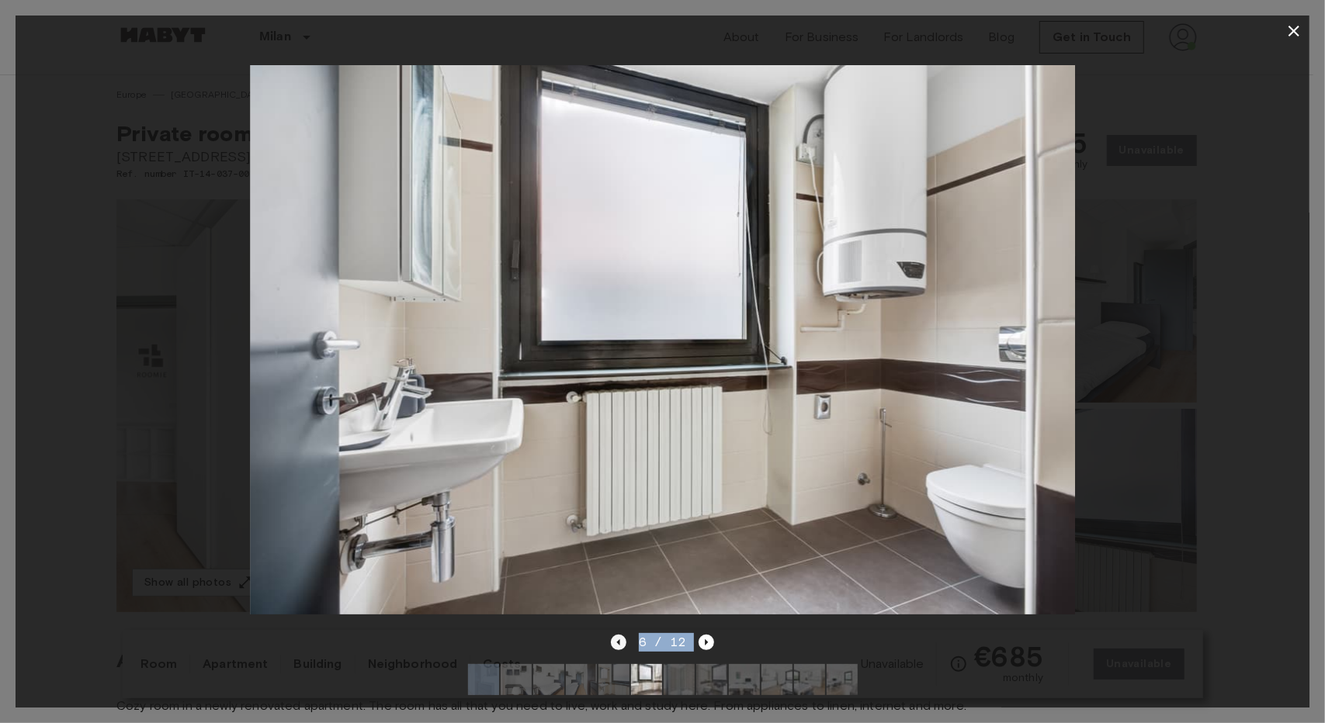
click at [622, 635] on icon "Previous image" at bounding box center [619, 643] width 16 height 16
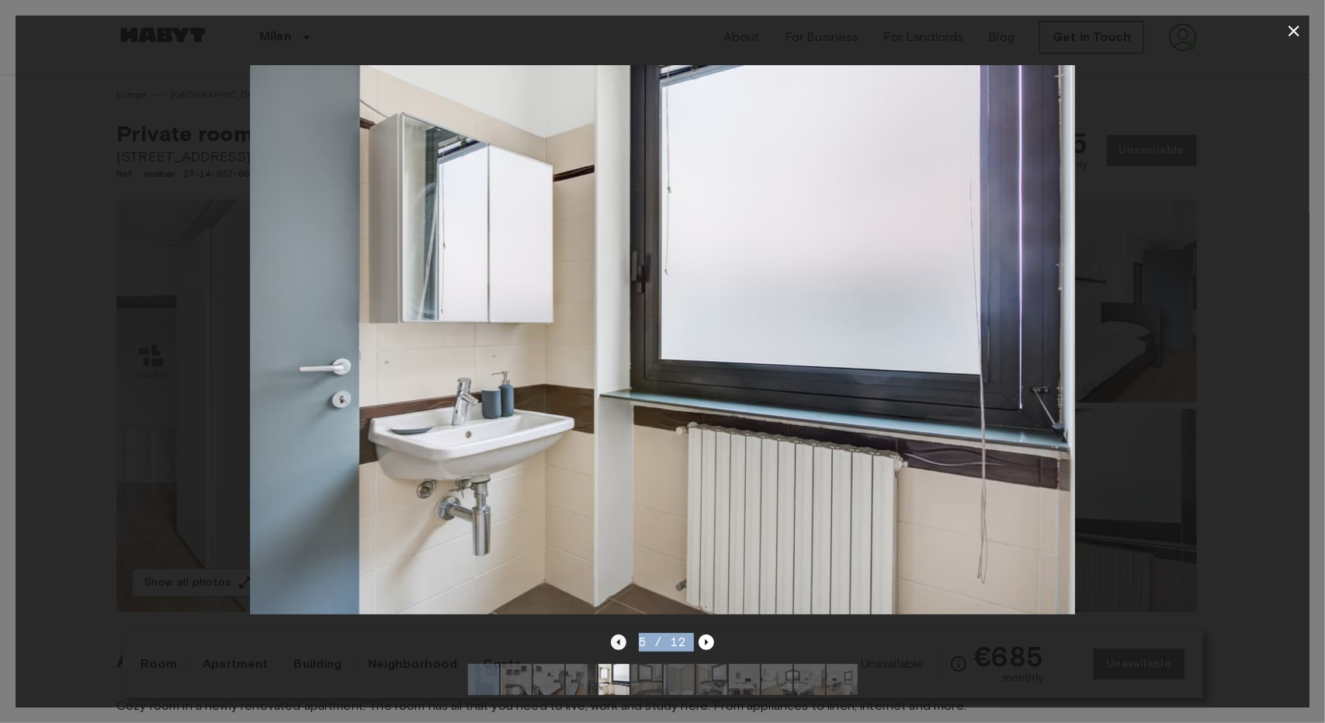
click at [622, 635] on icon "Previous image" at bounding box center [619, 643] width 16 height 16
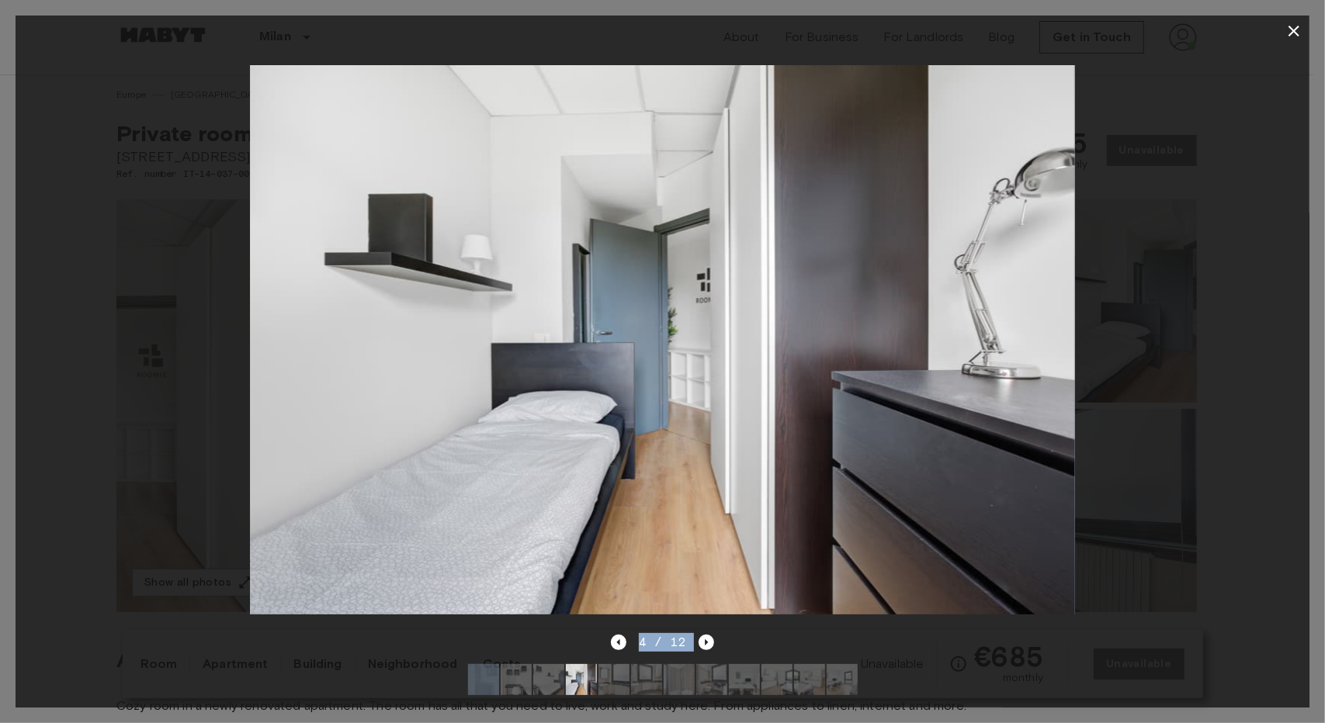
click at [1290, 29] on icon "button" at bounding box center [1294, 31] width 19 height 19
